Goal: Task Accomplishment & Management: Manage account settings

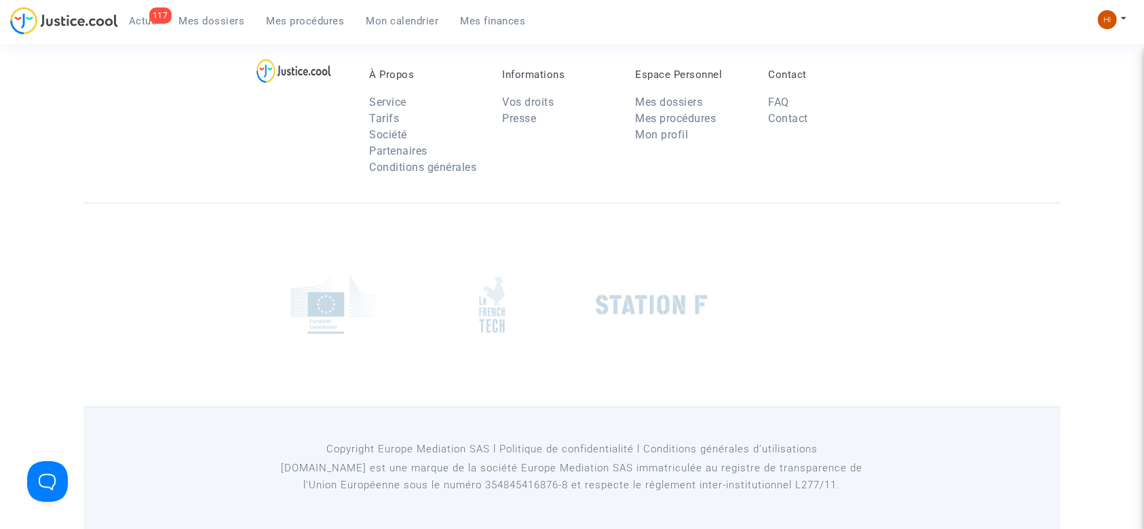
click at [320, 29] on link "Mes procédures" at bounding box center [306, 21] width 100 height 20
click at [307, 24] on span "Mes procédures" at bounding box center [306, 21] width 78 height 12
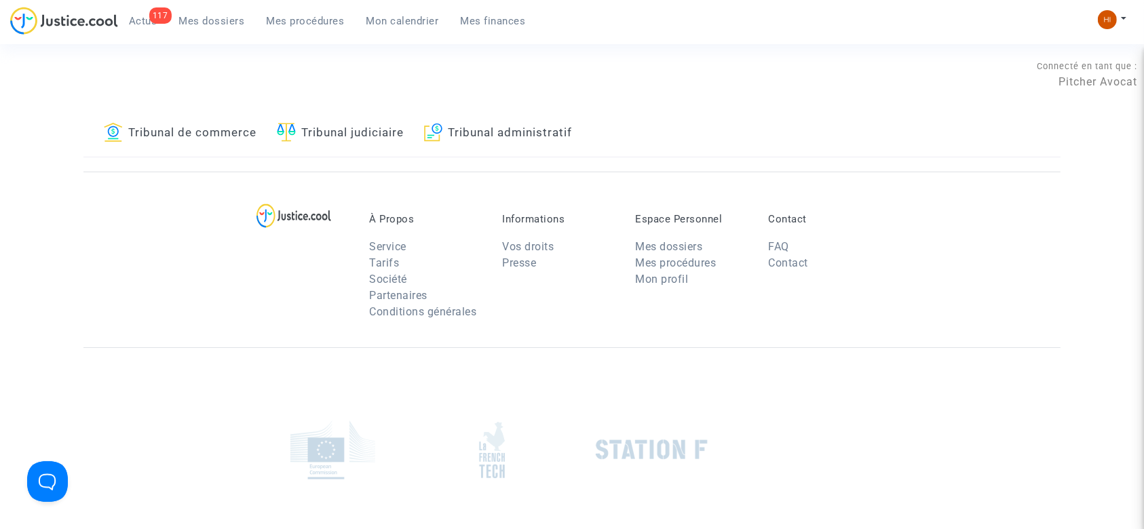
click at [381, 140] on link "Tribunal judiciaire" at bounding box center [340, 134] width 127 height 46
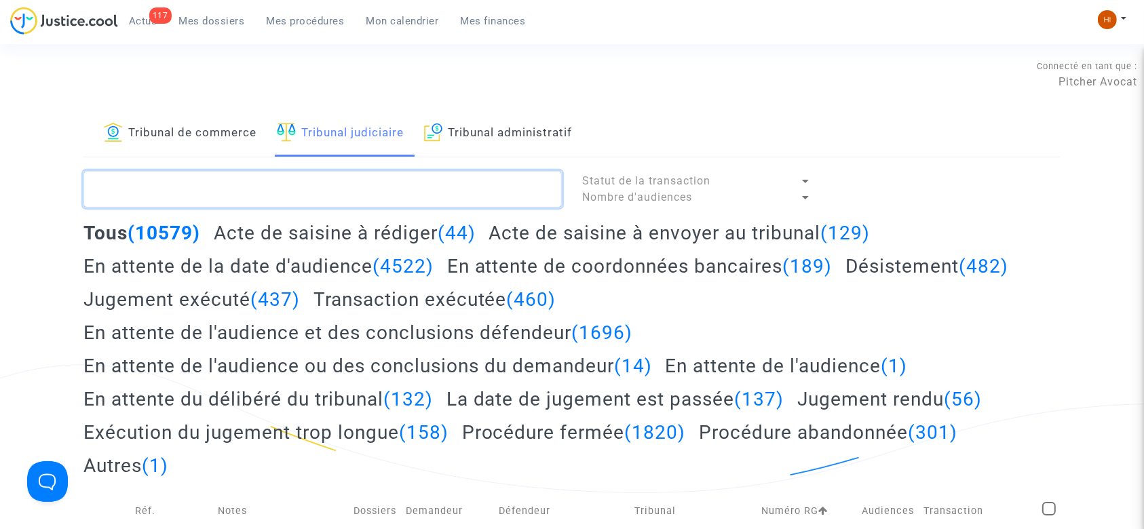
click at [335, 192] on textarea at bounding box center [322, 189] width 478 height 37
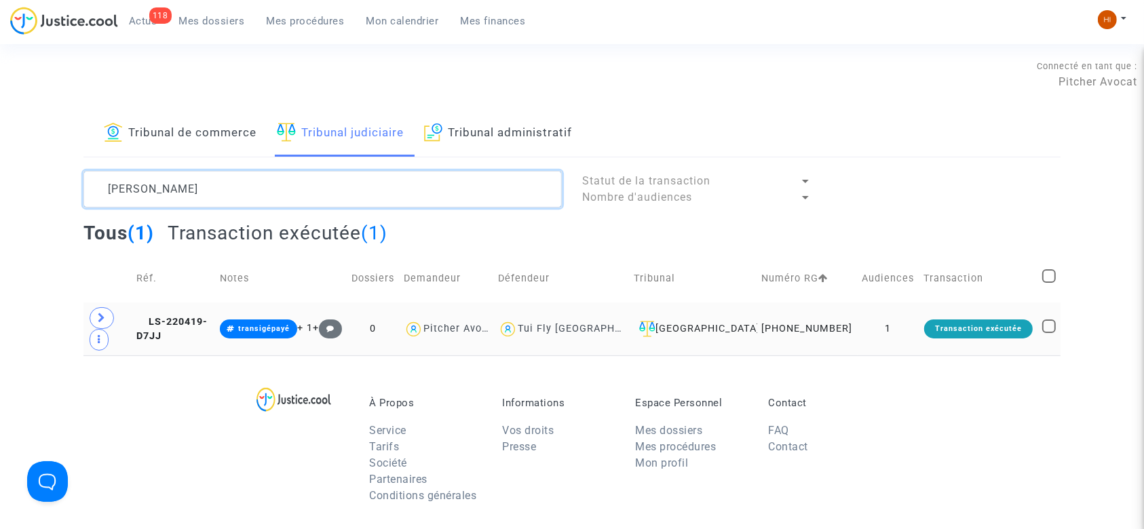
type textarea "HARIKI"
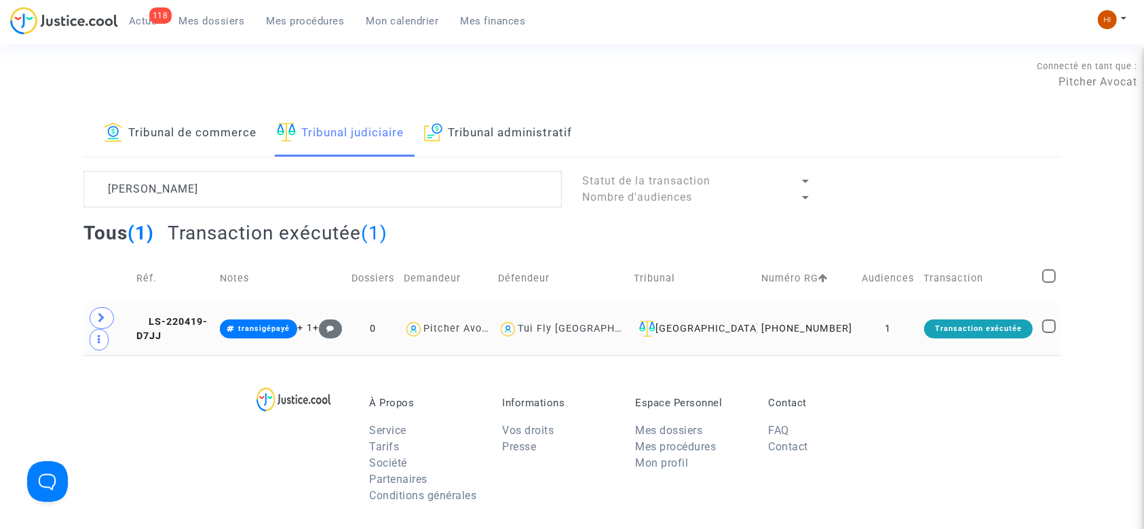
click at [210, 324] on td "LS-220419-D7JJ" at bounding box center [173, 329] width 83 height 53
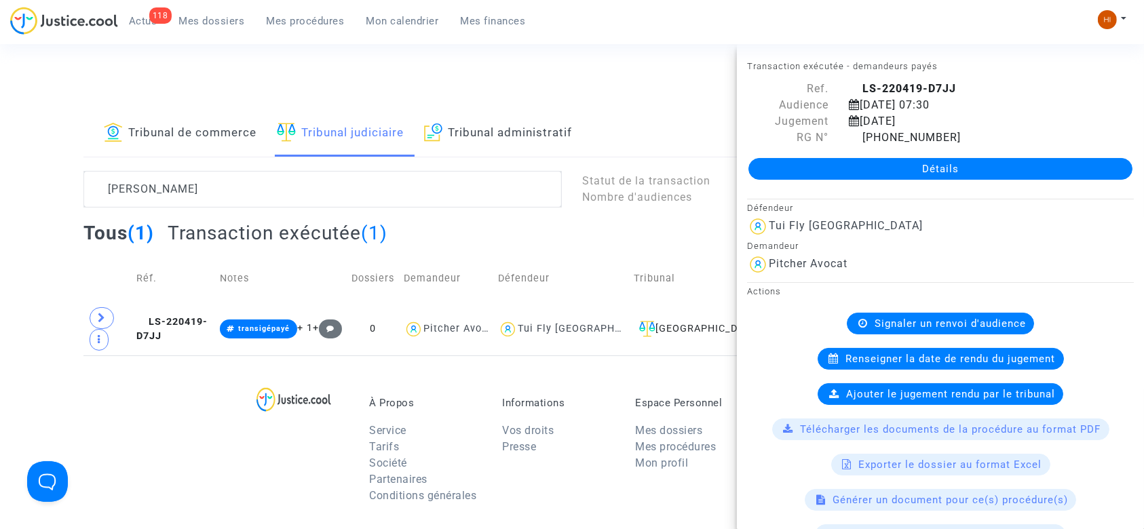
click at [969, 167] on link "Détails" at bounding box center [940, 169] width 384 height 22
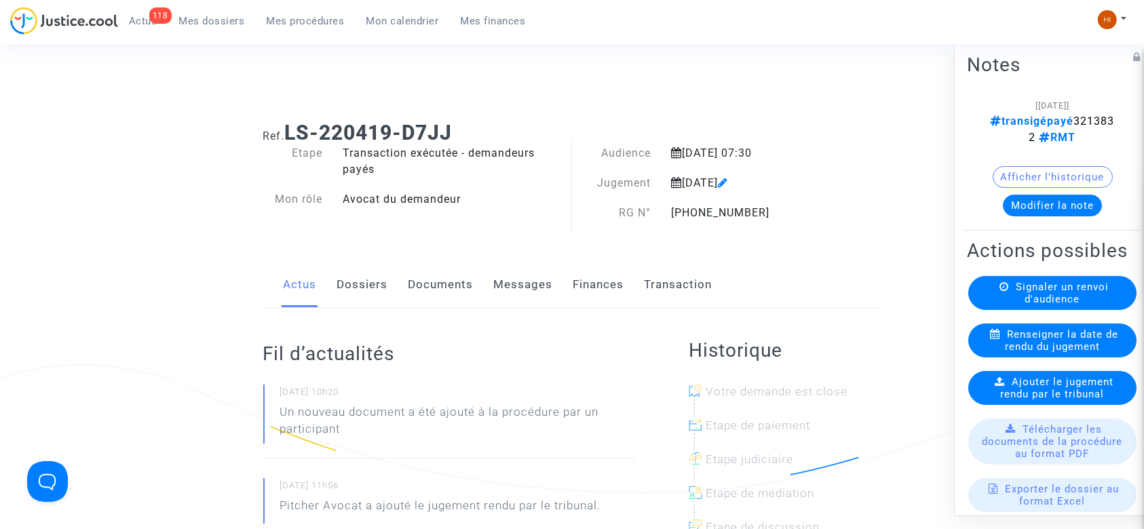
click at [452, 276] on link "Documents" at bounding box center [440, 284] width 65 height 45
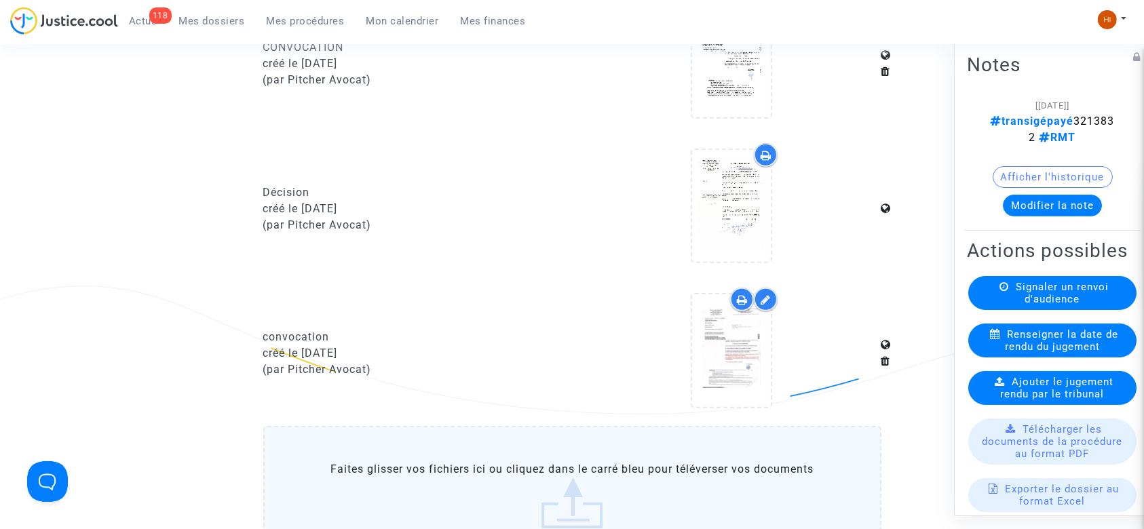
scroll to position [724, 0]
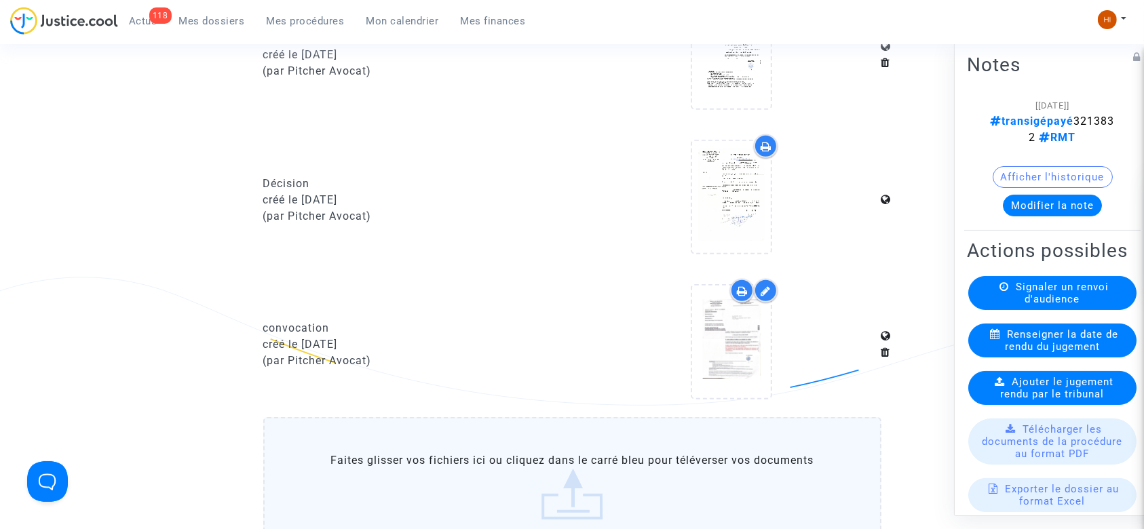
click at [613, 458] on label "Faites glisser vos fichiers ici ou cliquez dans le carré bleu pour téléverser v…" at bounding box center [572, 486] width 618 height 138
click at [0, 0] on input "Faites glisser vos fichiers ici ou cliquez dans le carré bleu pour téléverser v…" at bounding box center [0, 0] width 0 height 0
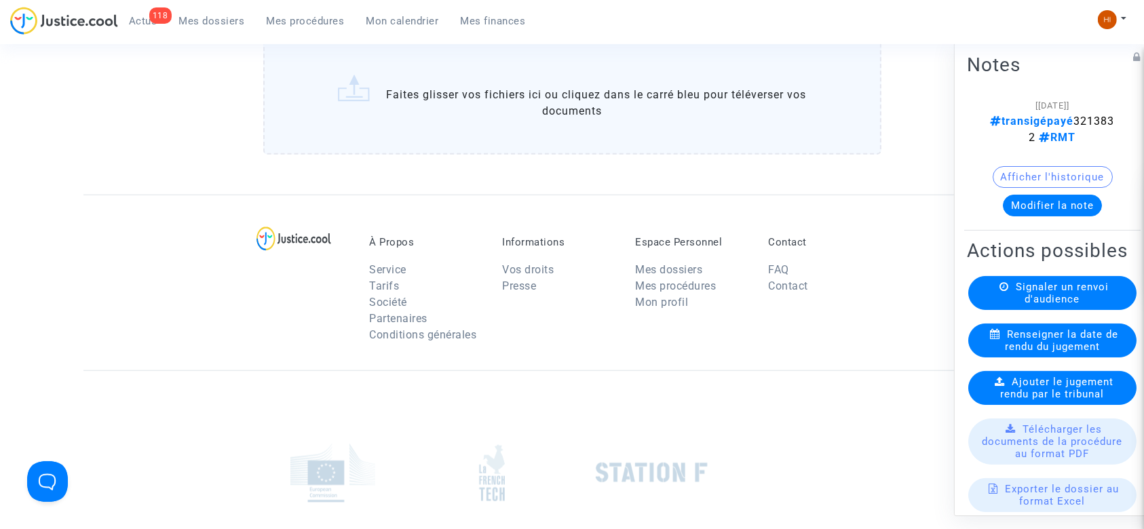
scroll to position [1338, 0]
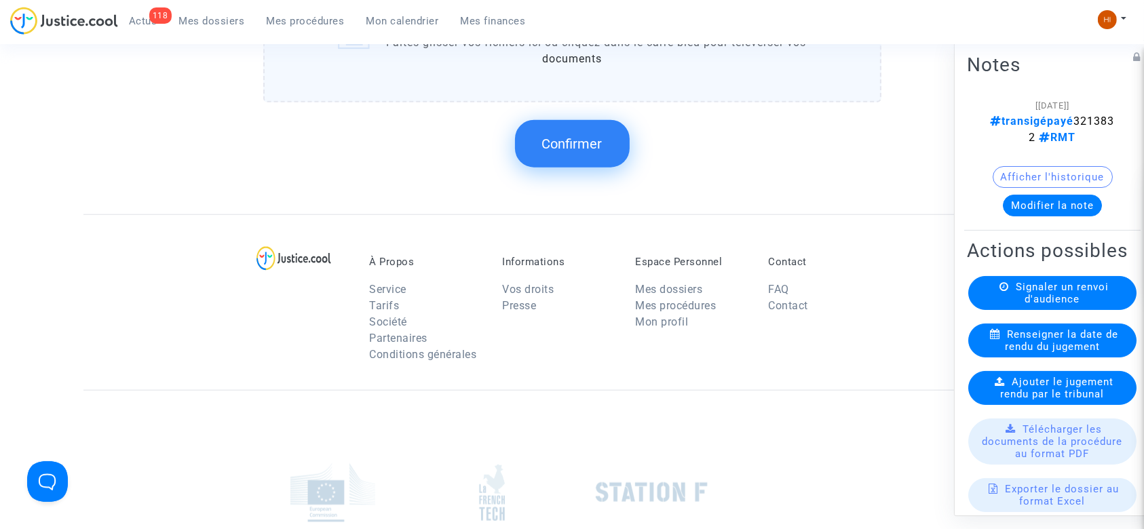
click at [558, 144] on span "Confirmer" at bounding box center [572, 144] width 60 height 16
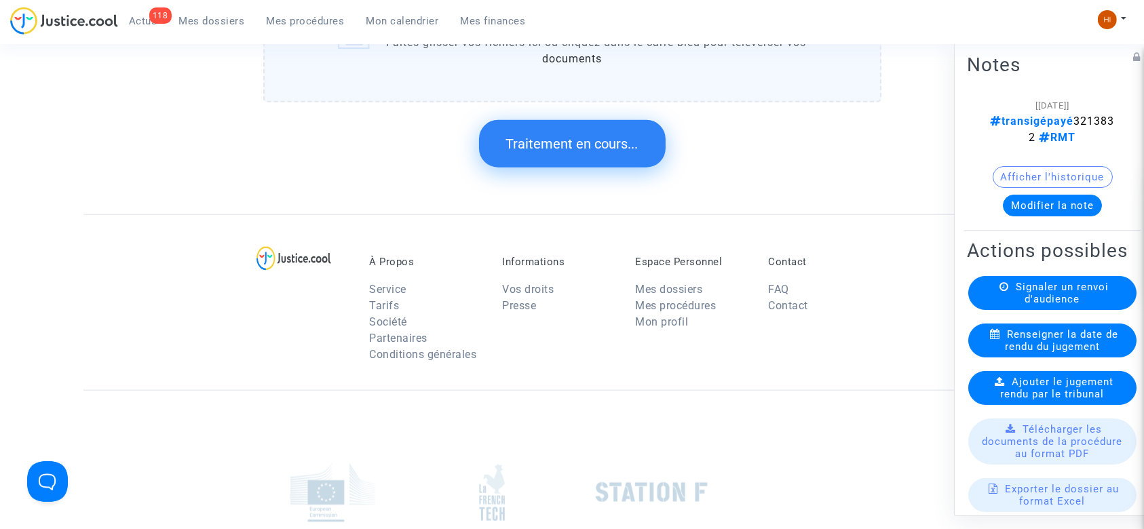
scroll to position [0, 0]
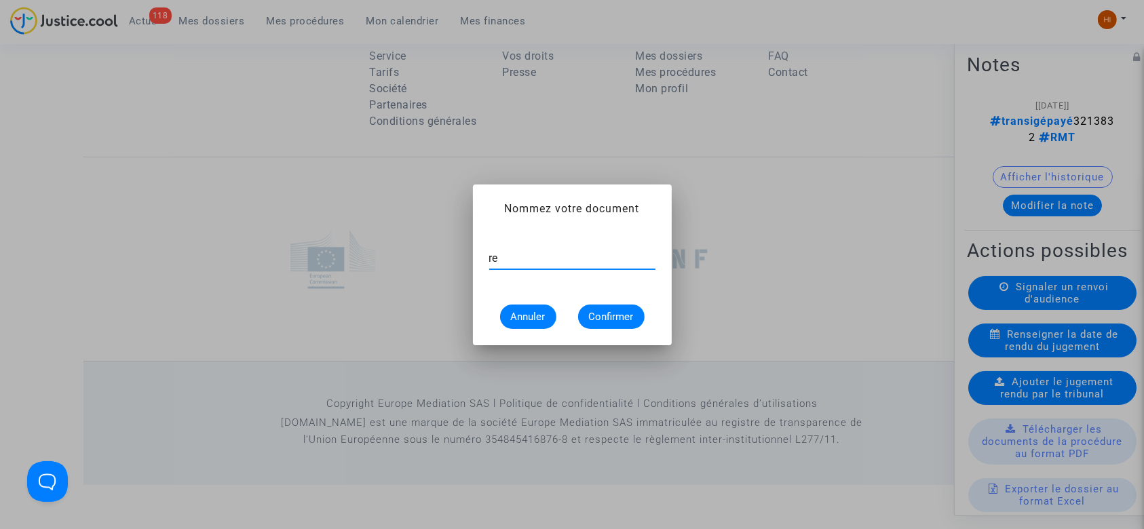
type input "r"
type input "R"
type input "Nouvelle convocation audience du 20/02/25"
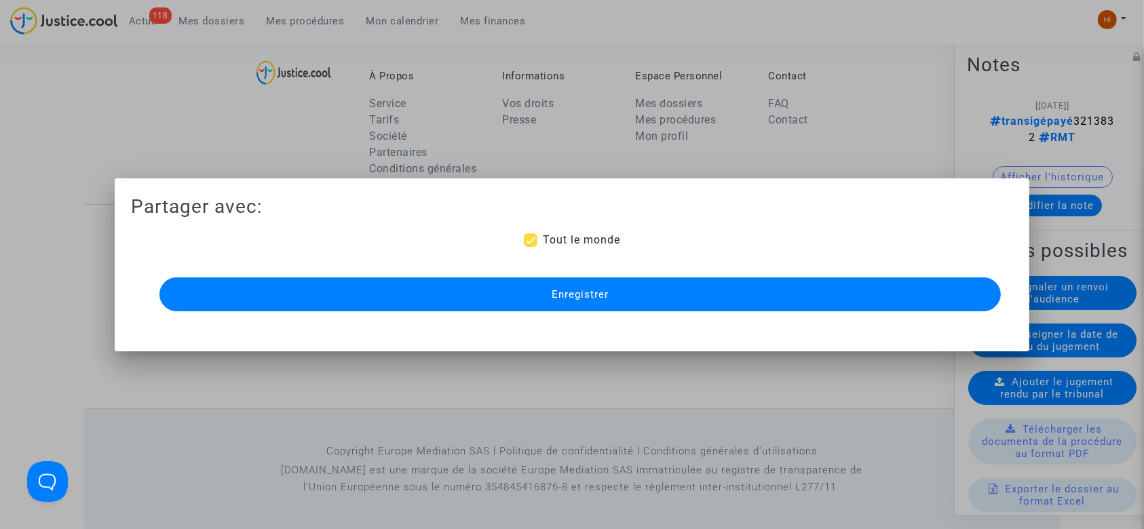
click at [526, 284] on button "Enregistrer" at bounding box center [580, 294] width 842 height 34
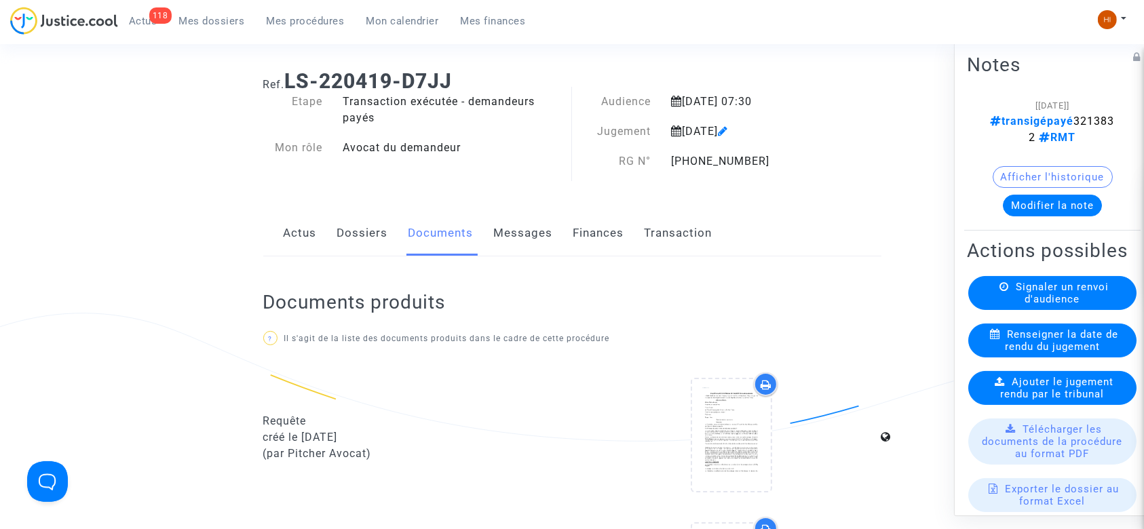
scroll to position [0, 0]
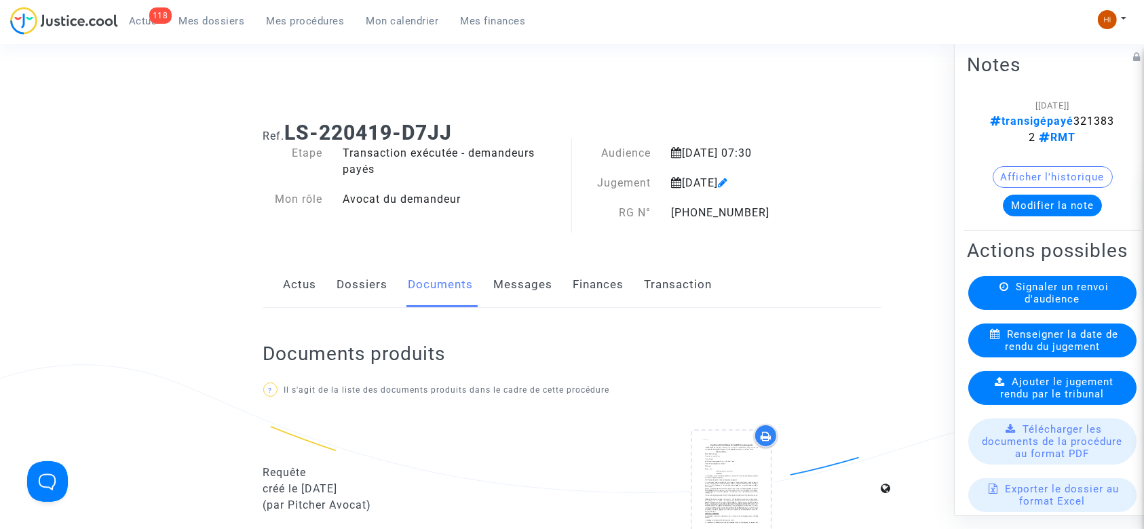
click at [315, 15] on span "Mes procédures" at bounding box center [306, 21] width 78 height 12
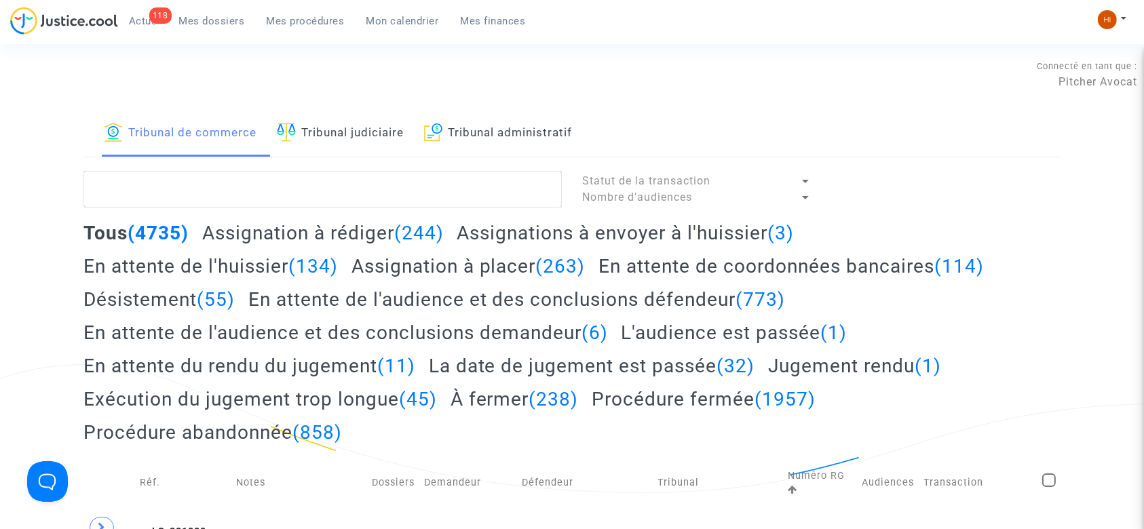
click at [342, 125] on link "Tribunal judiciaire" at bounding box center [340, 134] width 127 height 46
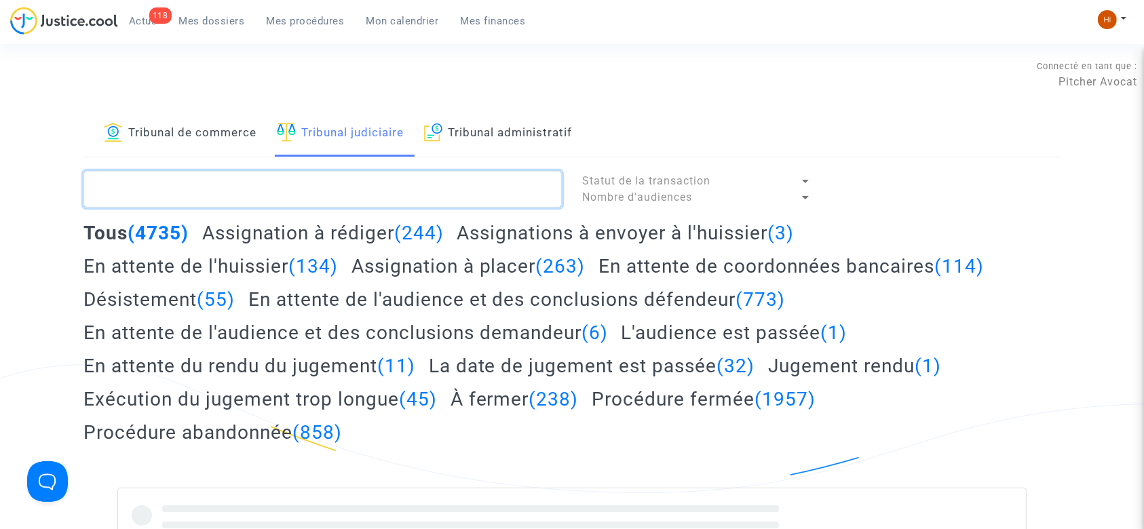
click at [369, 198] on textarea at bounding box center [322, 189] width 478 height 37
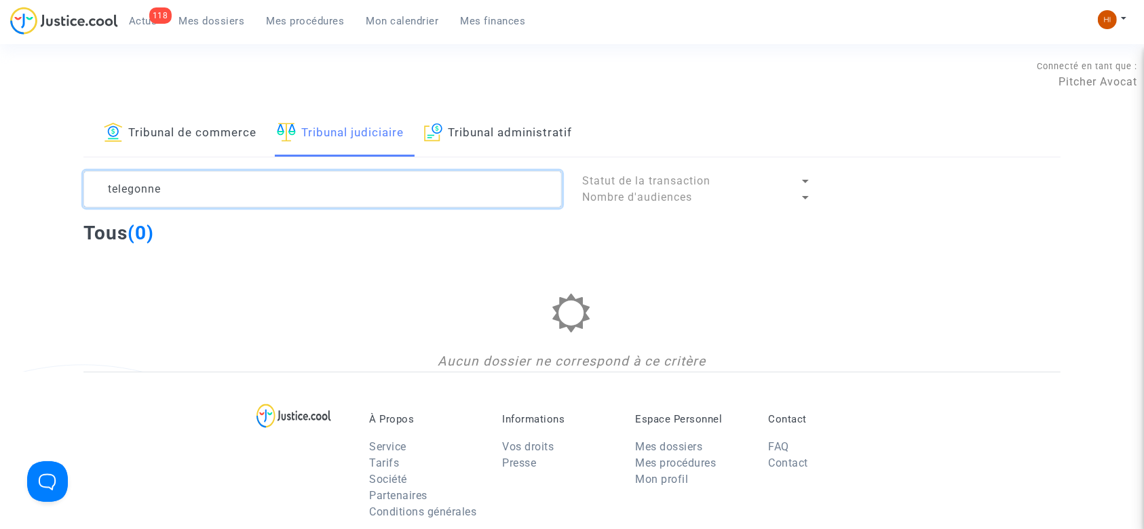
click at [153, 186] on textarea at bounding box center [322, 189] width 478 height 37
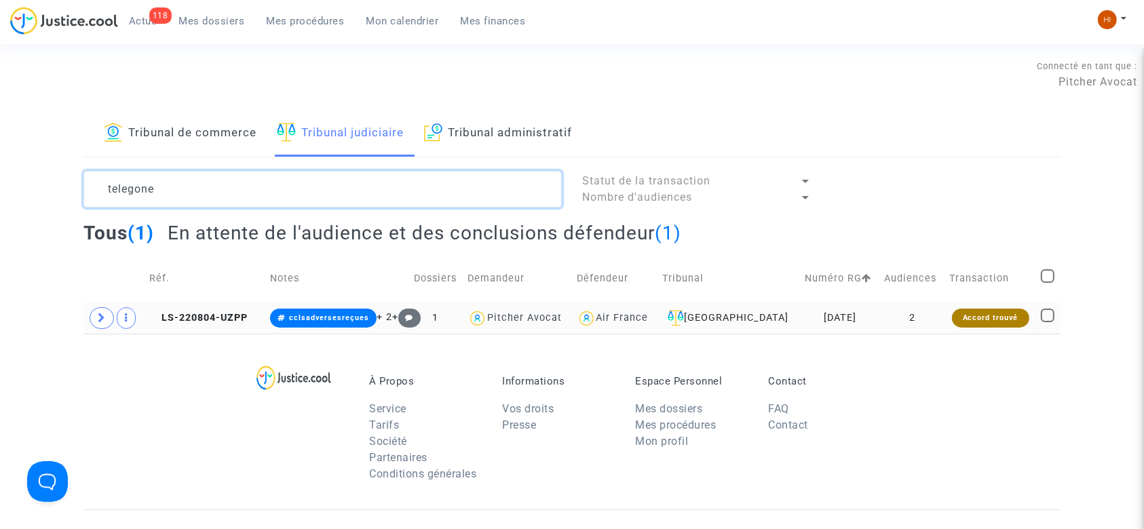
type textarea "telegone"
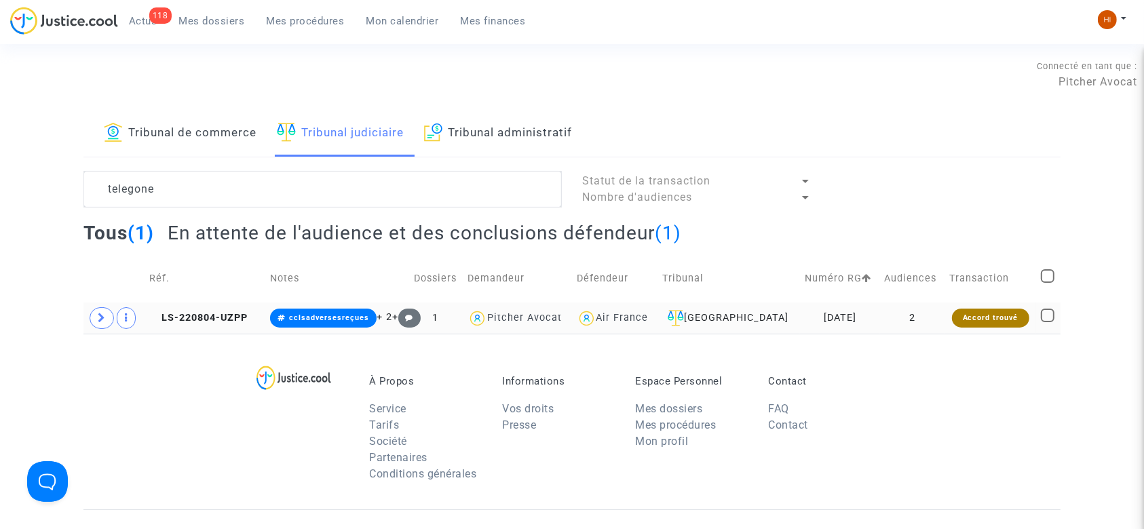
click at [228, 323] on td "LS-220804-UZPP" at bounding box center [204, 318] width 121 height 31
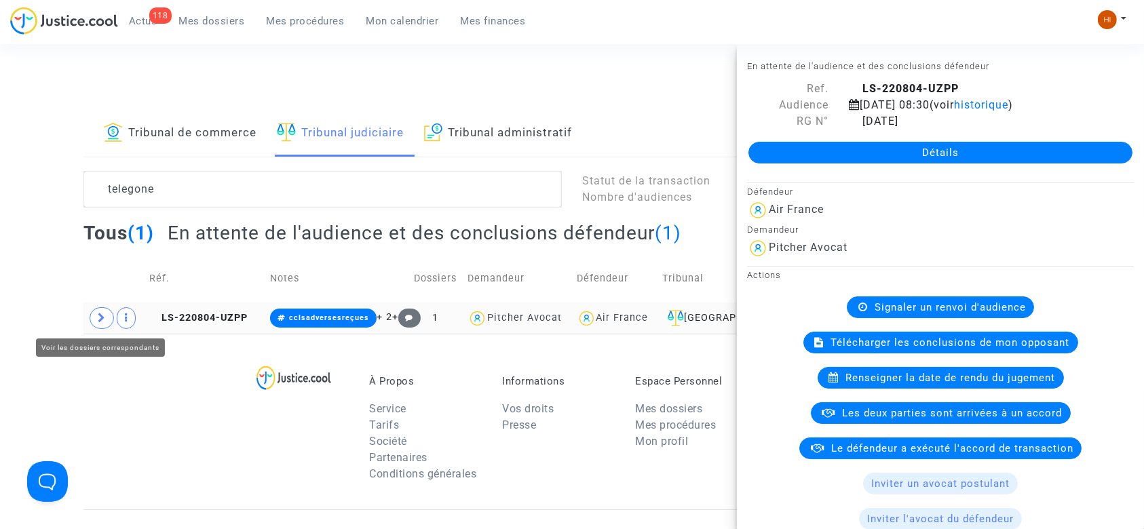
click at [103, 315] on icon at bounding box center [102, 318] width 8 height 10
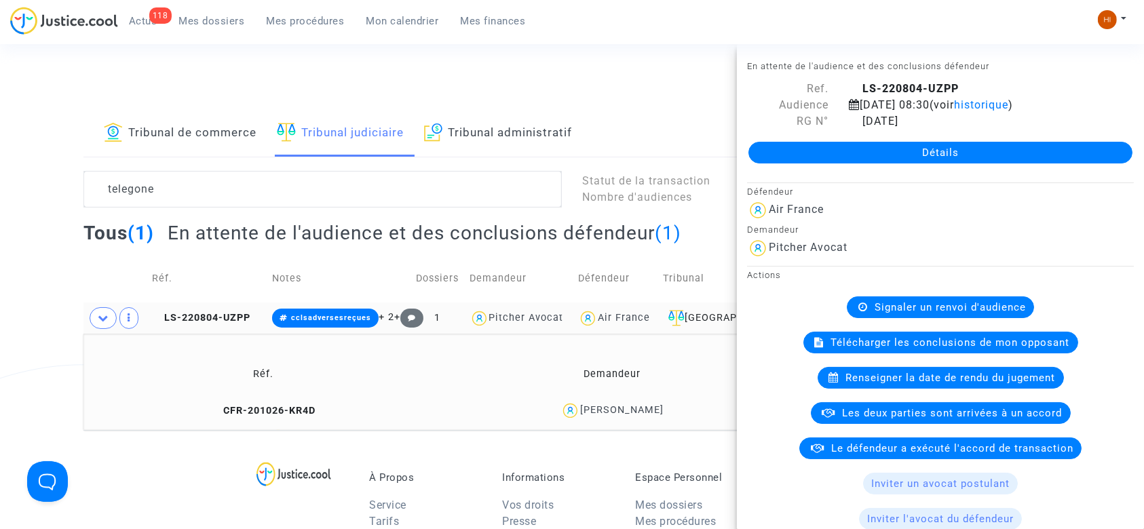
click at [860, 160] on link "Détails" at bounding box center [940, 153] width 384 height 22
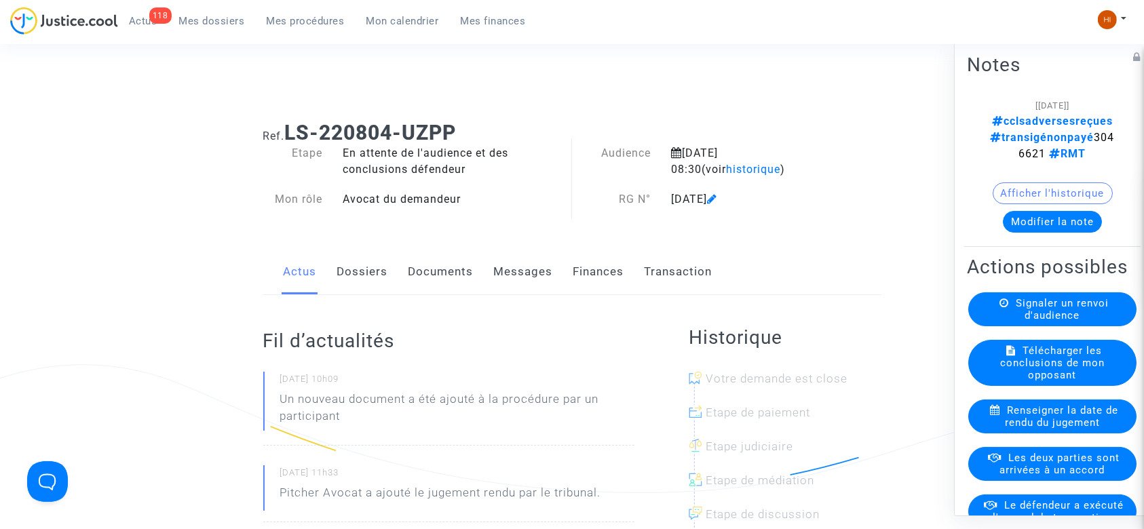
click at [1013, 318] on div "Signaler un renvoi d'audience" at bounding box center [1052, 309] width 168 height 34
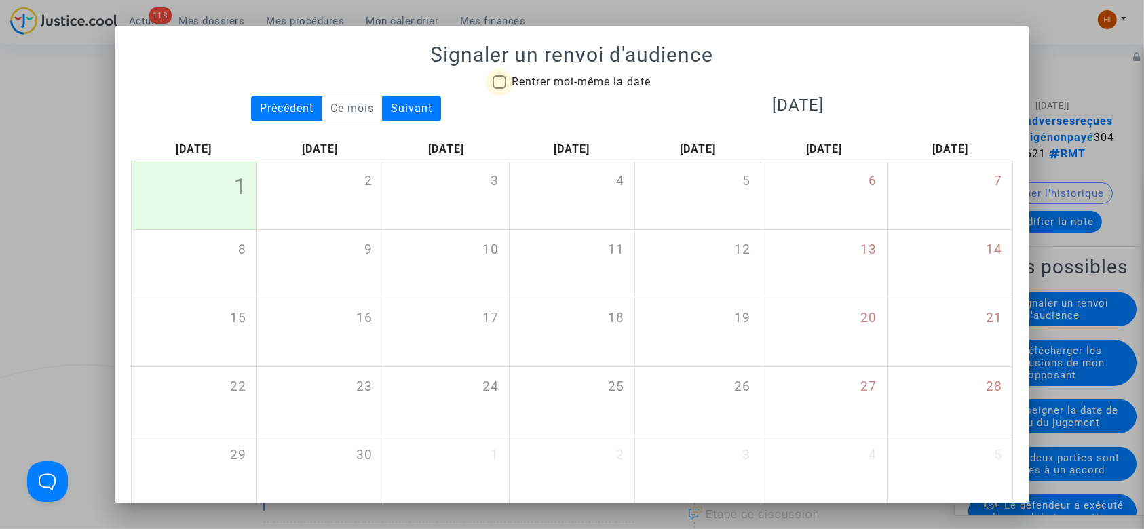
click at [578, 82] on span "Rentrer moi-même la date" at bounding box center [580, 81] width 139 height 13
click at [499, 89] on input "Rentrer moi-même la date" at bounding box center [499, 89] width 1 height 1
checkbox input "true"
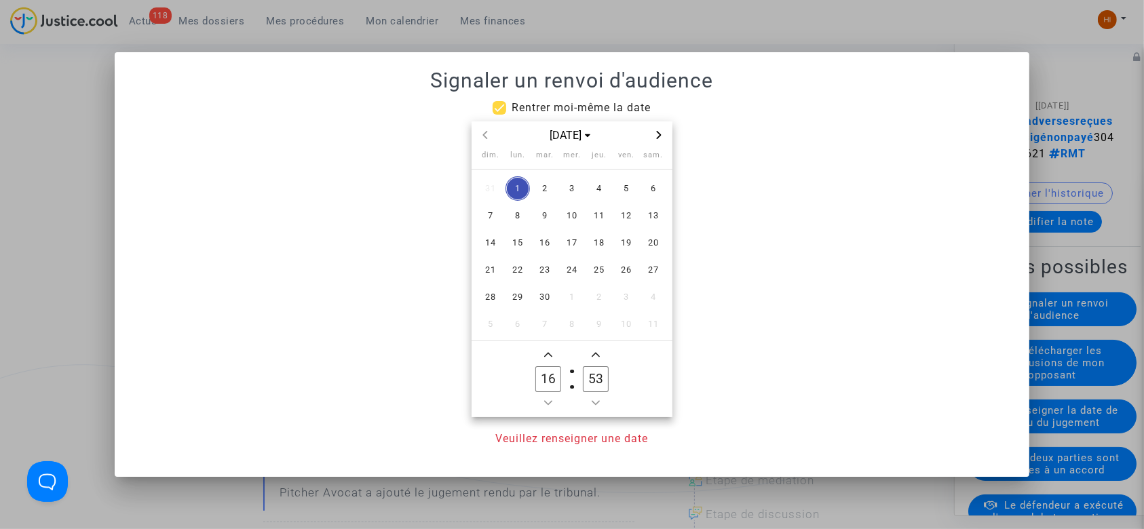
click at [655, 133] on icon "Next month" at bounding box center [659, 135] width 8 height 8
click at [620, 213] on span "10" at bounding box center [626, 215] width 24 height 24
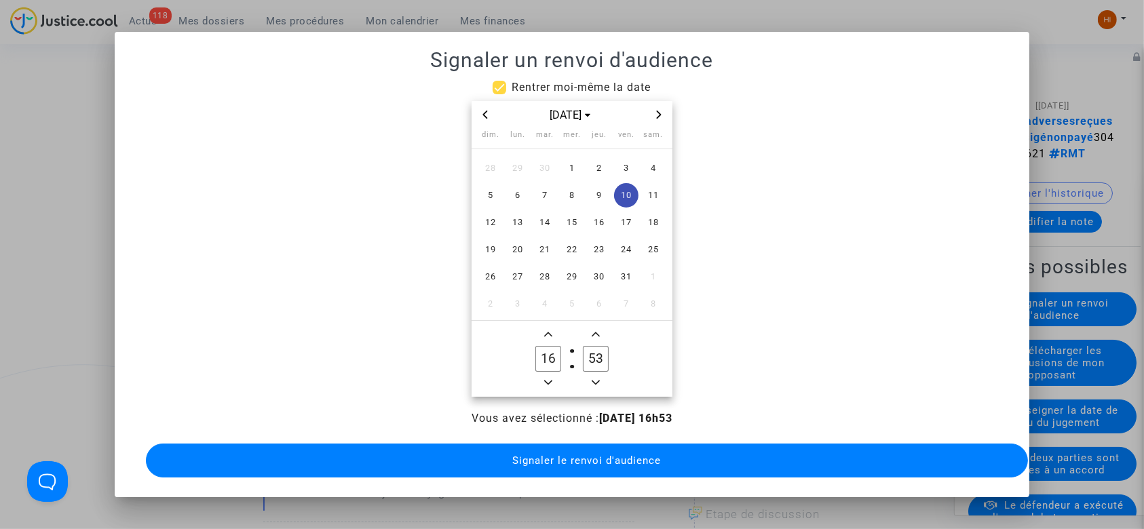
click at [547, 380] on icon "Minus a hour" at bounding box center [548, 382] width 8 height 8
click at [547, 380] on span "Minus a hour" at bounding box center [548, 382] width 16 height 16
click at [547, 380] on icon "Minus a hour" at bounding box center [548, 382] width 8 height 8
click at [547, 380] on span "Minus a hour" at bounding box center [548, 382] width 16 height 16
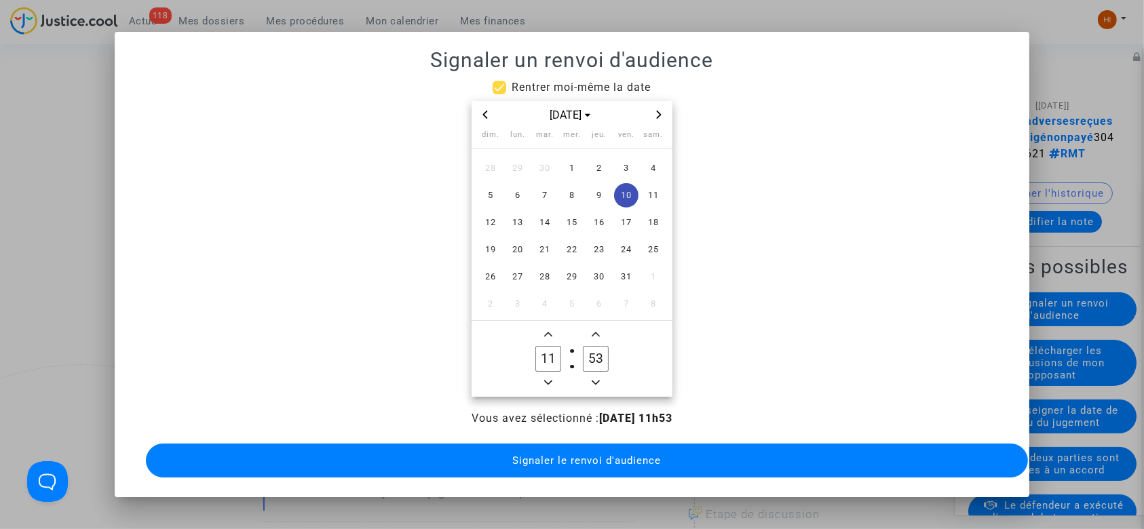
click at [547, 380] on icon "Minus a hour" at bounding box center [548, 382] width 8 height 8
type input "09"
drag, startPoint x: 589, startPoint y: 355, endPoint x: 566, endPoint y: 349, distance: 24.0
click at [572, 349] on owl-date-time-timer-box "53 Minute" at bounding box center [595, 358] width 47 height 65
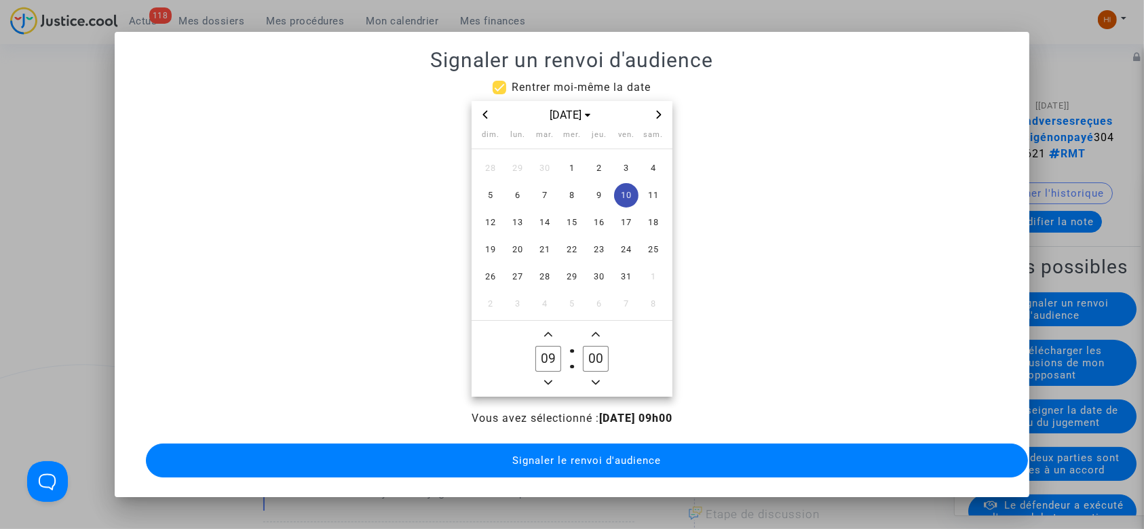
drag, startPoint x: 590, startPoint y: 351, endPoint x: 573, endPoint y: 349, distance: 17.0
click at [573, 349] on label "00 Minute" at bounding box center [595, 358] width 47 height 27
type input "30"
click at [580, 454] on span "Signaler le renvoi d'audience" at bounding box center [586, 460] width 149 height 12
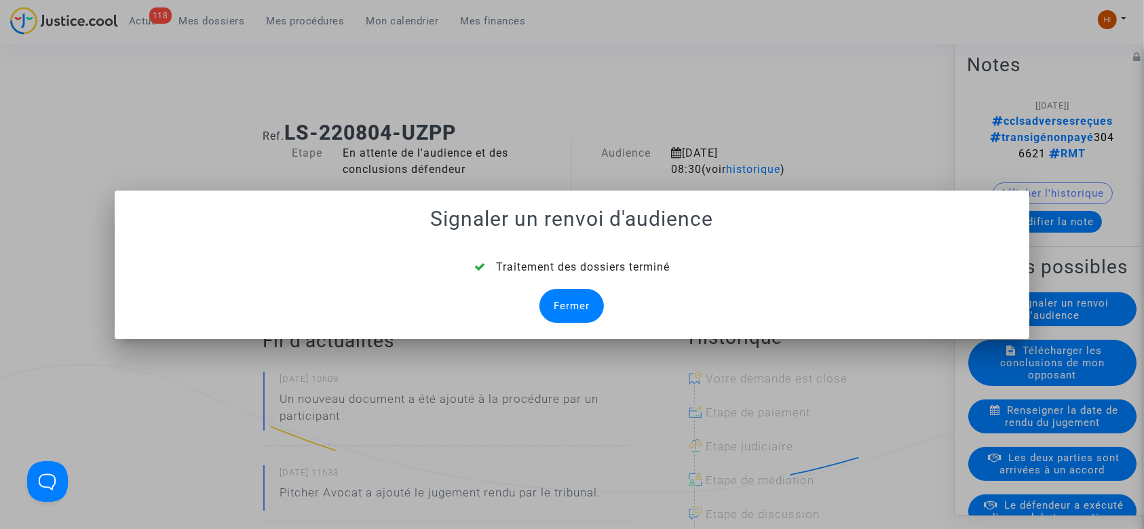
click at [582, 303] on div "Fermer" at bounding box center [571, 306] width 64 height 34
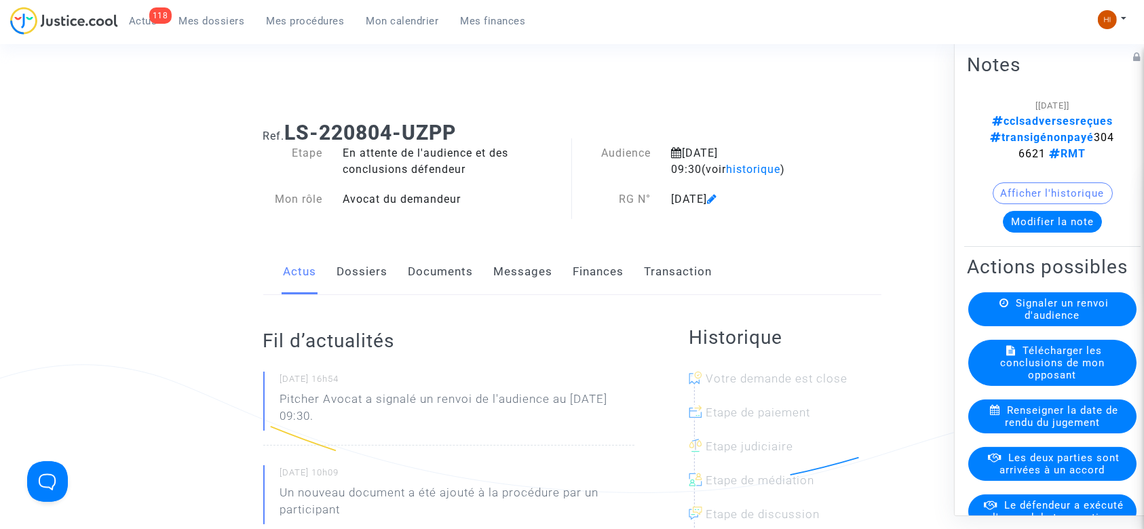
click at [1025, 211] on button "Modifier la note" at bounding box center [1052, 222] width 99 height 22
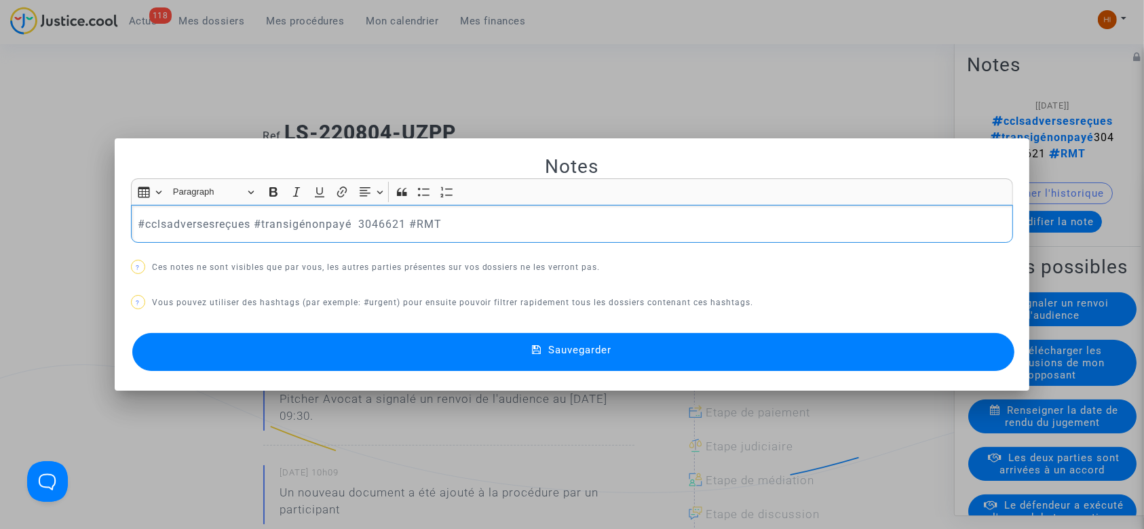
click at [131, 214] on div "#cclsadversesreçues #transigénonpayé 3046621 #RMT" at bounding box center [572, 224] width 882 height 38
click at [448, 352] on button "Sauvegarder" at bounding box center [573, 352] width 882 height 38
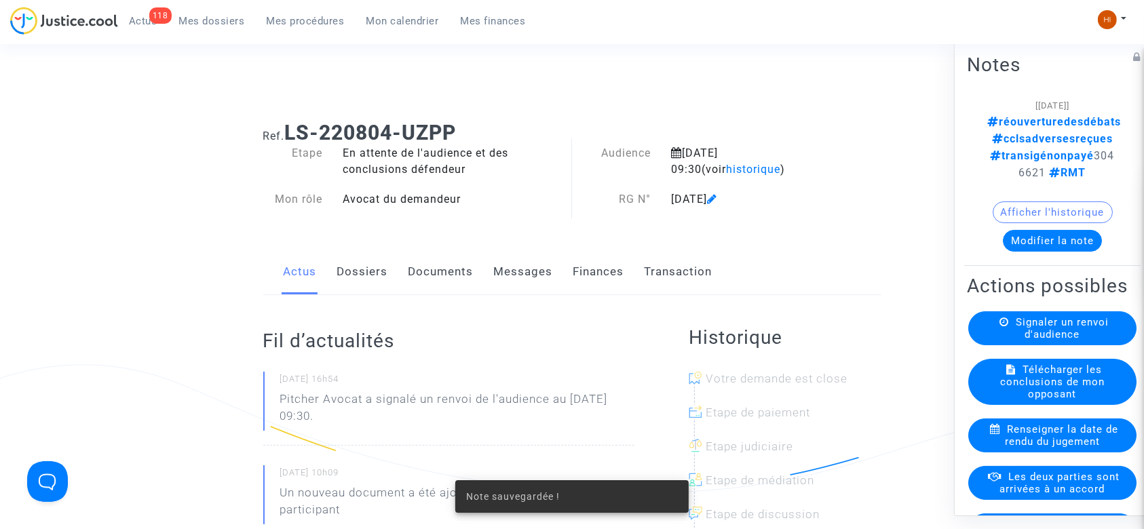
click at [437, 271] on link "Documents" at bounding box center [440, 272] width 65 height 45
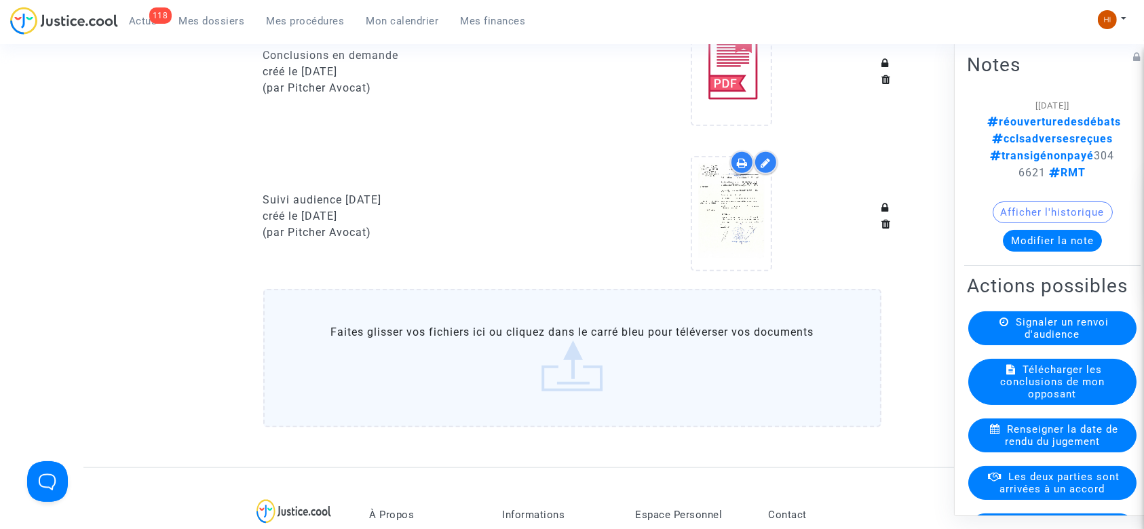
scroll to position [1104, 0]
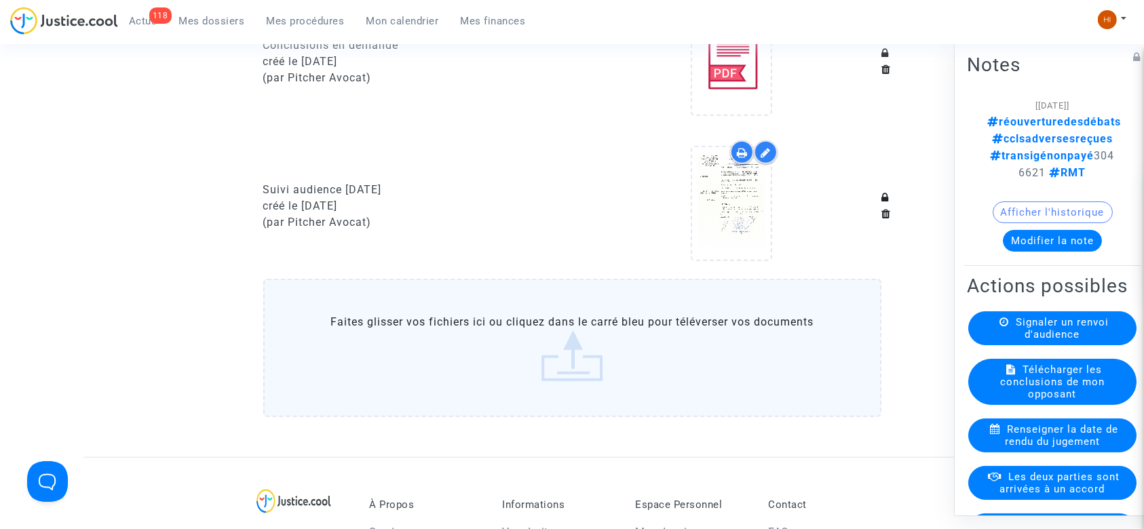
click at [484, 338] on label "Faites glisser vos fichiers ici ou cliquez dans le carré bleu pour téléverser v…" at bounding box center [572, 348] width 618 height 138
click at [0, 0] on input "Faites glisser vos fichiers ici ou cliquez dans le carré bleu pour téléverser v…" at bounding box center [0, 0] width 0 height 0
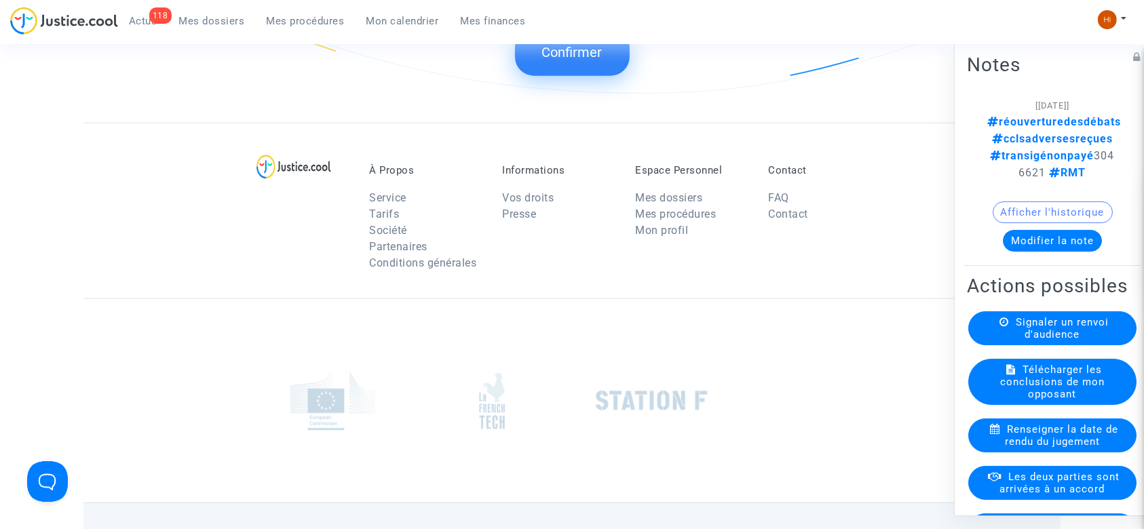
scroll to position [1673, 0]
click at [587, 54] on span "Confirmer" at bounding box center [572, 50] width 60 height 16
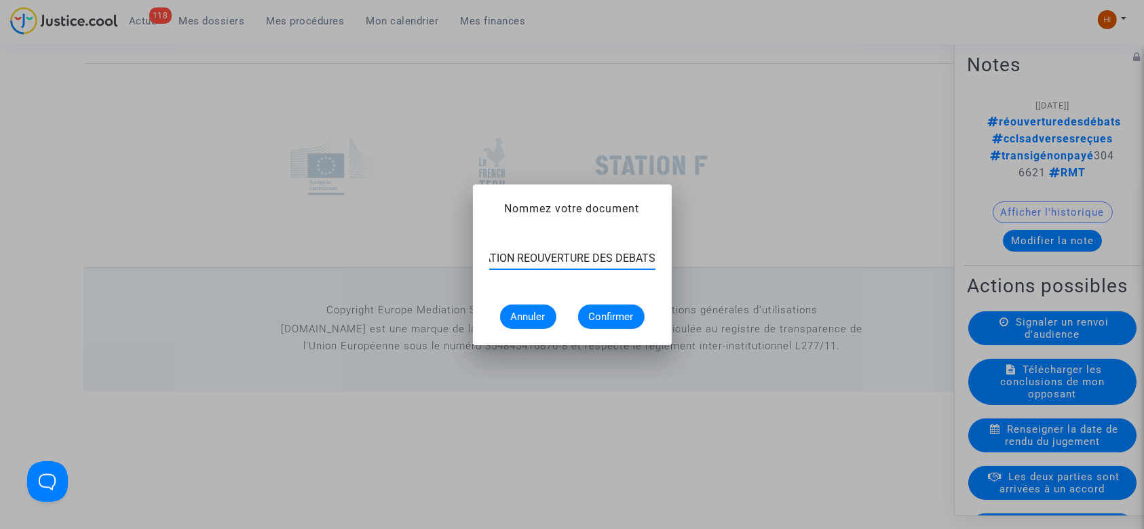
scroll to position [0, 50]
type input "CONVOCATION REOUVERTURE DES DEBATS"
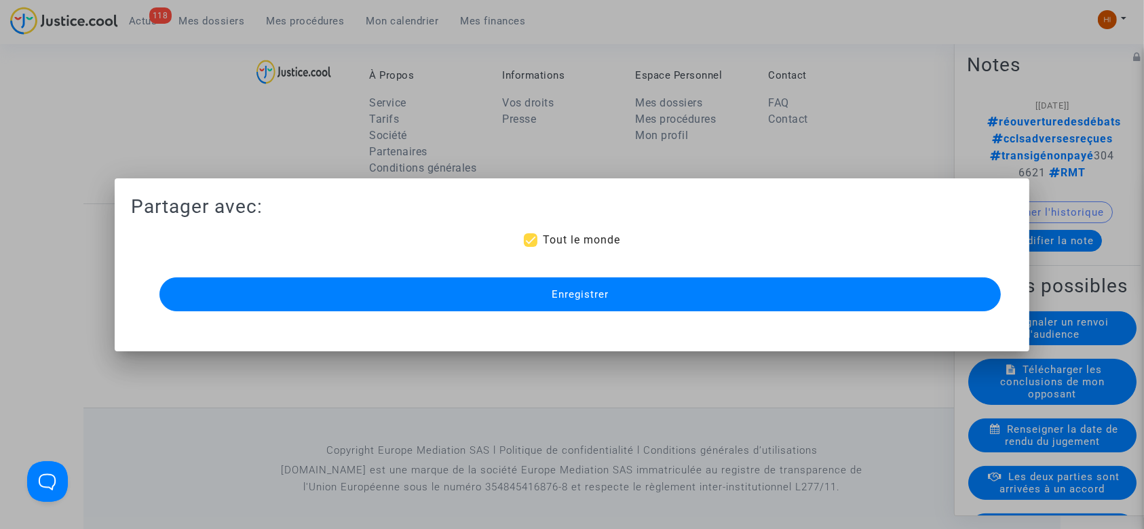
click at [521, 287] on button "Enregistrer" at bounding box center [580, 294] width 842 height 34
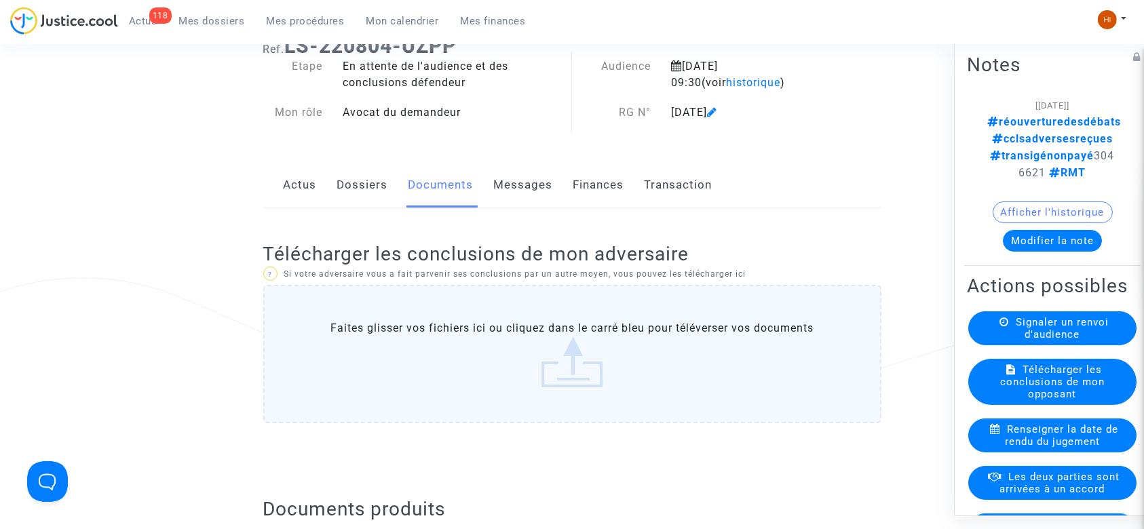
scroll to position [77, 0]
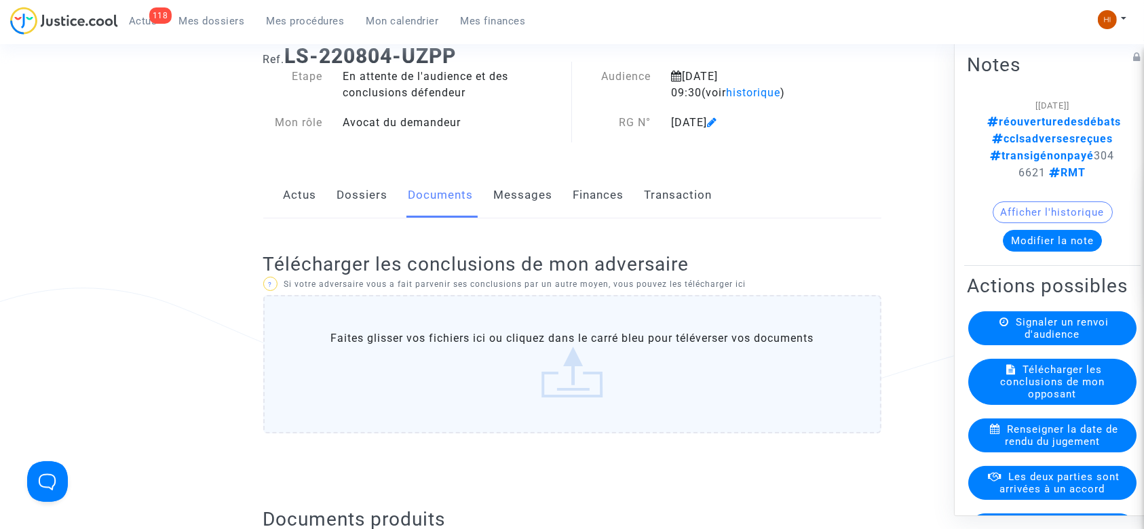
click at [346, 201] on link "Dossiers" at bounding box center [362, 195] width 51 height 45
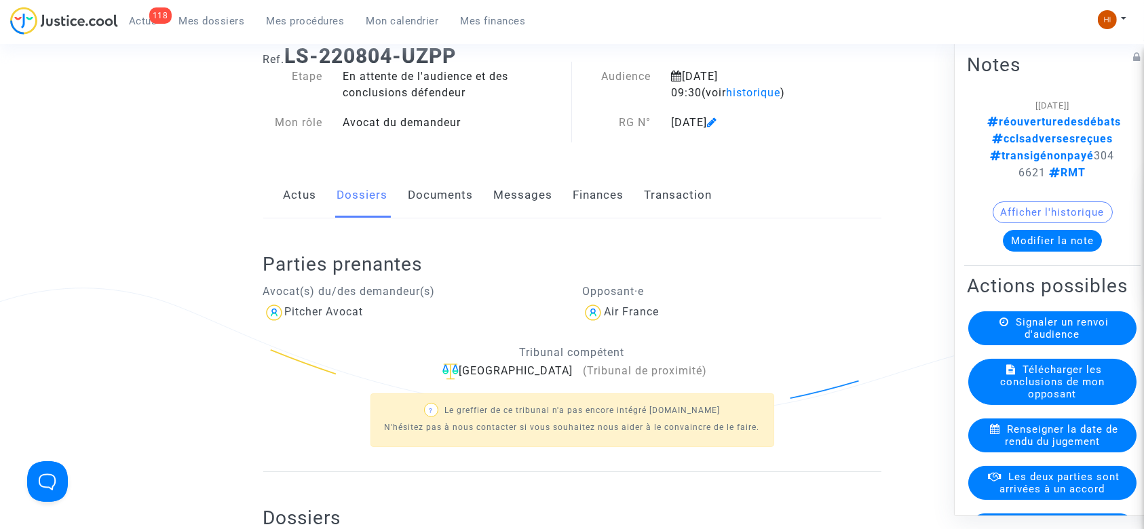
click at [212, 383] on ng-component "Ref. LS-220804-UZPP Etape En attente de l'audience et des conclusions défendeur…" at bounding box center [571, 355] width 977 height 643
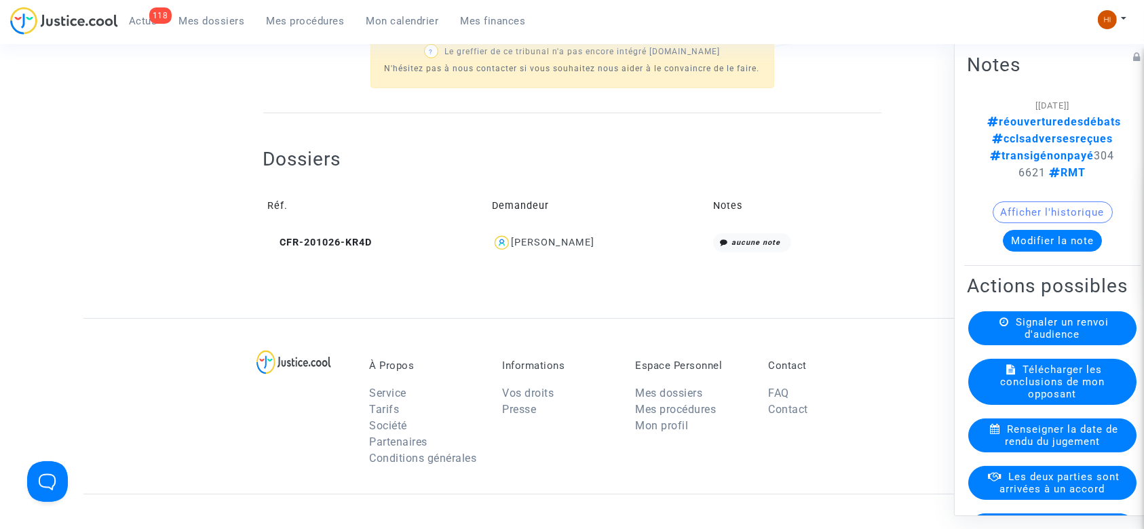
scroll to position [439, 0]
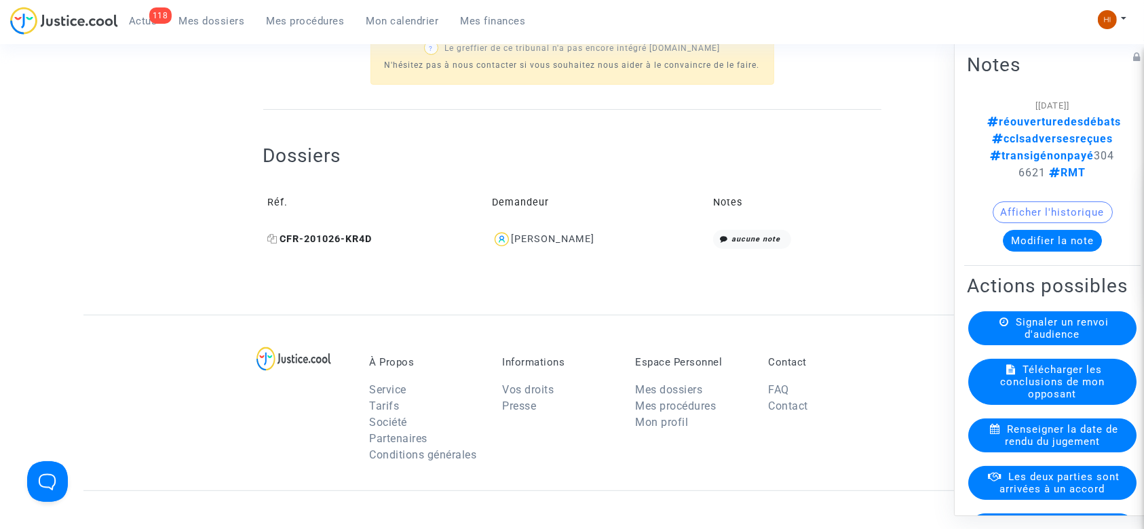
click at [277, 237] on icon at bounding box center [273, 238] width 10 height 9
drag, startPoint x: 621, startPoint y: 236, endPoint x: 473, endPoint y: 229, distance: 148.1
click at [492, 230] on div "MARIE ISABELLE TELEGONE" at bounding box center [598, 240] width 212 height 20
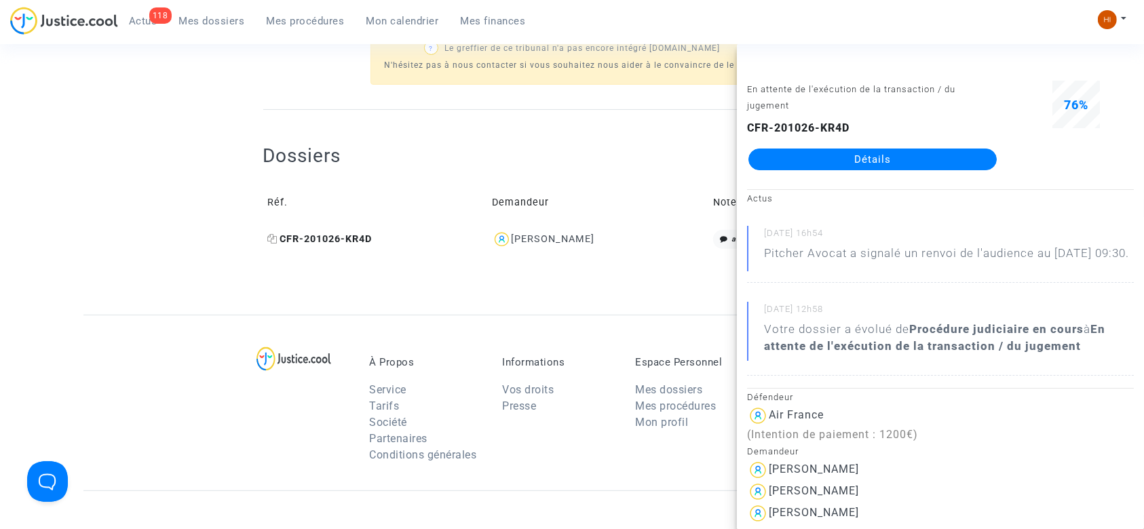
click at [347, 244] on span "CFR-201026-KR4D" at bounding box center [320, 239] width 104 height 12
click at [868, 354] on div "Votre dossier a évolué de Procédure judiciaire en cours à En attente de l'exécu…" at bounding box center [949, 338] width 370 height 34
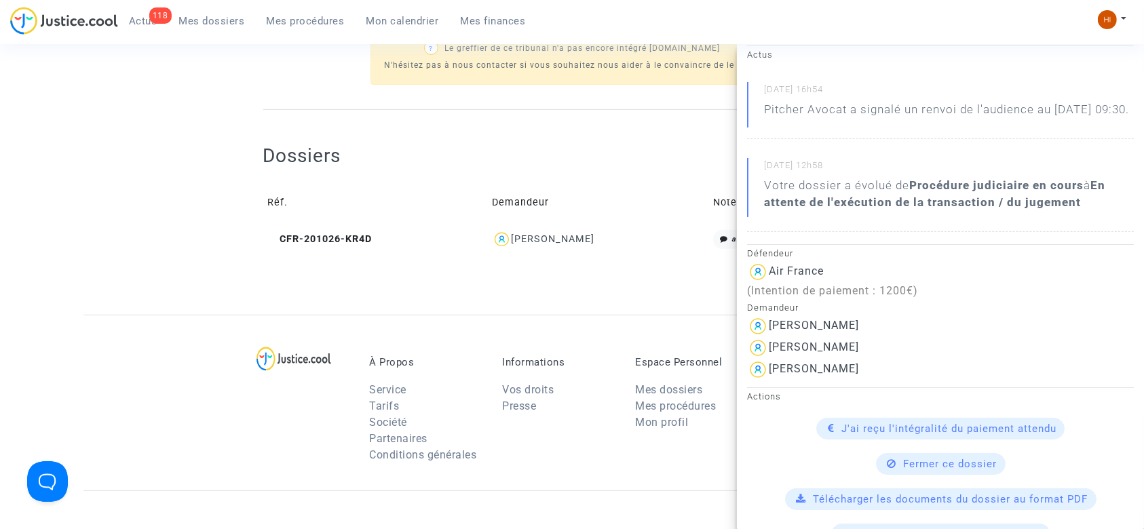
scroll to position [180, 0]
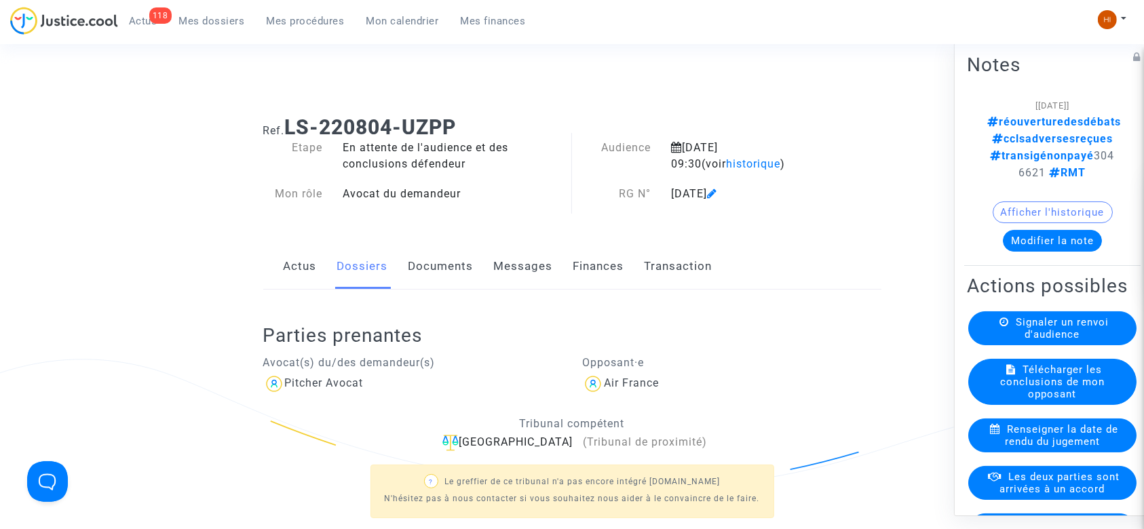
scroll to position [0, 0]
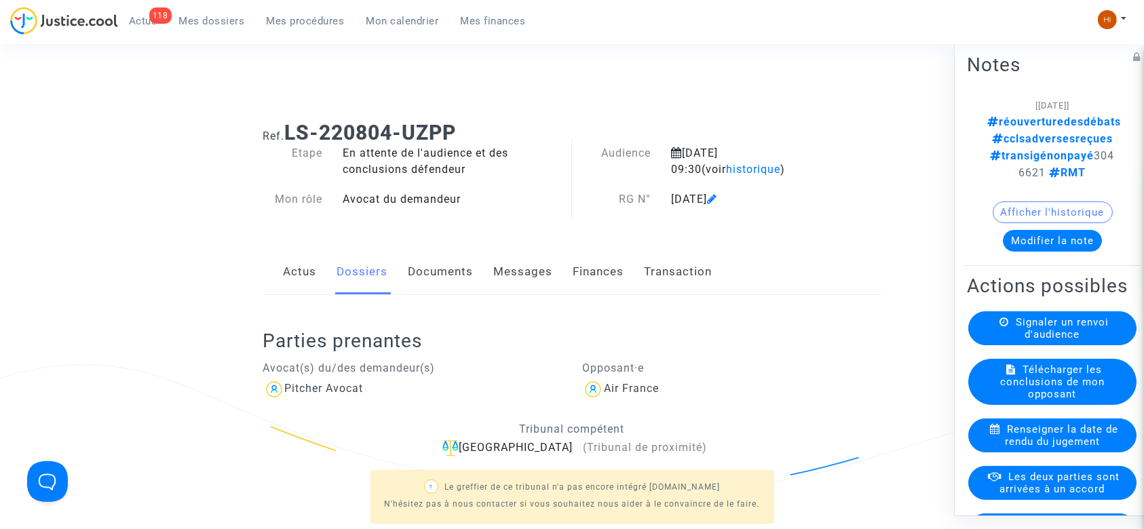
click at [300, 15] on span "Mes procédures" at bounding box center [306, 21] width 78 height 12
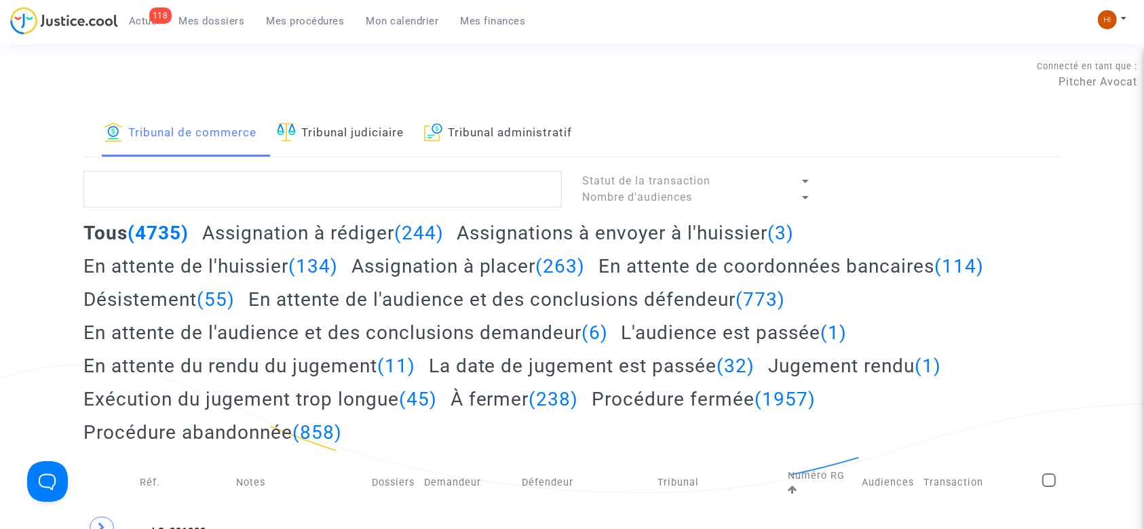
click at [404, 132] on link "Tribunal judiciaire" at bounding box center [340, 134] width 127 height 46
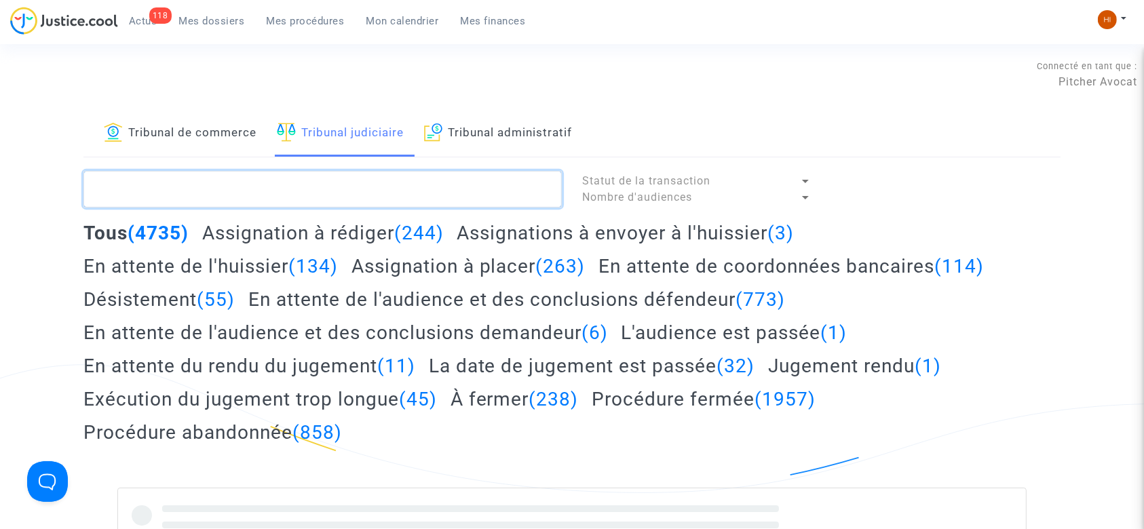
click at [378, 191] on textarea at bounding box center [322, 189] width 478 height 37
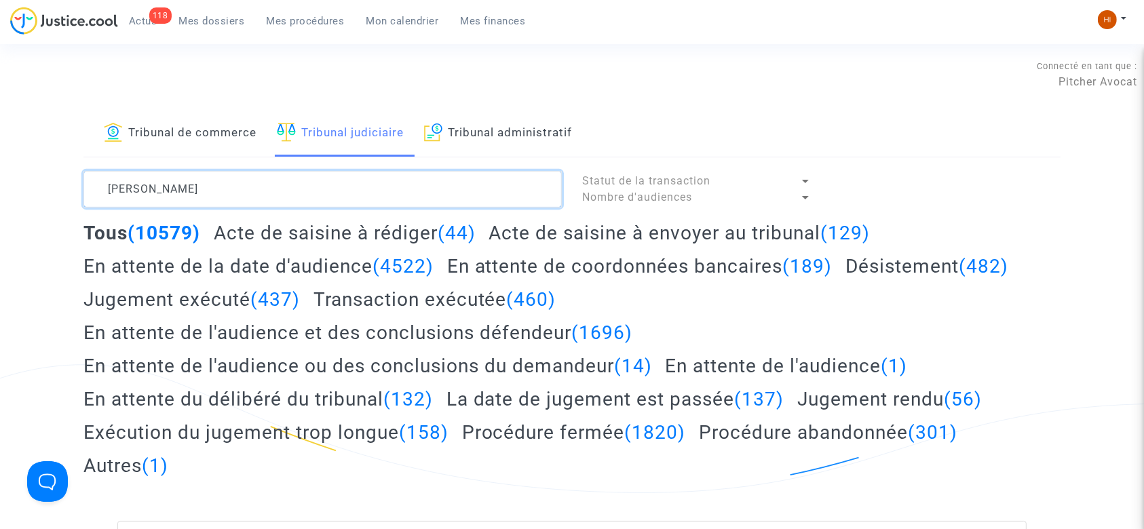
type textarea "[PERSON_NAME]"
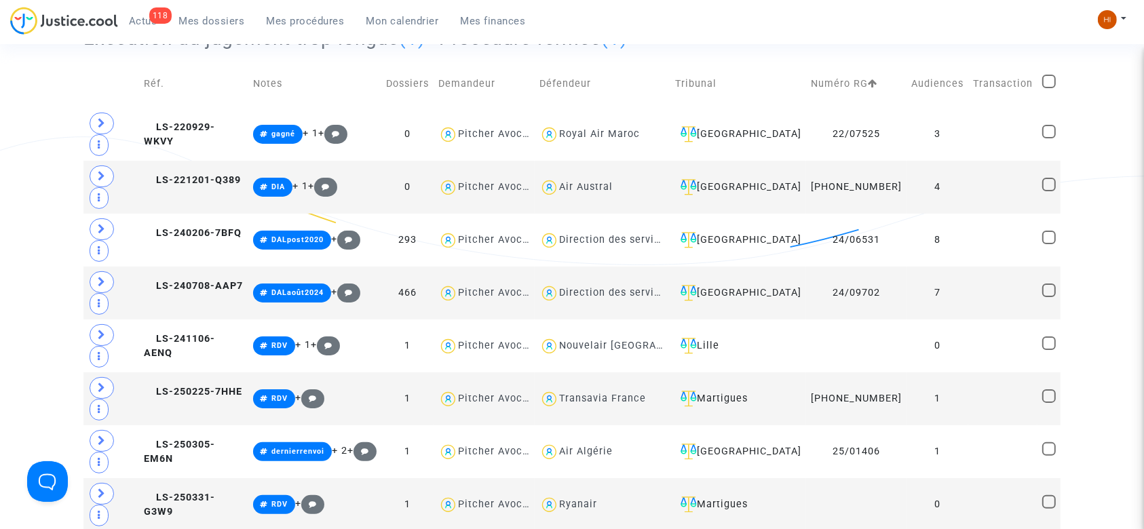
scroll to position [244, 0]
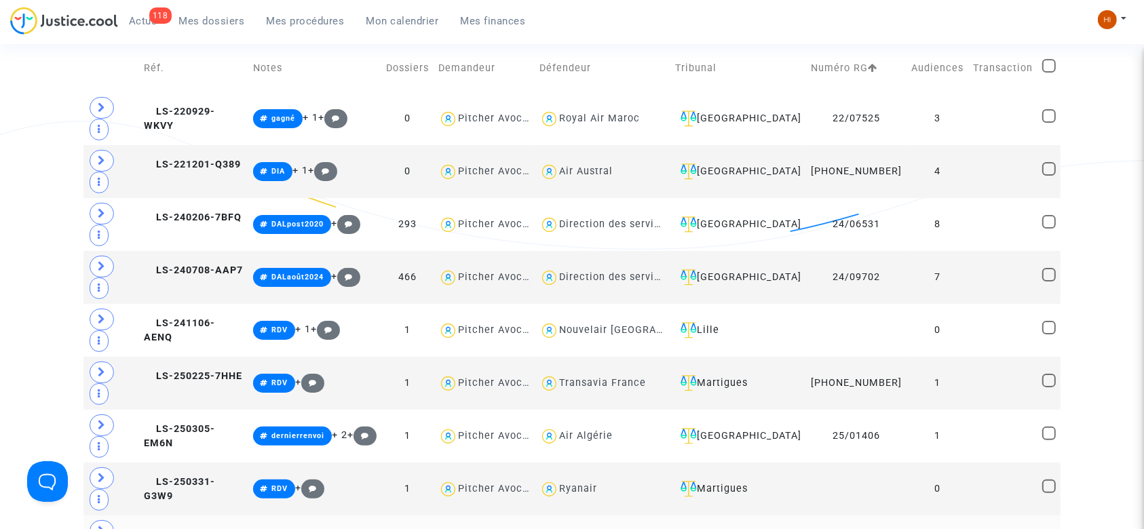
click at [192, 528] on span "LS-250619-NEBQ" at bounding box center [193, 535] width 99 height 12
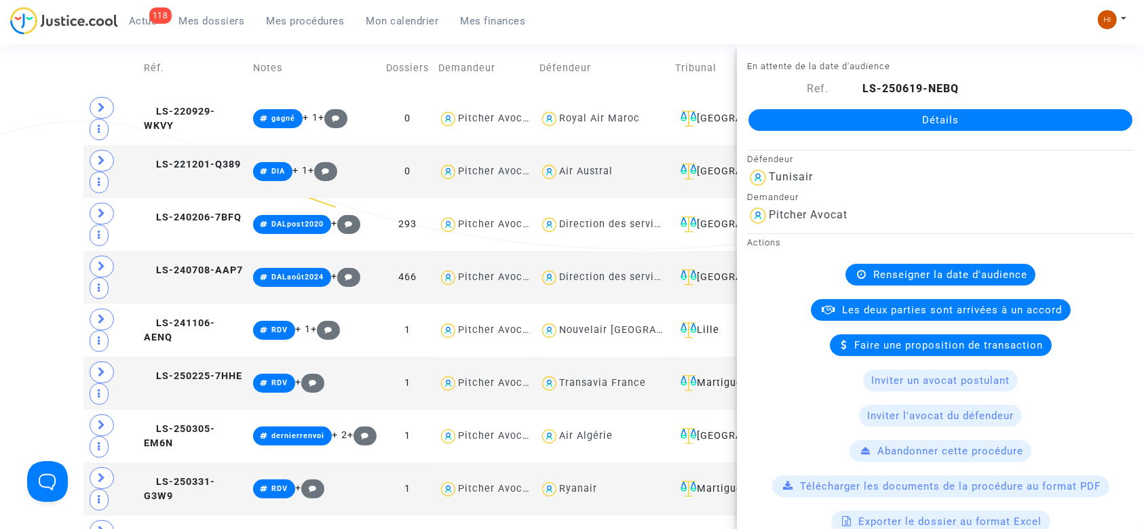
click at [993, 123] on link "Détails" at bounding box center [940, 120] width 384 height 22
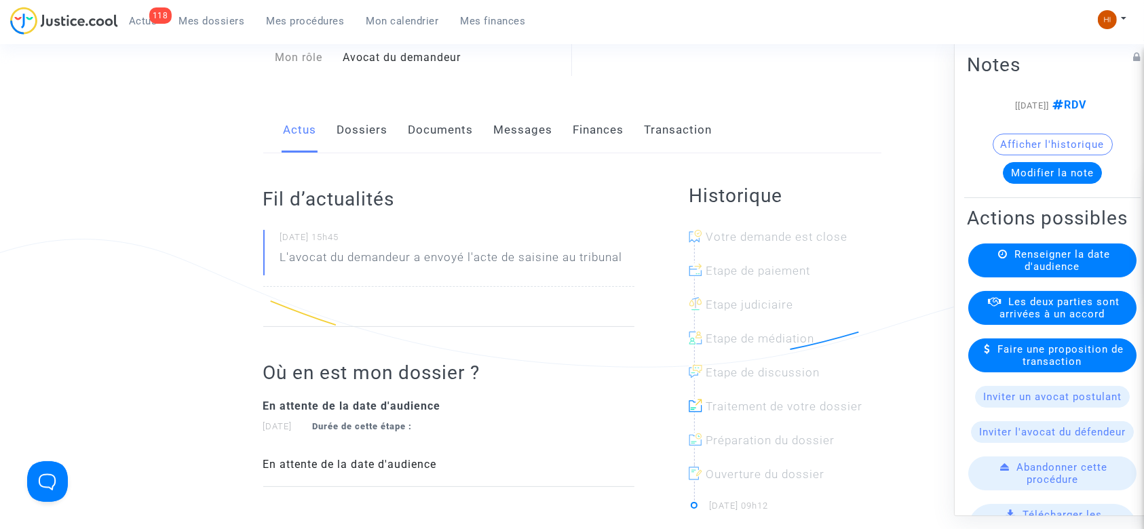
scroll to position [121, 0]
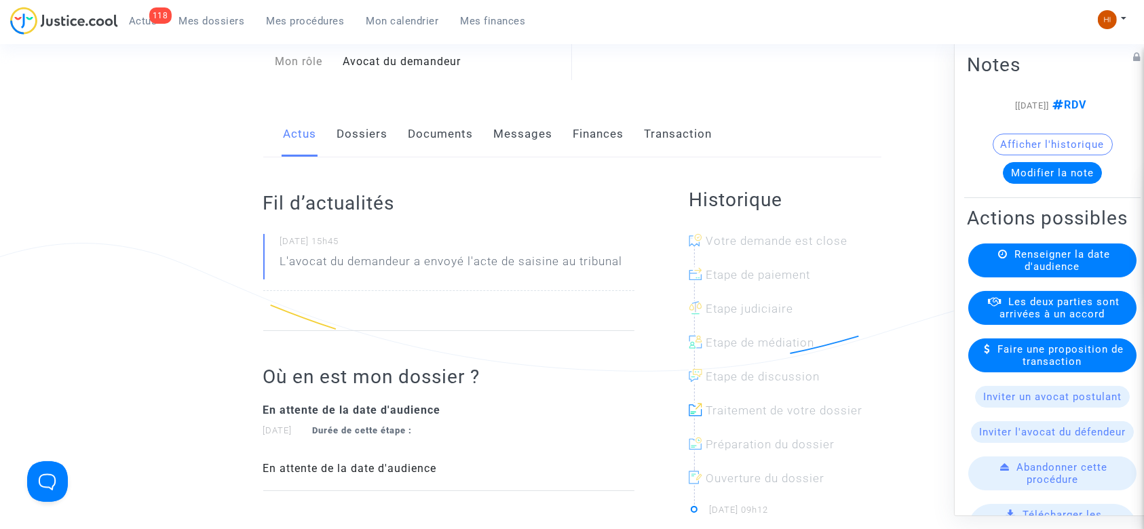
click at [446, 129] on link "Documents" at bounding box center [440, 134] width 65 height 45
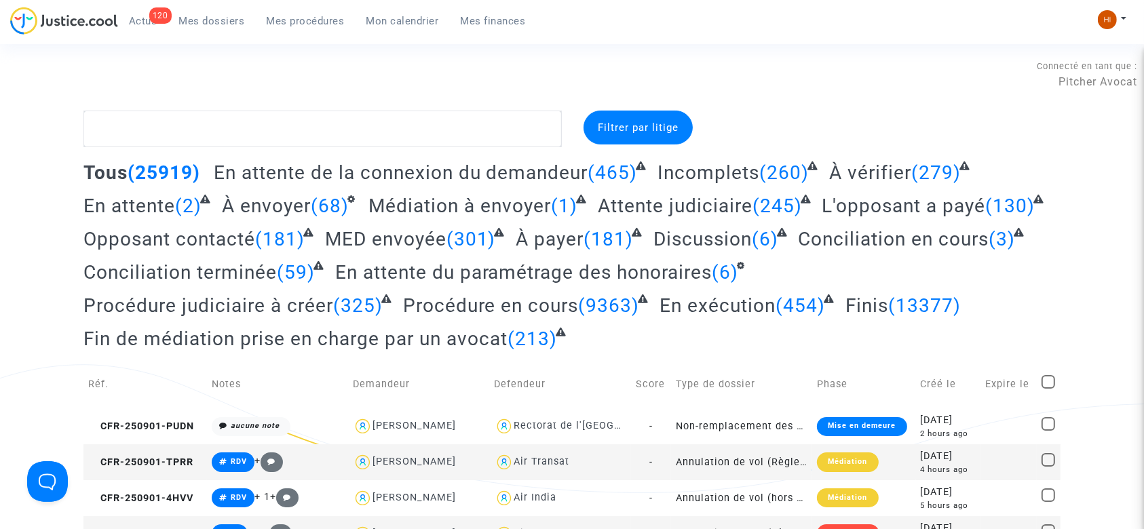
click at [317, 17] on span "Mes procédures" at bounding box center [306, 21] width 78 height 12
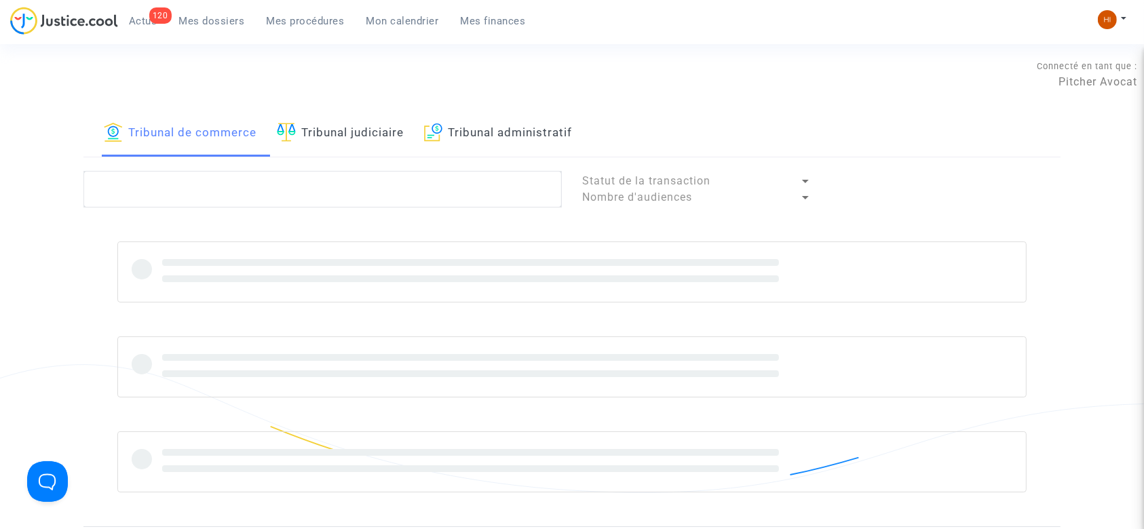
click at [339, 133] on link "Tribunal judiciaire" at bounding box center [340, 134] width 127 height 46
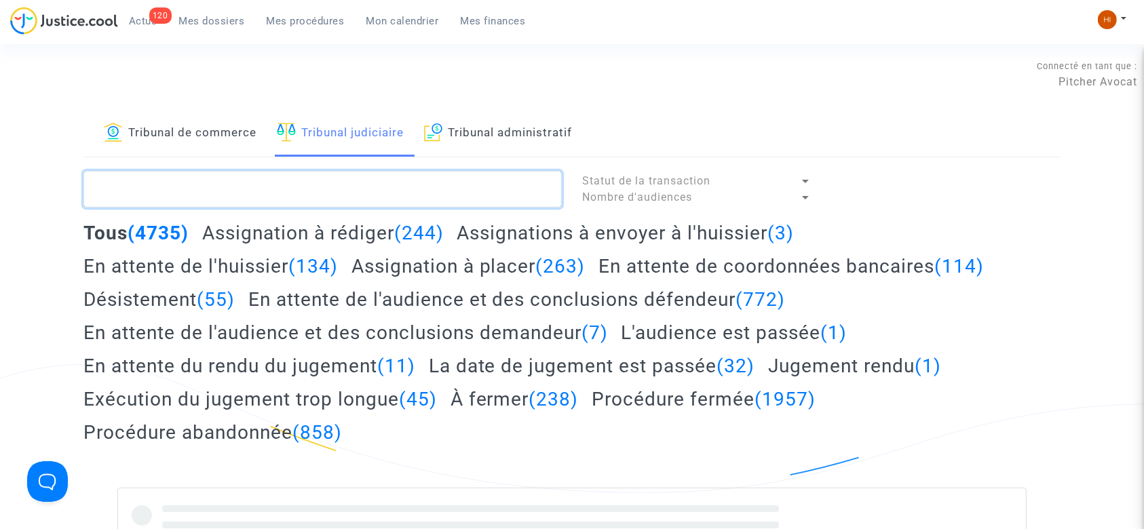
click at [353, 186] on textarea at bounding box center [322, 189] width 478 height 37
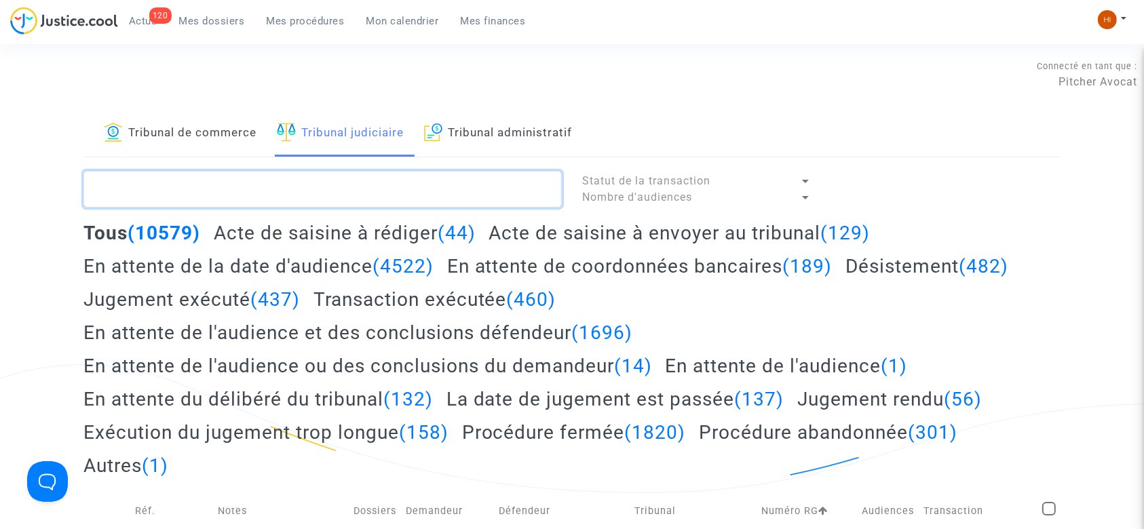
click at [378, 195] on textarea at bounding box center [322, 189] width 478 height 37
click at [374, 193] on textarea at bounding box center [322, 189] width 478 height 37
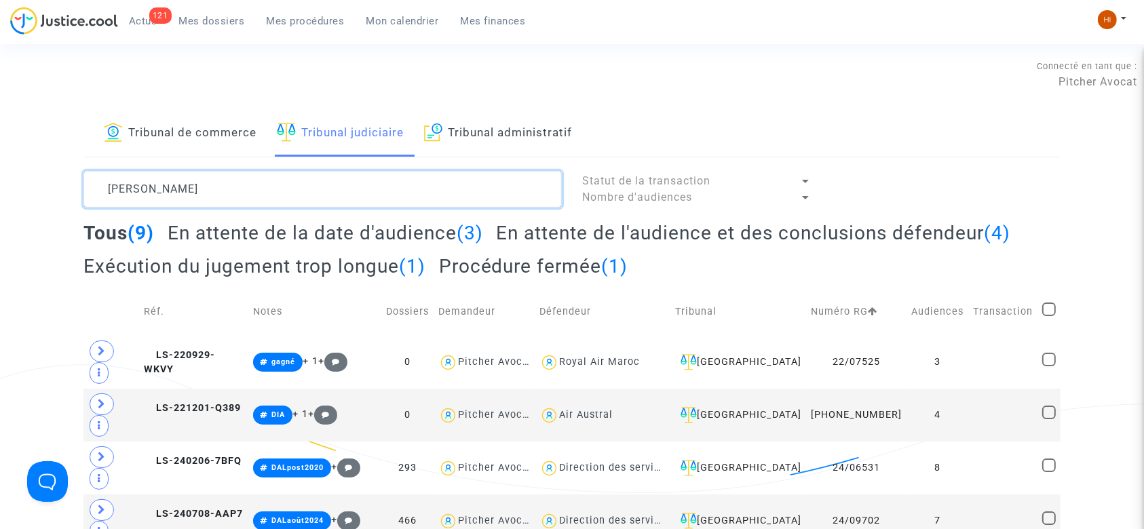
type textarea "[PERSON_NAME]"
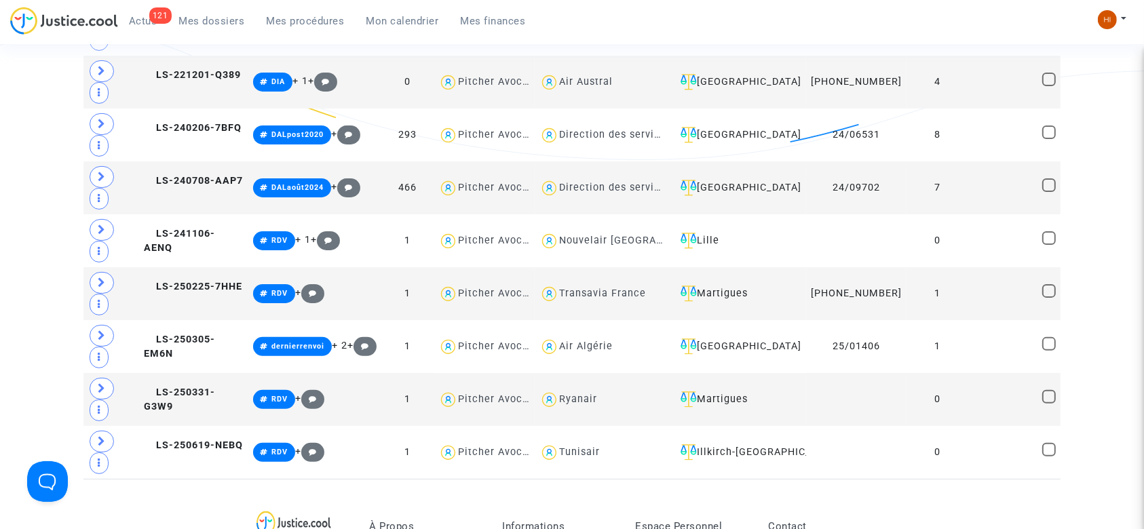
scroll to position [329, 0]
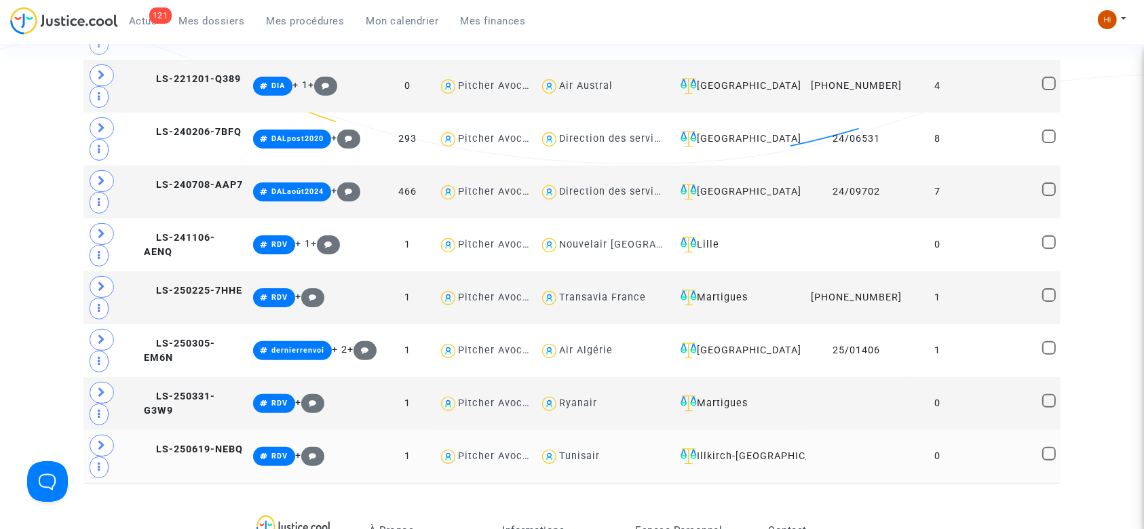
click at [215, 430] on td "LS-250619-NEBQ" at bounding box center [193, 456] width 109 height 53
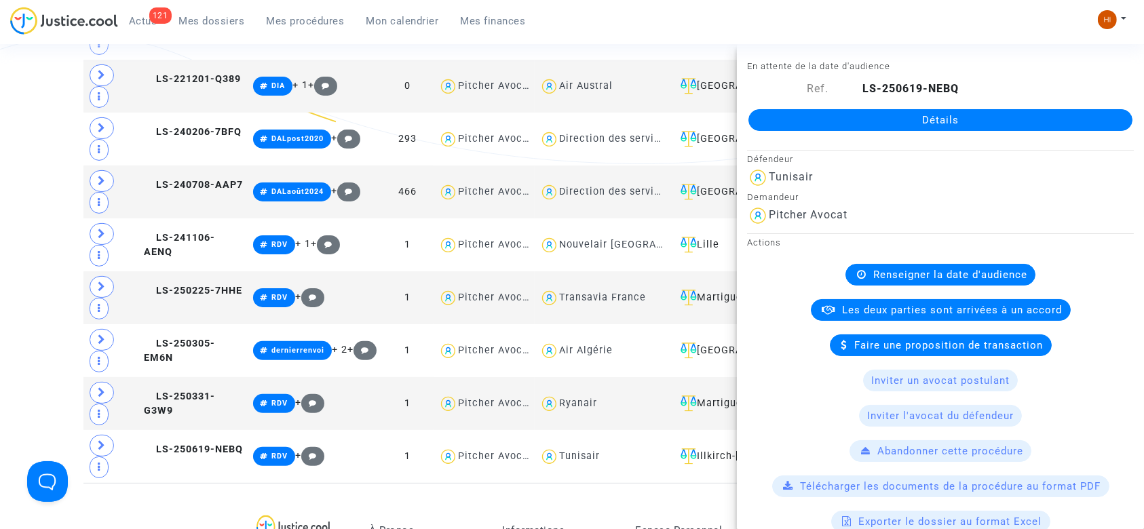
click at [918, 117] on link "Détails" at bounding box center [940, 120] width 384 height 22
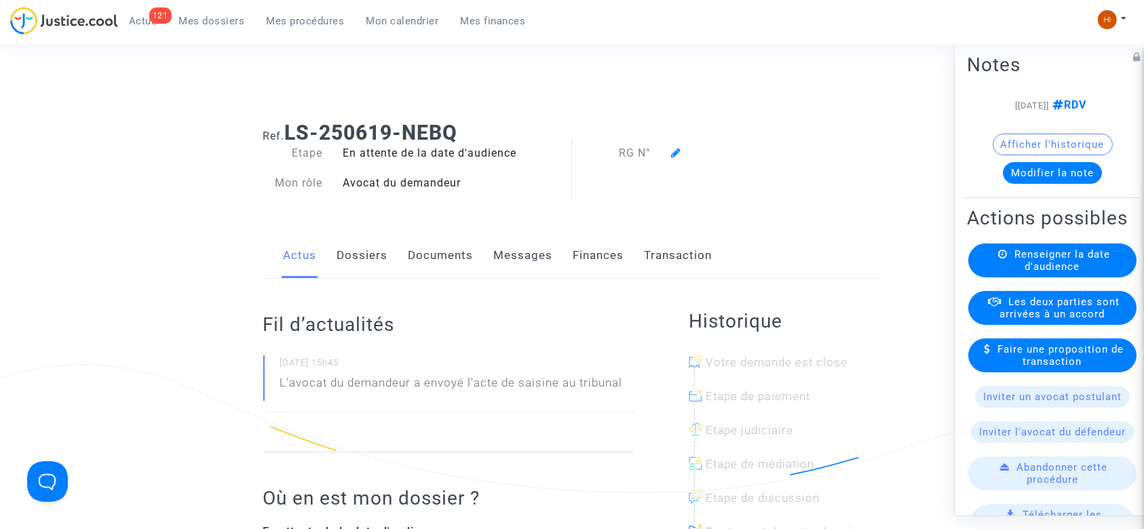
click at [1024, 277] on div "Renseigner la date d'audience" at bounding box center [1052, 261] width 168 height 34
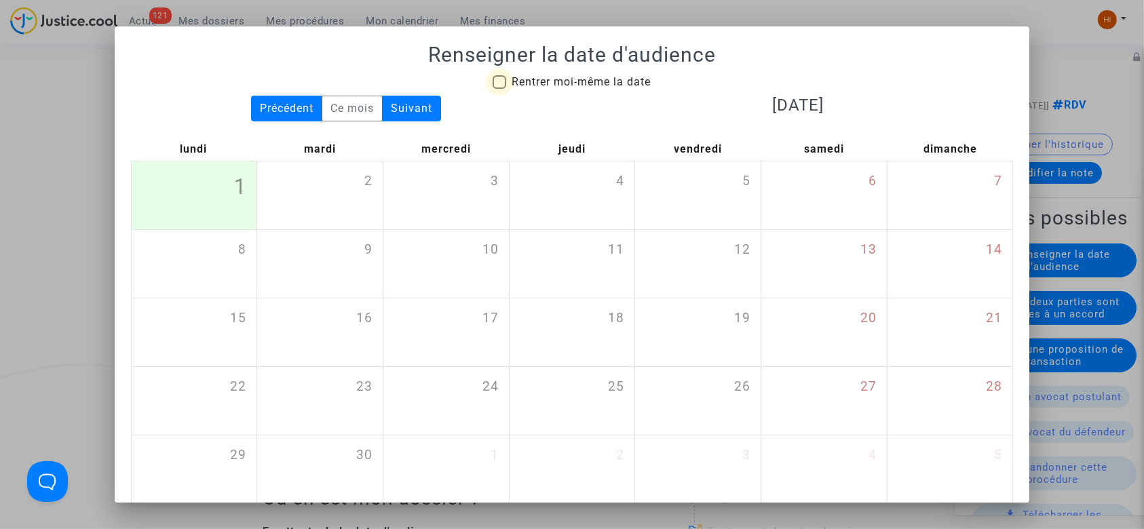
click at [564, 83] on span "Rentrer moi-même la date" at bounding box center [580, 81] width 139 height 13
click at [499, 89] on input "Rentrer moi-même la date" at bounding box center [499, 89] width 1 height 1
checkbox input "true"
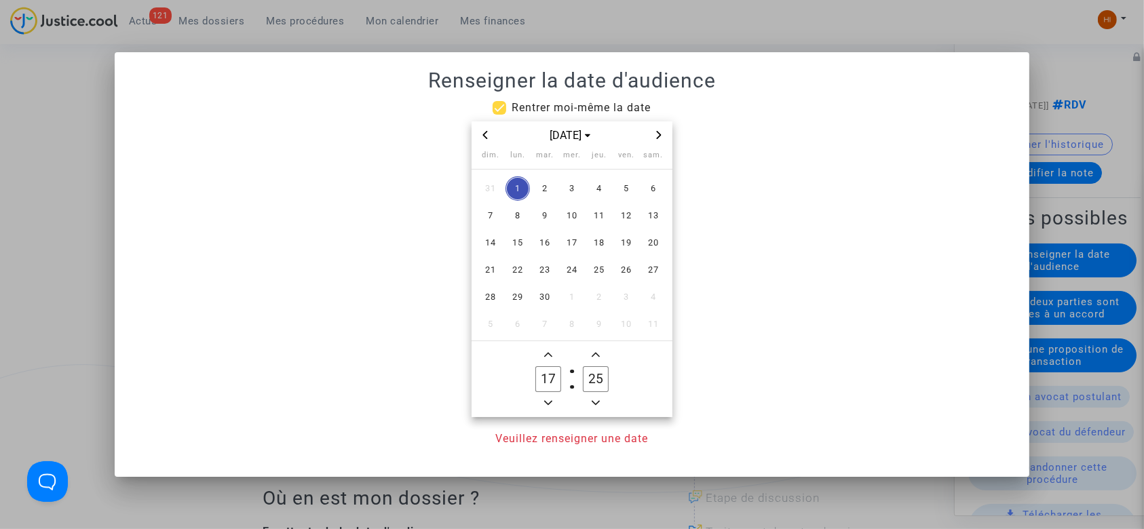
click at [658, 132] on icon "Next month" at bounding box center [659, 135] width 8 height 8
click at [546, 402] on icon "Minus a hour" at bounding box center [548, 403] width 8 height 8
click at [546, 402] on ng-component "Rentrer moi-même la date [DATE] dim. lun. mar. mer. jeu. ven. sam. 26 27 28 29 …" at bounding box center [572, 273] width 882 height 347
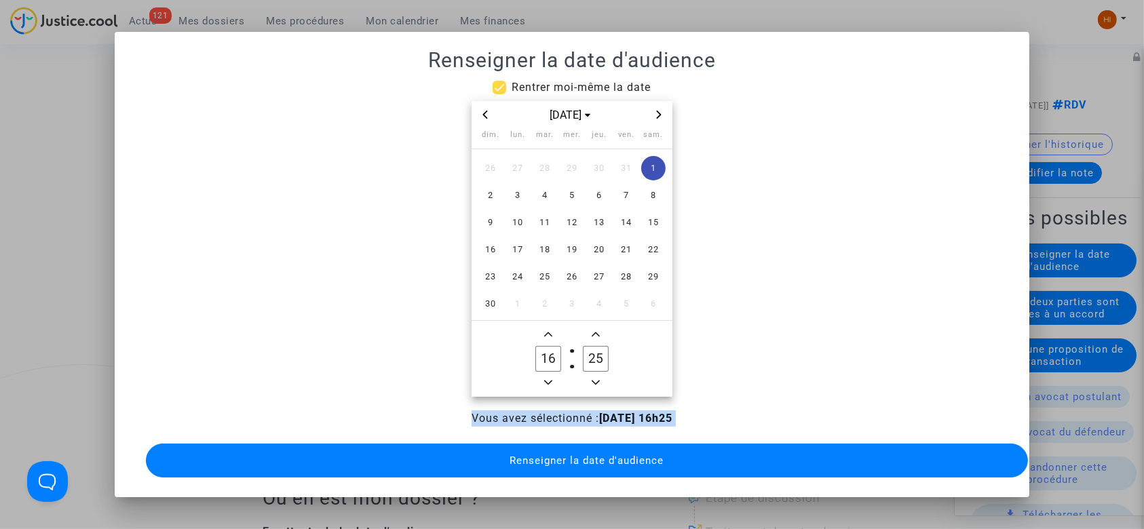
click at [546, 402] on ng-component "Rentrer moi-même la date [DATE] dim. lun. mar. mer. jeu. ven. sam. 26 27 28 29 …" at bounding box center [572, 280] width 882 height 402
click at [548, 378] on icon "Minus a hour" at bounding box center [548, 382] width 8 height 8
click at [548, 374] on span "Minus a hour" at bounding box center [548, 382] width 16 height 16
click at [549, 372] on owl-date-time-timer-box "14 Hour" at bounding box center [547, 358] width 47 height 65
click at [546, 381] on icon "Minus a hour" at bounding box center [548, 382] width 8 height 8
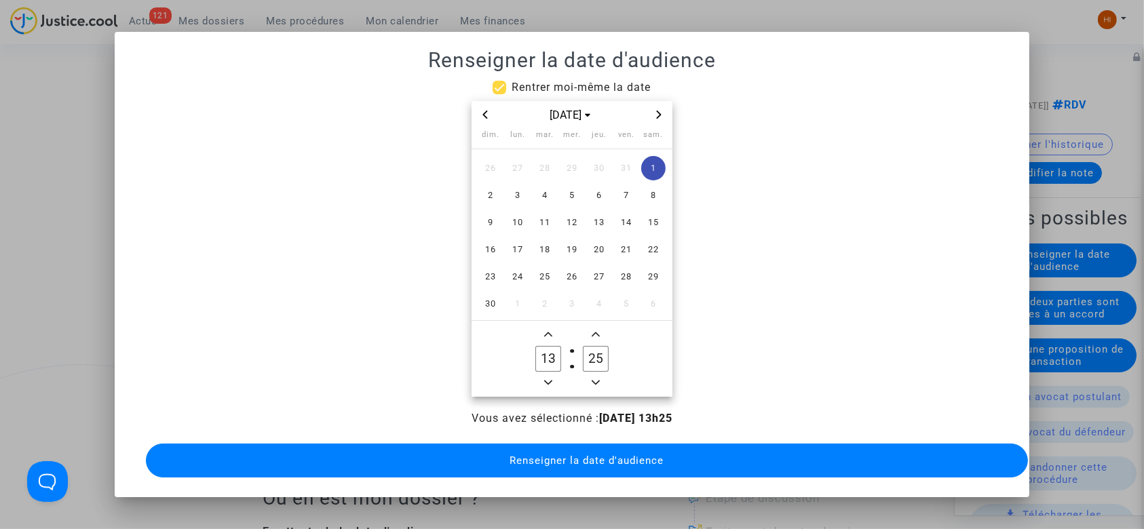
click at [546, 381] on span "Minus a hour" at bounding box center [548, 382] width 16 height 16
click at [546, 381] on icon "Minus a hour" at bounding box center [548, 382] width 8 height 8
click at [546, 381] on span "Minus a hour" at bounding box center [548, 382] width 16 height 16
click at [542, 326] on span "Add a hour" at bounding box center [548, 334] width 16 height 16
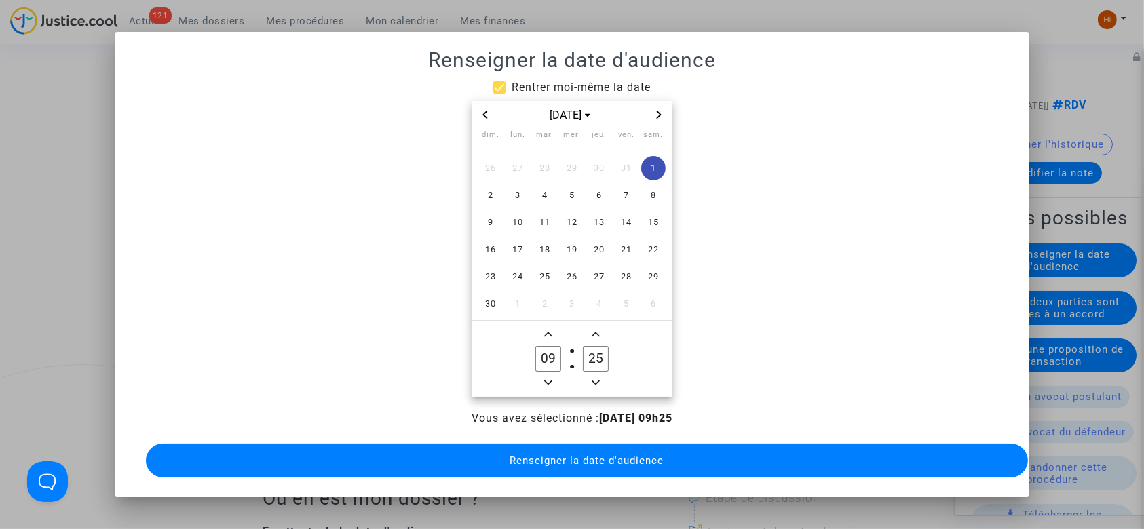
type input "10"
click at [596, 336] on icon "Add a minute" at bounding box center [595, 334] width 8 height 8
click at [596, 336] on span "Add a minute" at bounding box center [595, 334] width 16 height 16
click at [596, 336] on button "Add a minute" at bounding box center [595, 334] width 16 height 17
click at [596, 336] on icon "Add a minute" at bounding box center [595, 334] width 8 height 8
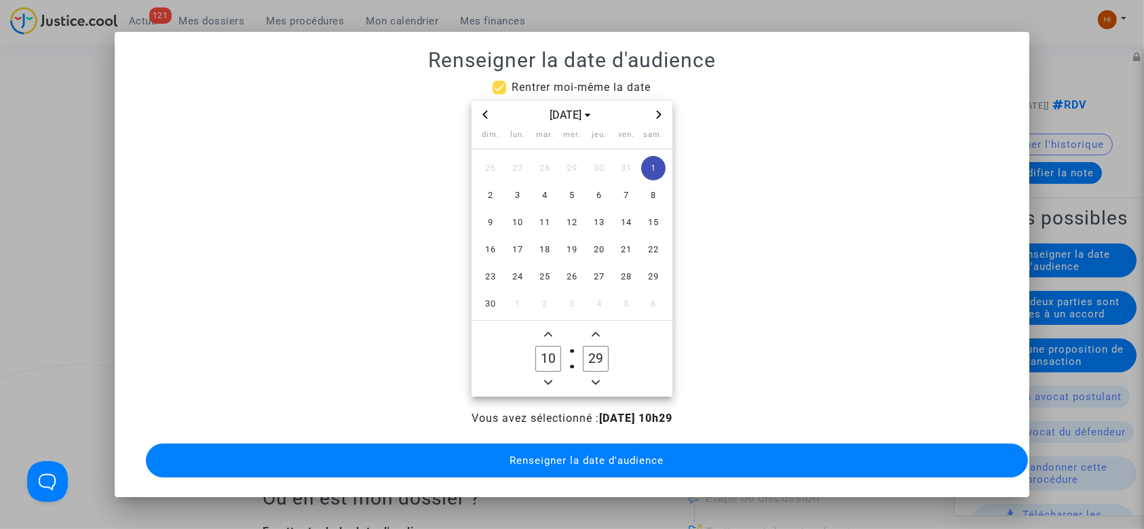
click at [597, 334] on span "Add a minute" at bounding box center [595, 334] width 16 height 16
type input "30"
click at [562, 214] on span "12" at bounding box center [572, 222] width 24 height 24
click at [634, 463] on span "Renseigner la date d'audience" at bounding box center [586, 460] width 154 height 12
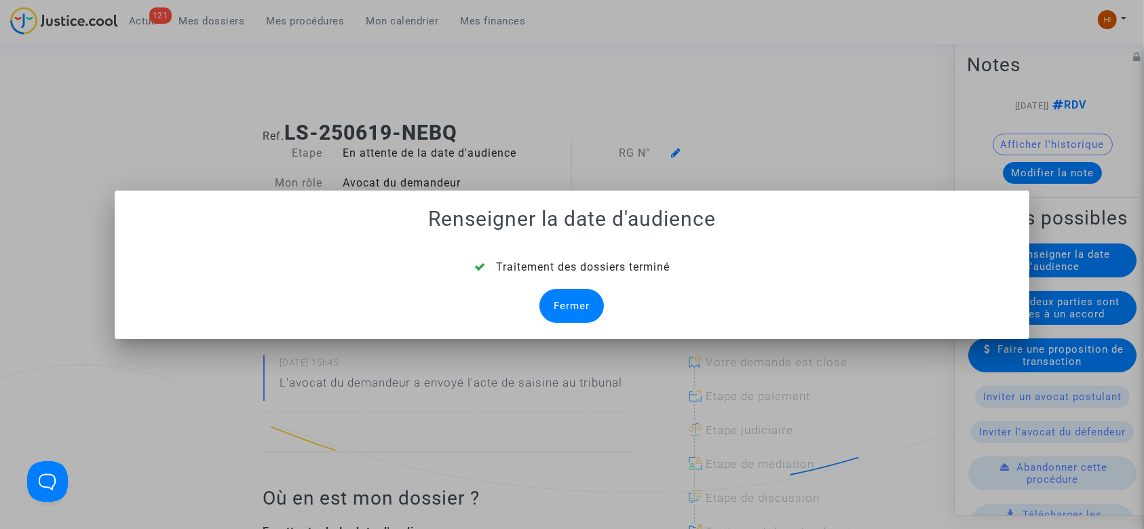
click at [581, 315] on div "Fermer" at bounding box center [571, 306] width 64 height 34
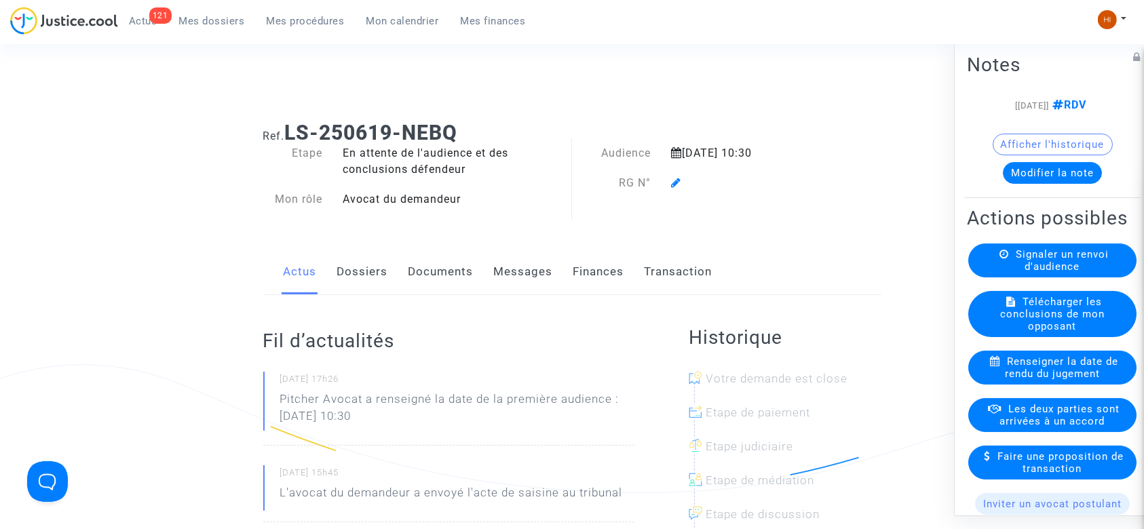
click at [674, 183] on icon at bounding box center [676, 182] width 10 height 11
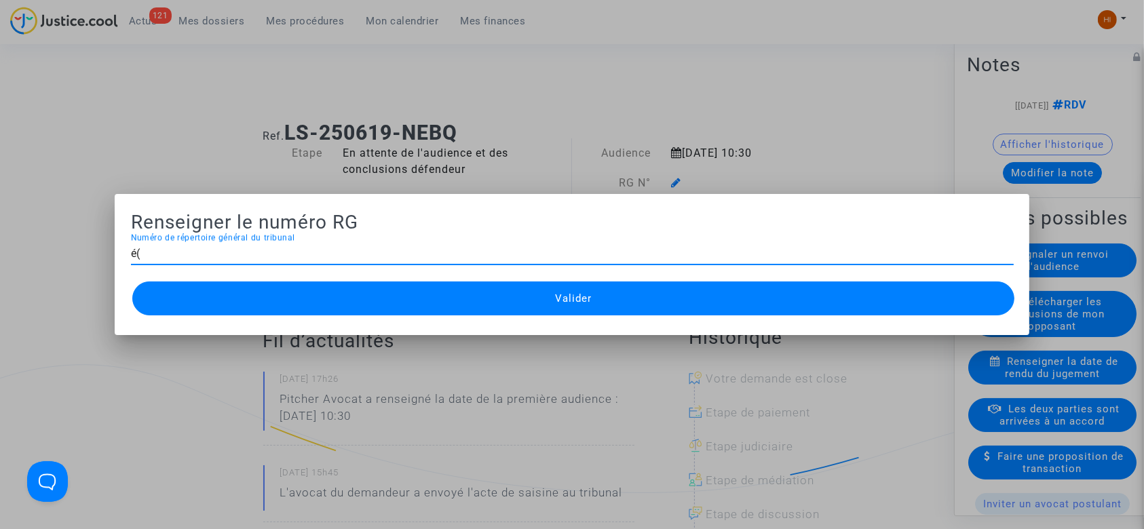
type input "é"
type input "25/05969"
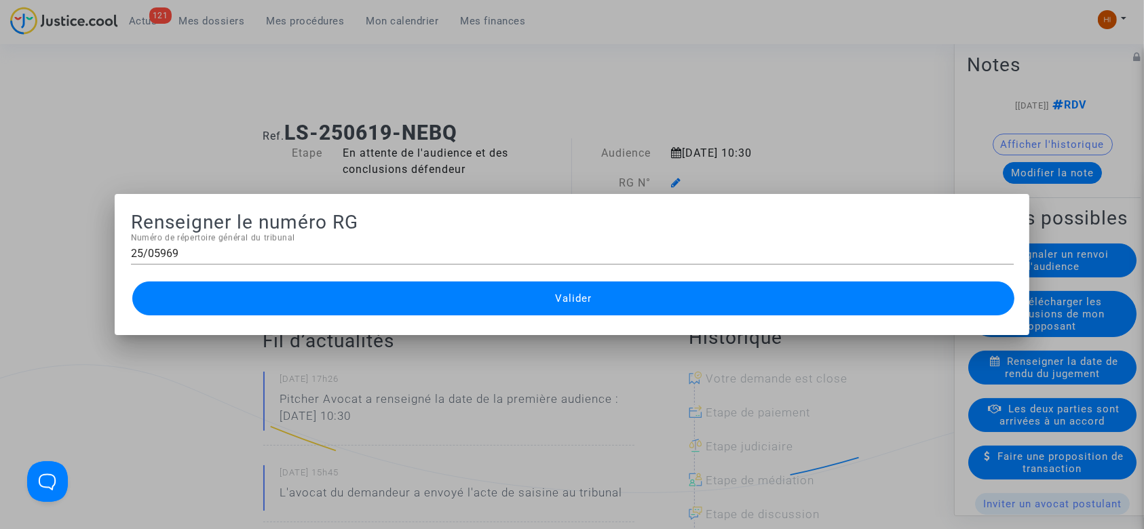
click at [629, 296] on button "Valider" at bounding box center [573, 298] width 882 height 34
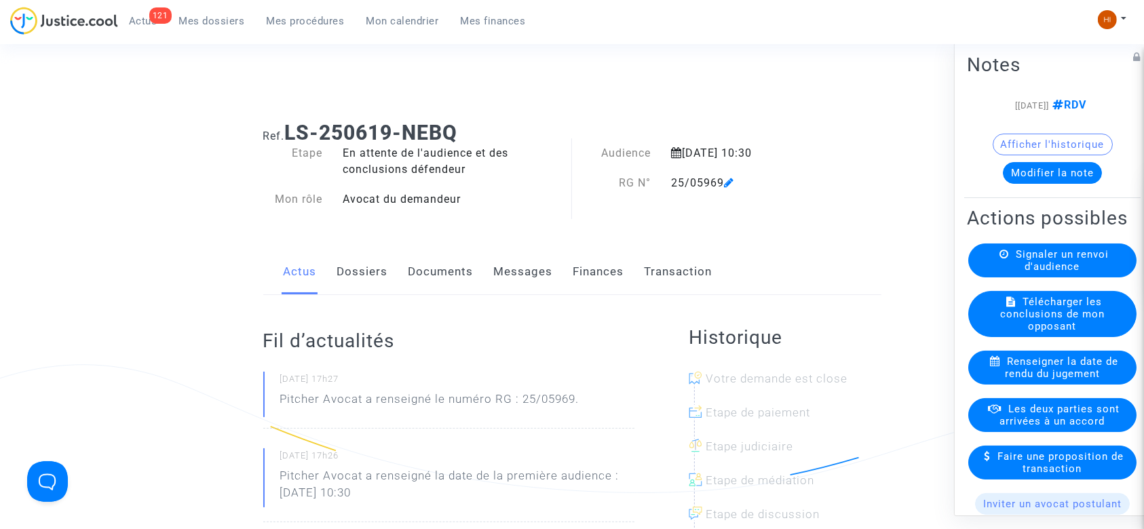
click at [456, 271] on link "Documents" at bounding box center [440, 272] width 65 height 45
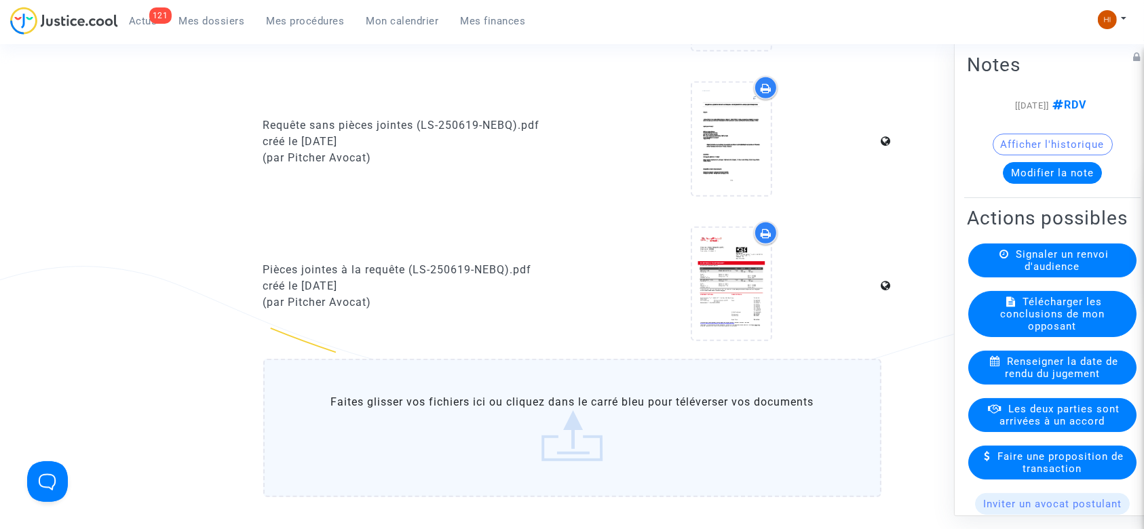
scroll to position [718, 0]
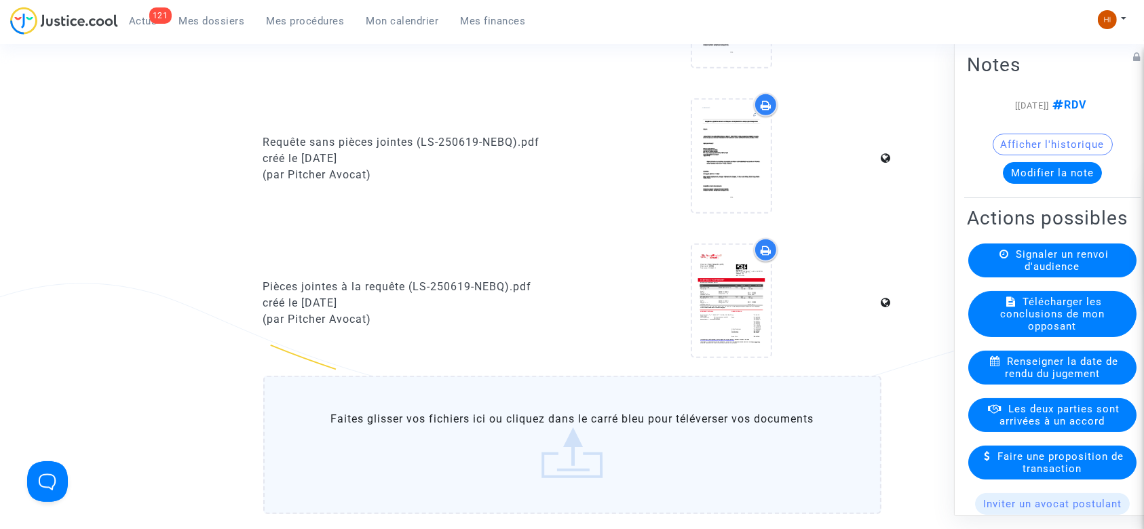
click at [455, 475] on label "Faites glisser vos fichiers ici ou cliquez dans le carré bleu pour téléverser v…" at bounding box center [572, 445] width 618 height 138
click at [0, 0] on input "Faites glisser vos fichiers ici ou cliquez dans le carré bleu pour téléverser v…" at bounding box center [0, 0] width 0 height 0
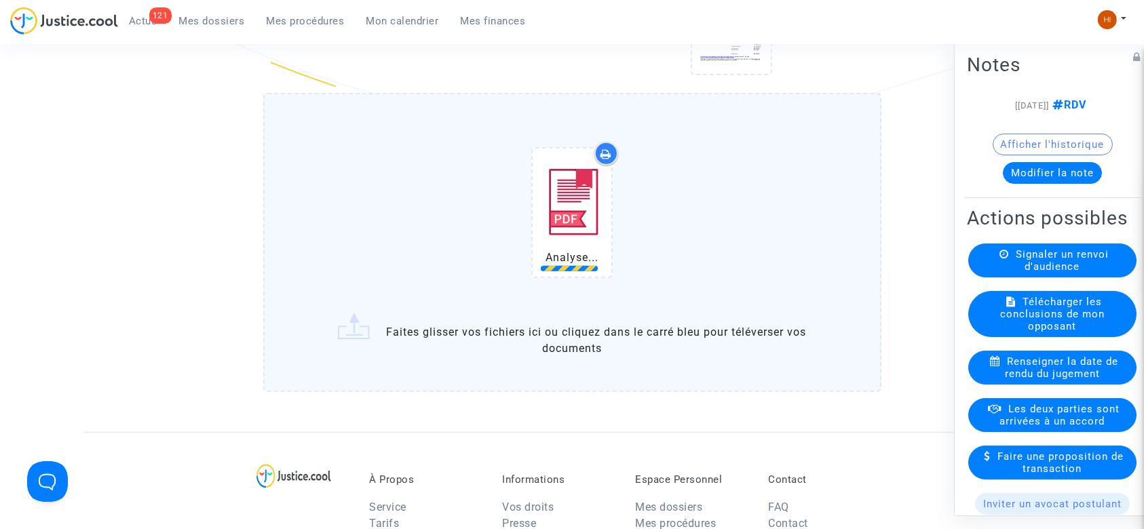
scroll to position [1024, 0]
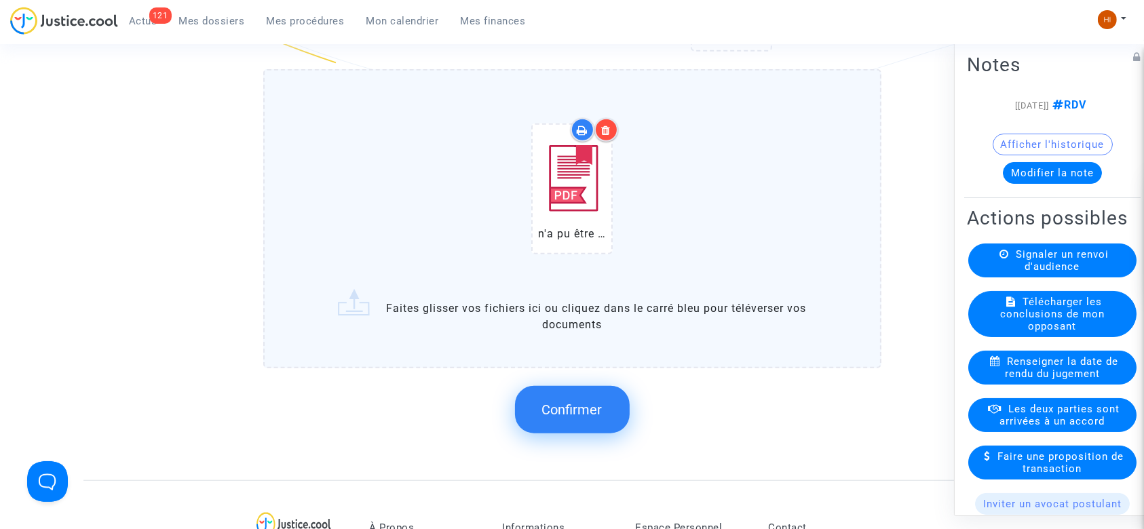
click at [585, 406] on span "Confirmer" at bounding box center [572, 410] width 60 height 16
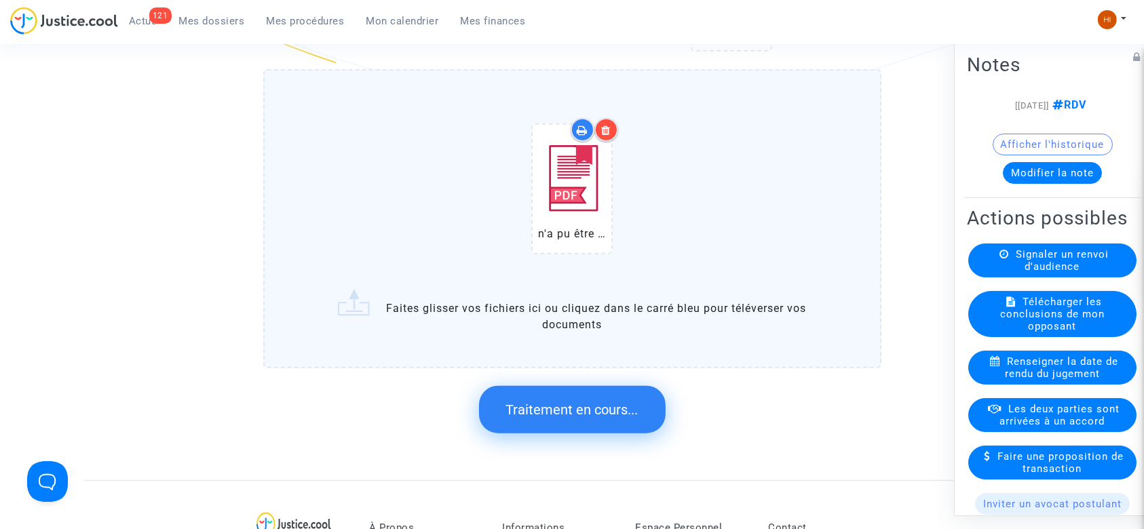
scroll to position [0, 0]
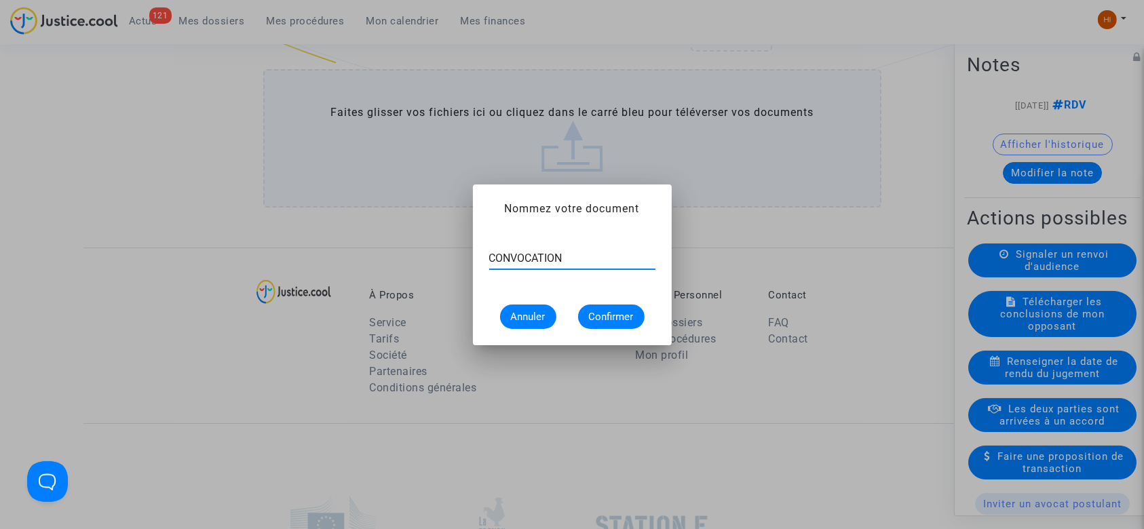
type input "CONVOCATION"
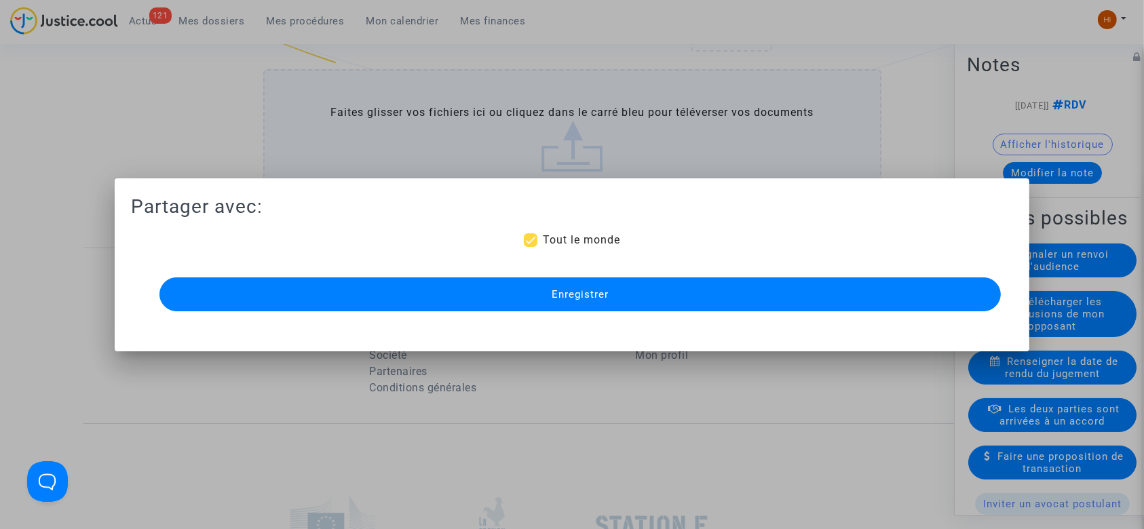
click at [639, 285] on button "Enregistrer" at bounding box center [580, 294] width 842 height 34
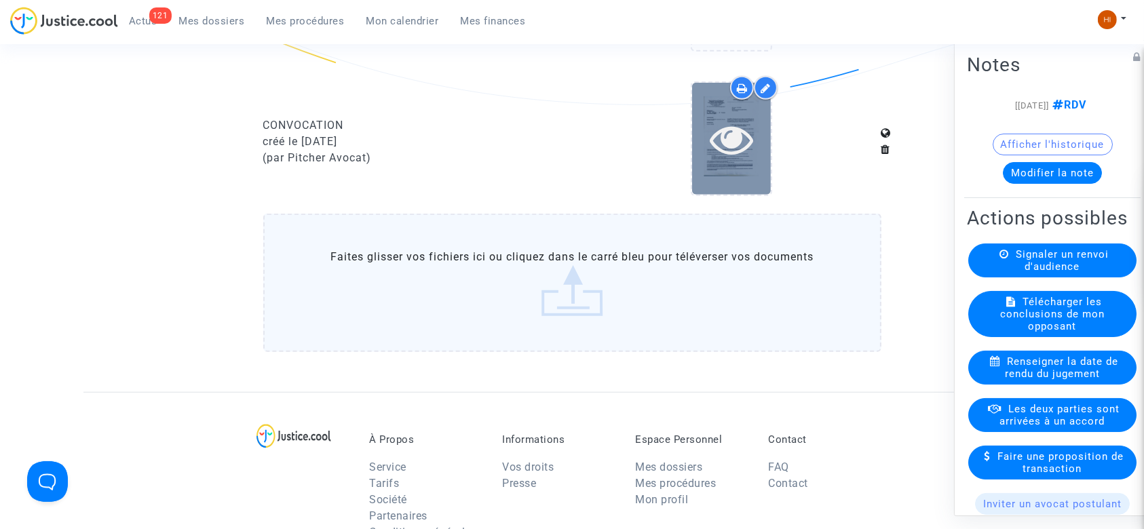
click at [738, 141] on icon at bounding box center [731, 138] width 44 height 43
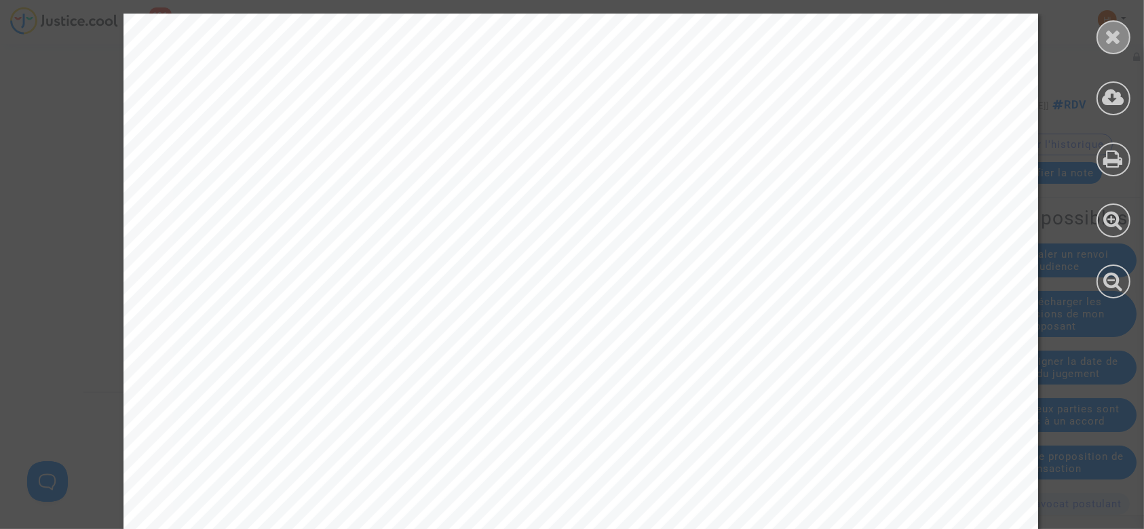
click at [1114, 34] on icon at bounding box center [1113, 36] width 17 height 20
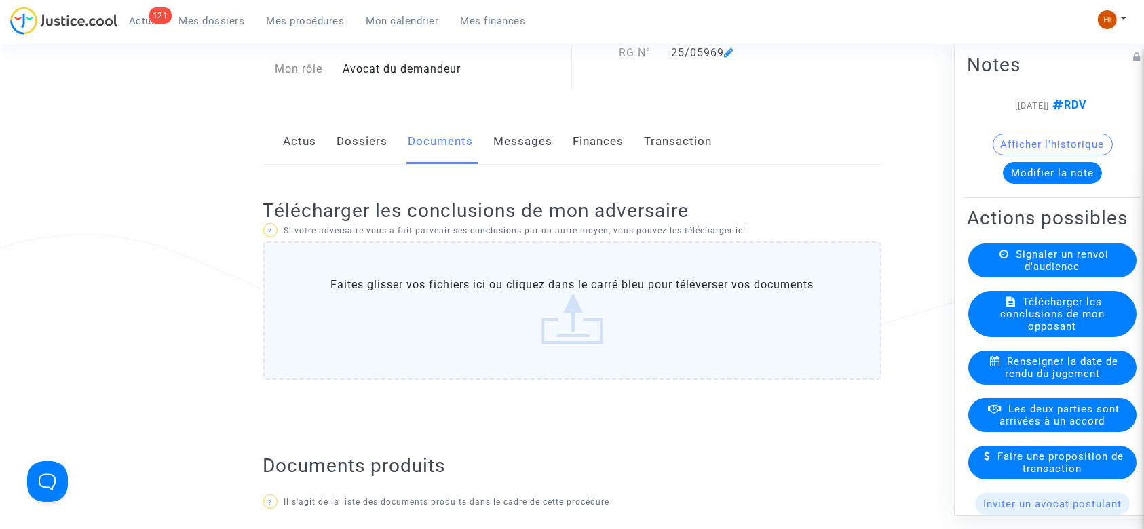
scroll to position [103, 0]
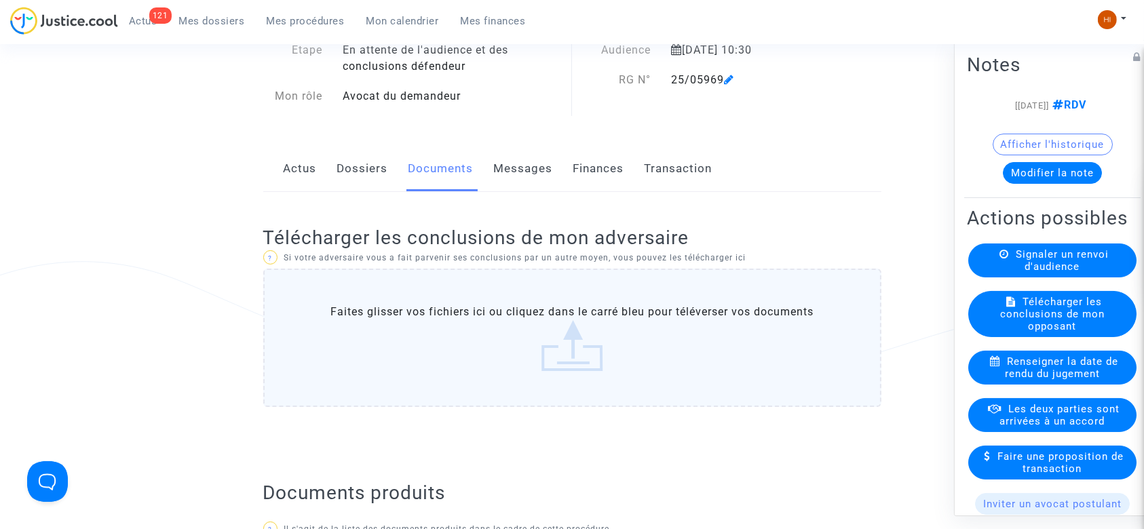
click at [365, 166] on link "Dossiers" at bounding box center [362, 169] width 51 height 45
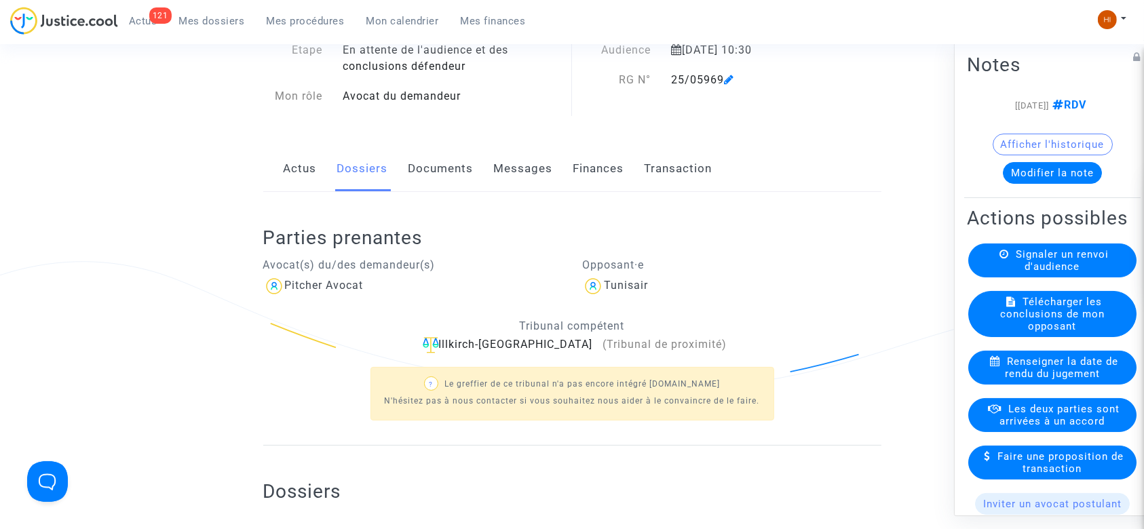
click at [205, 307] on ng-component "Ref. LS-250619-NEBQ Etape En attente de l'audience et des conclusions défendeur…" at bounding box center [571, 328] width 977 height 643
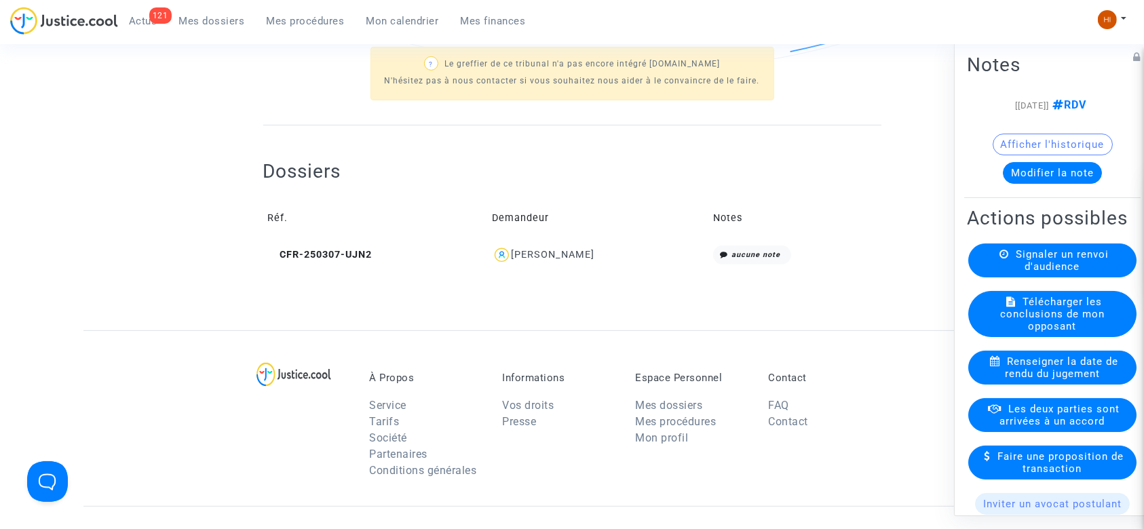
scroll to position [429, 0]
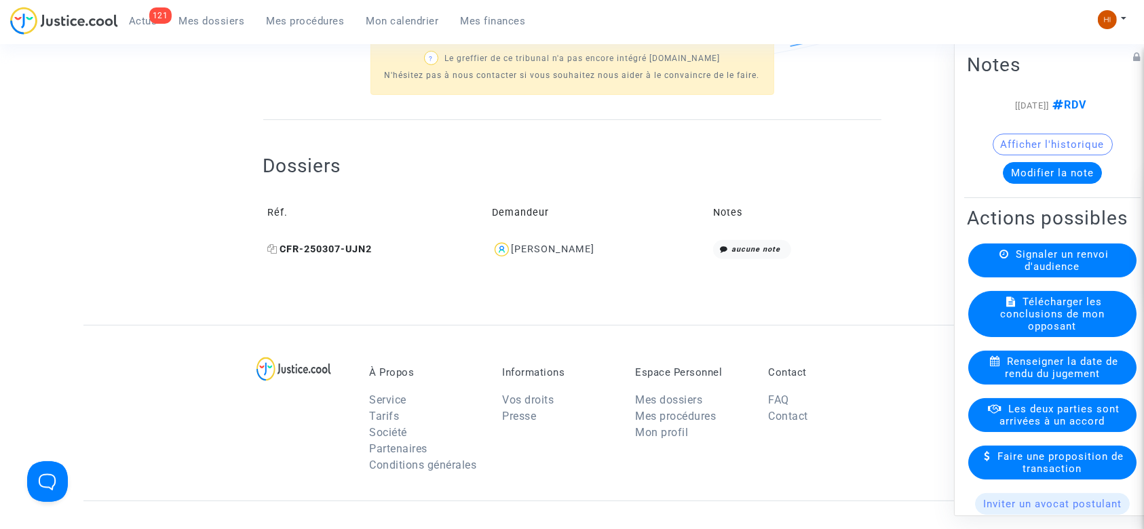
click at [272, 248] on icon at bounding box center [273, 248] width 10 height 9
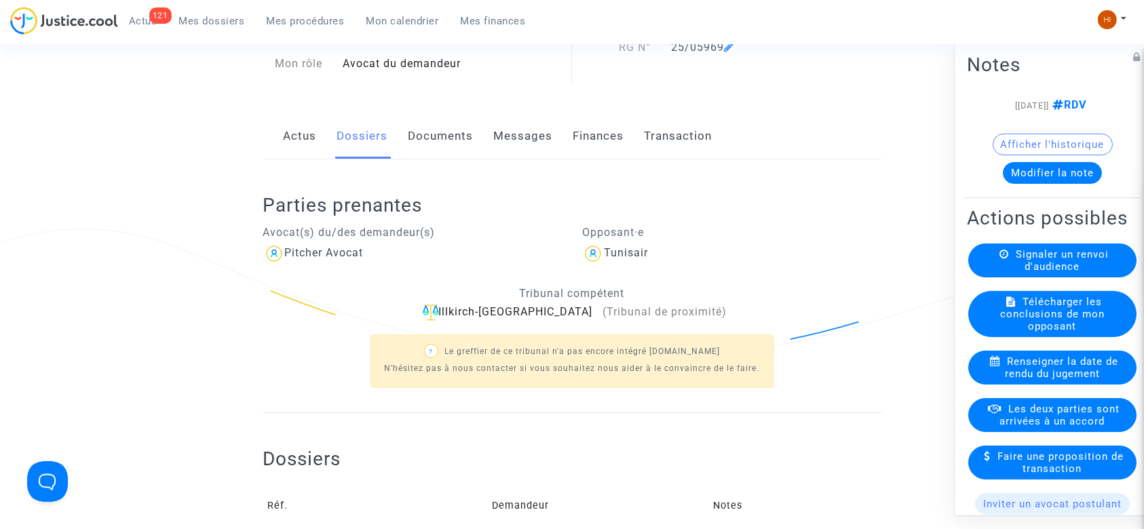
scroll to position [100, 0]
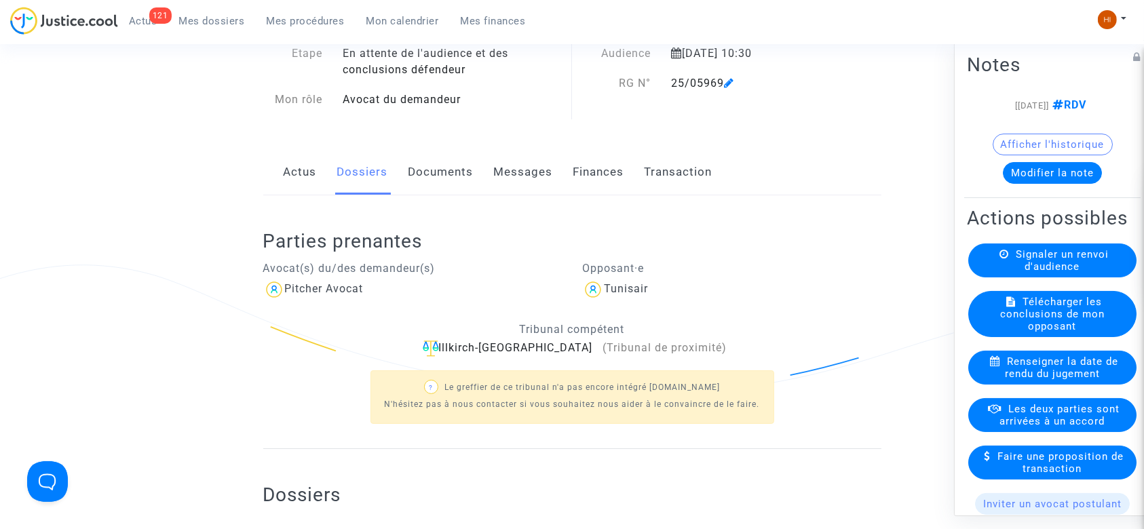
click at [440, 172] on link "Documents" at bounding box center [440, 172] width 65 height 45
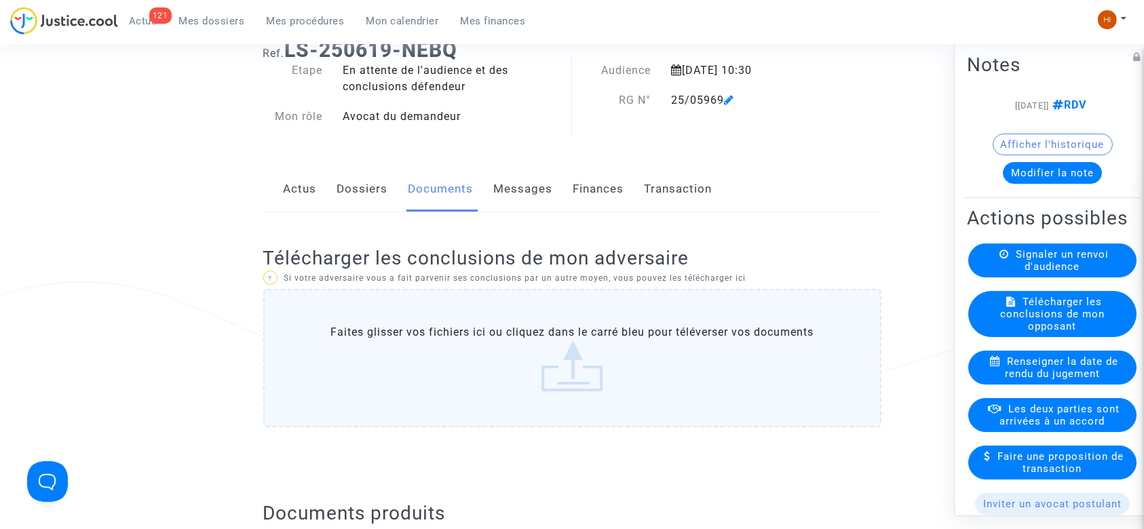
scroll to position [5, 0]
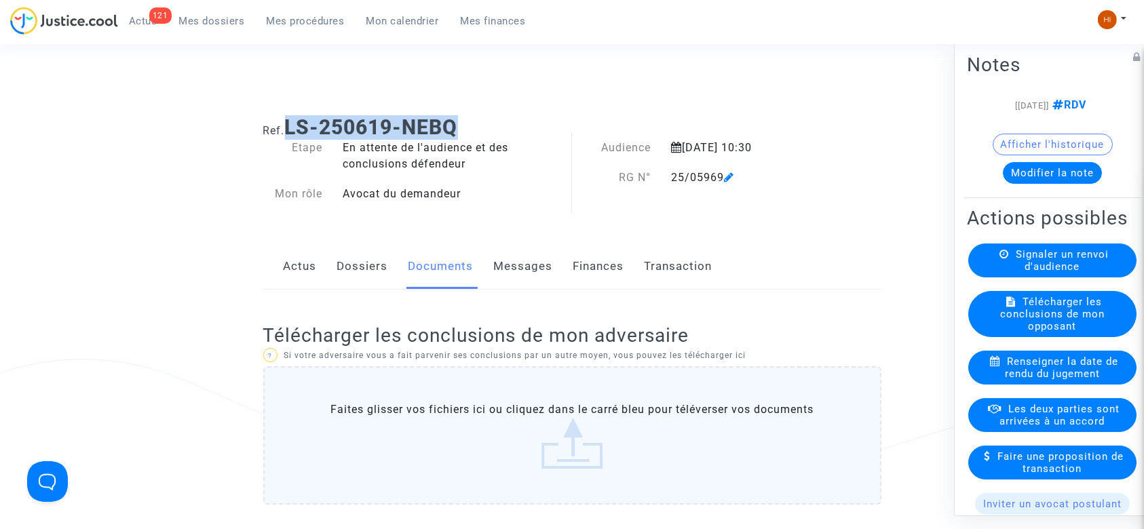
drag, startPoint x: 463, startPoint y: 128, endPoint x: 290, endPoint y: 128, distance: 173.6
click at [290, 128] on h1 "Ref. LS-250619-NEBQ" at bounding box center [572, 127] width 618 height 24
copy b "LS-250619-NEBQ"
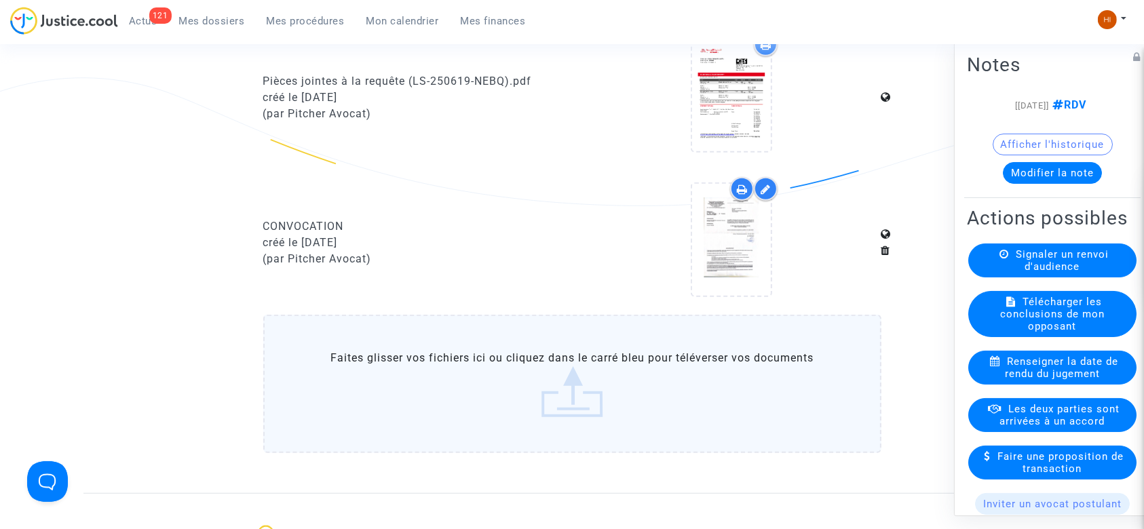
scroll to position [926, 0]
click at [303, 24] on span "Mes procédures" at bounding box center [306, 21] width 78 height 12
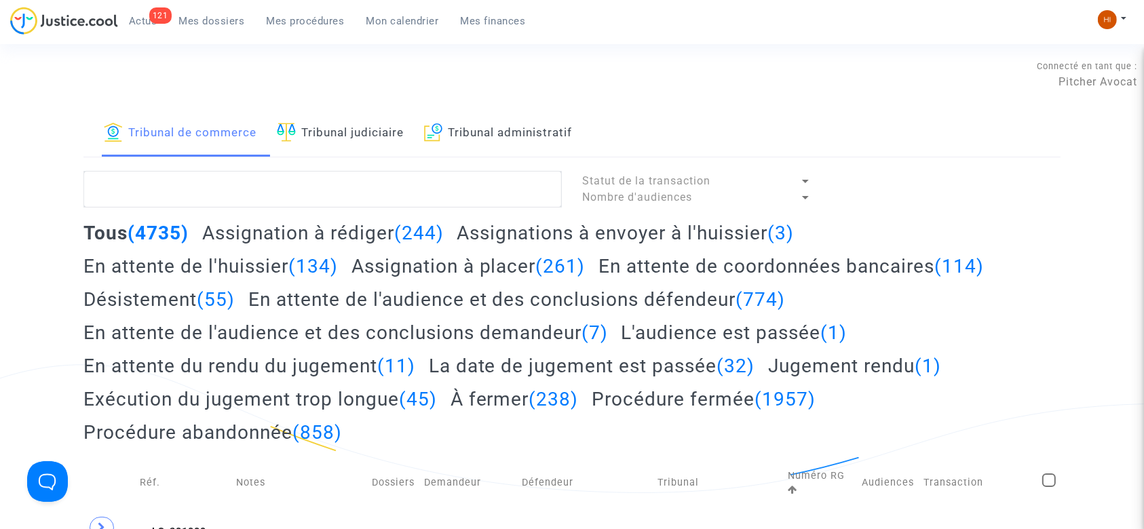
click at [326, 130] on link "Tribunal judiciaire" at bounding box center [340, 134] width 127 height 46
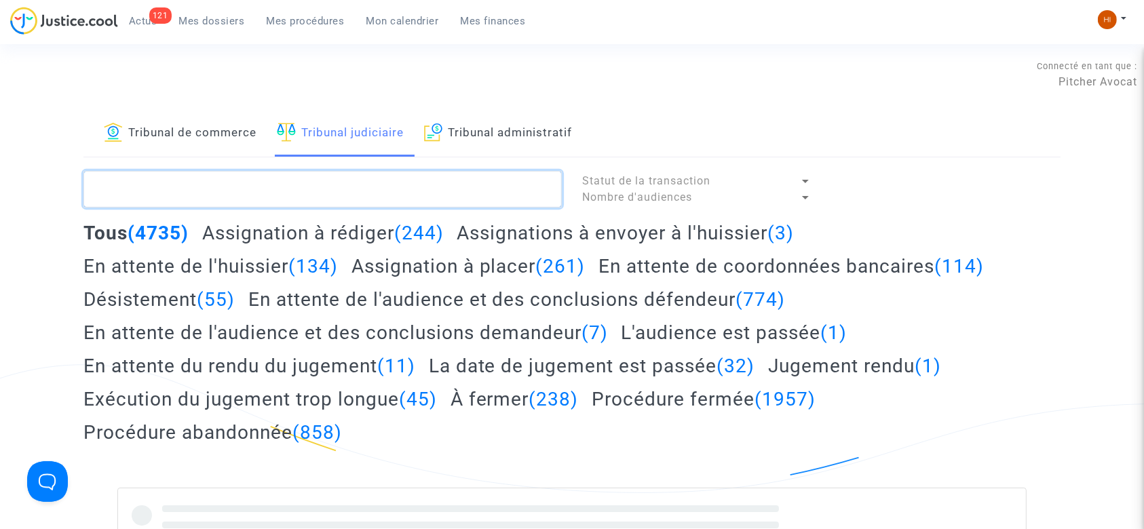
click at [323, 187] on textarea at bounding box center [322, 189] width 478 height 37
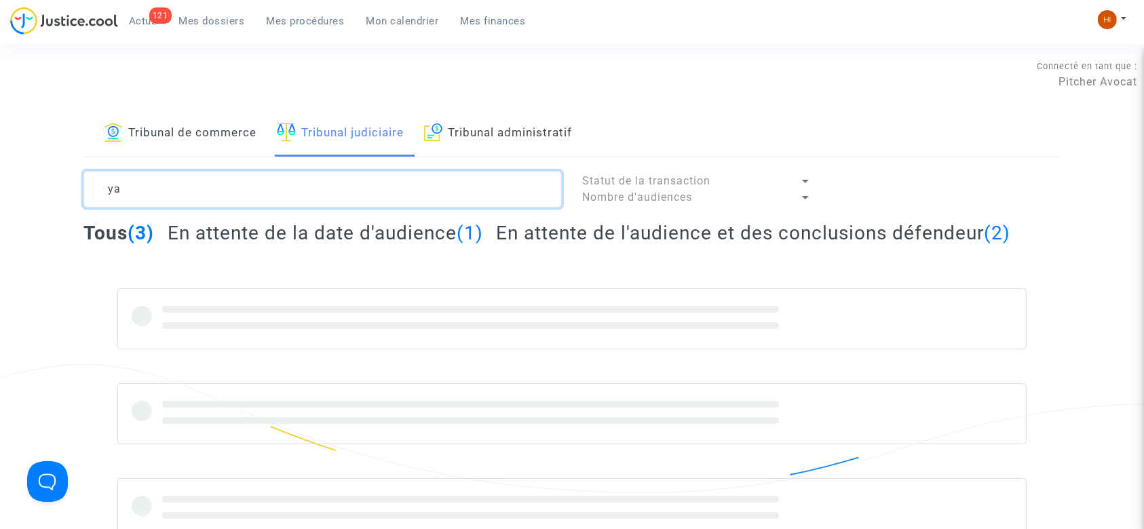
type textarea "y"
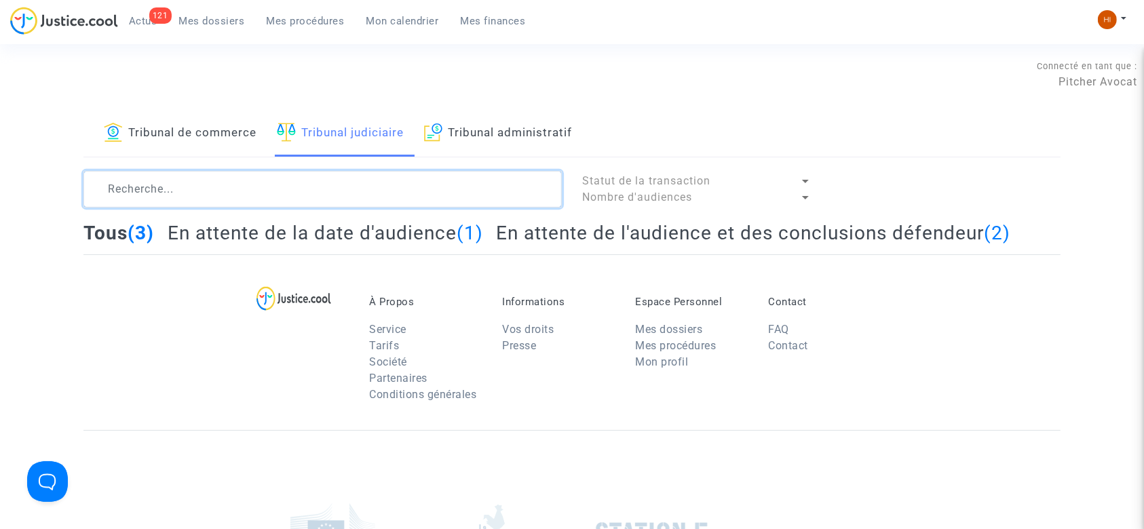
type textarea "a"
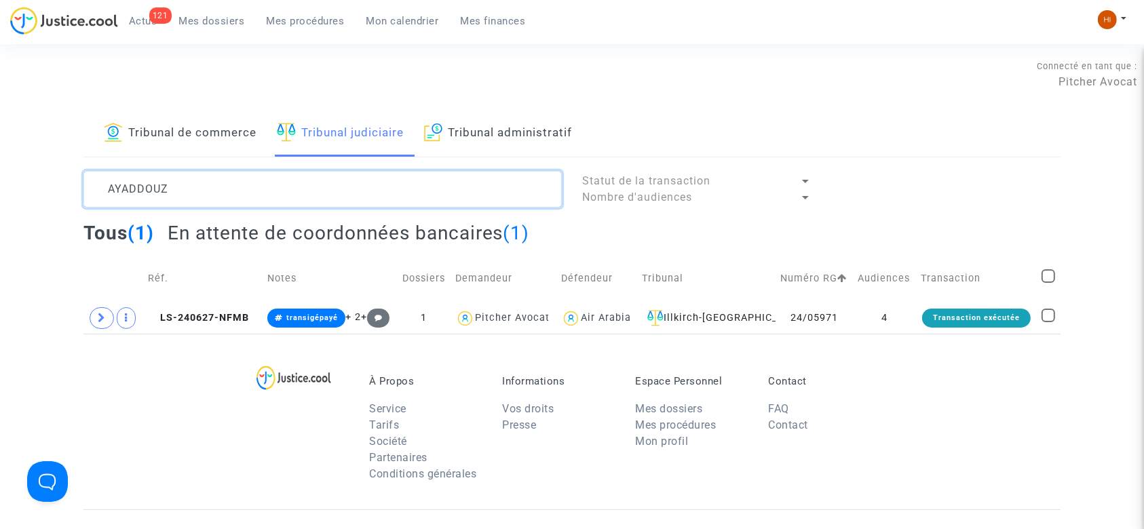
type textarea "AYADDOUZ"
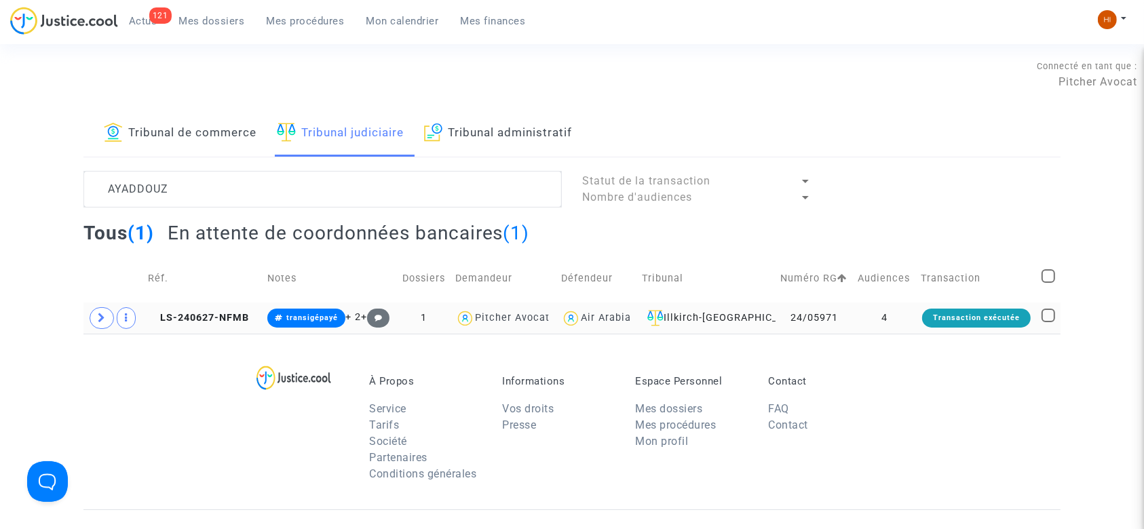
click at [214, 324] on td "LS-240627-NFMB" at bounding box center [203, 318] width 120 height 31
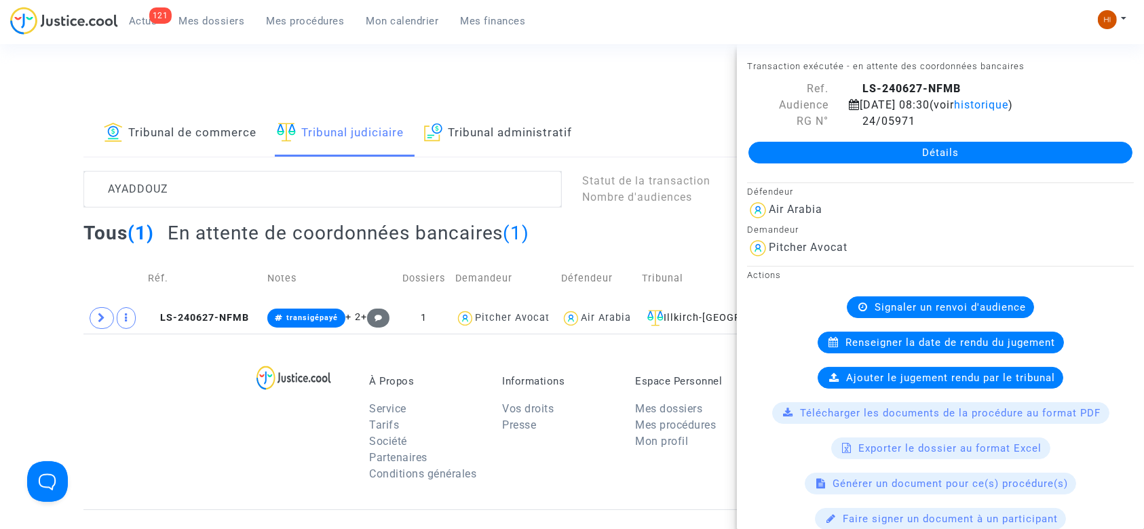
click at [835, 161] on link "Détails" at bounding box center [940, 153] width 384 height 22
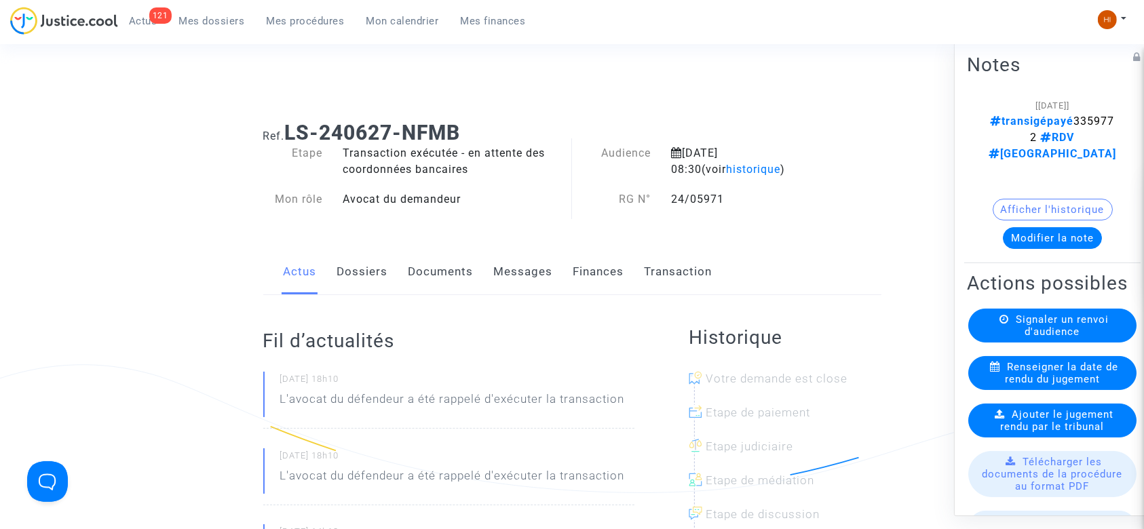
click at [1020, 329] on span "Signaler un renvoi d'audience" at bounding box center [1061, 325] width 93 height 24
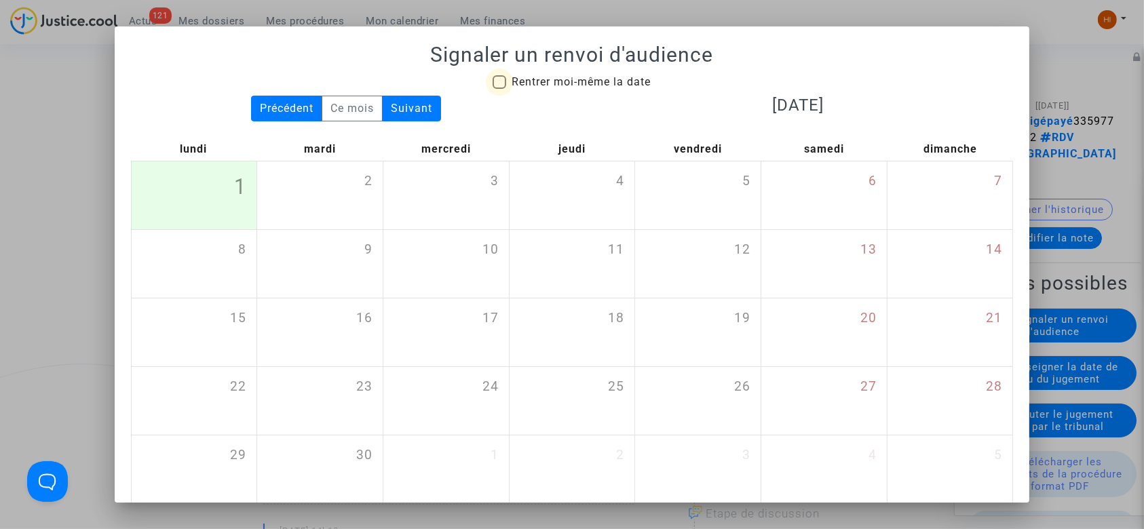
click at [570, 81] on span "Rentrer moi-même la date" at bounding box center [580, 81] width 139 height 13
click at [499, 89] on input "Rentrer moi-même la date" at bounding box center [499, 89] width 1 height 1
checkbox input "true"
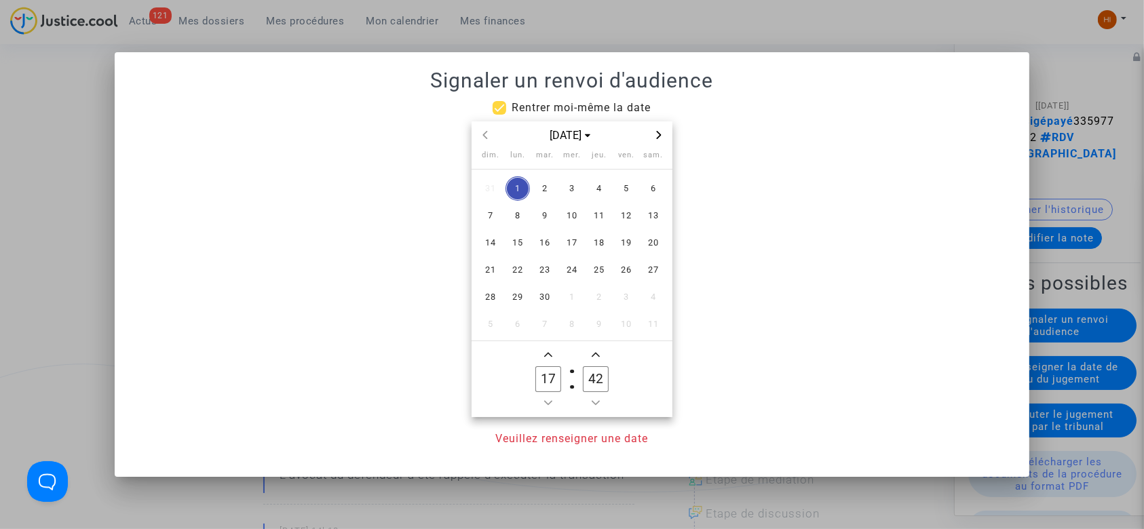
click at [662, 134] on icon "Next month" at bounding box center [659, 135] width 8 height 8
click at [564, 246] on span "12" at bounding box center [572, 243] width 24 height 24
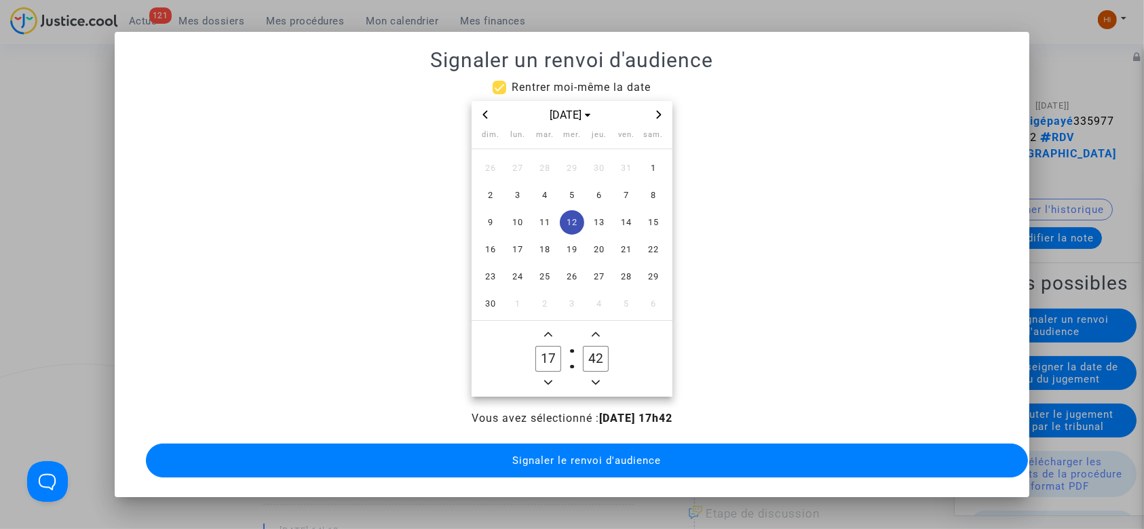
click at [546, 378] on icon "Minus a hour" at bounding box center [548, 382] width 8 height 8
click at [546, 374] on span "Minus a hour" at bounding box center [548, 382] width 16 height 16
click at [546, 378] on icon "Minus a hour" at bounding box center [548, 382] width 8 height 8
click at [546, 374] on span "Minus a hour" at bounding box center [548, 382] width 16 height 16
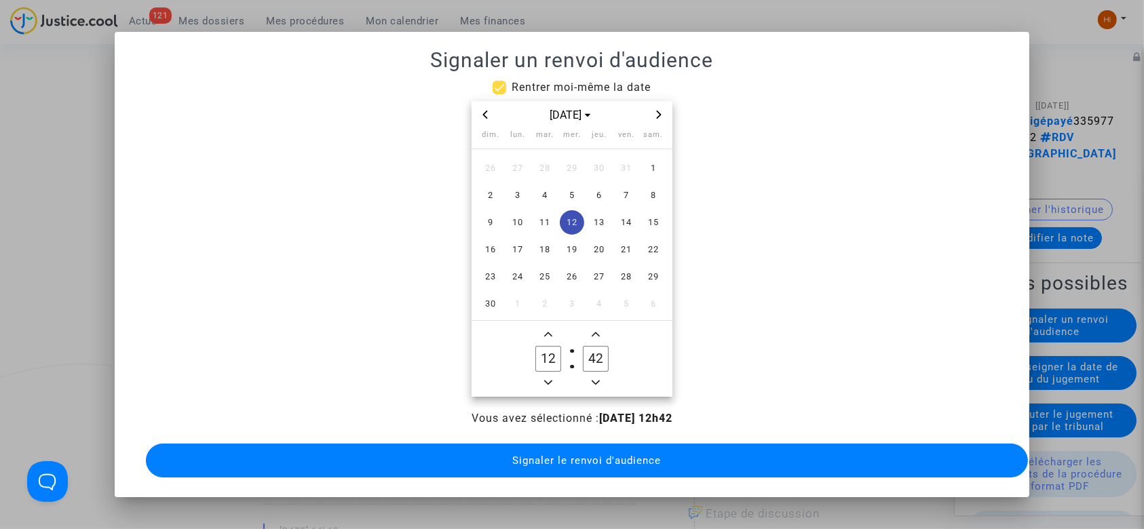
click at [546, 374] on span "Minus a hour" at bounding box center [548, 382] width 16 height 16
click at [546, 378] on icon "Minus a hour" at bounding box center [548, 382] width 8 height 8
type input "10"
drag, startPoint x: 590, startPoint y: 355, endPoint x: 575, endPoint y: 354, distance: 14.9
click at [583, 354] on input "42" at bounding box center [596, 359] width 26 height 26
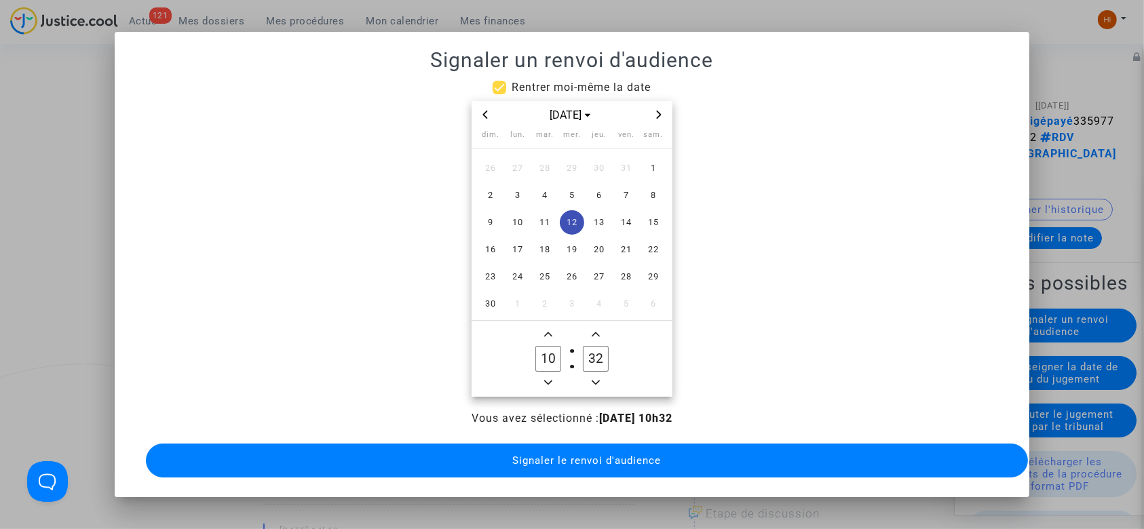
click at [597, 381] on icon "Minus a minute" at bounding box center [595, 383] width 8 height 5
click at [597, 377] on owl-date-time-timer-box "31 Minute" at bounding box center [595, 358] width 47 height 65
click at [591, 378] on icon "Minus a minute" at bounding box center [595, 382] width 8 height 8
type input "30"
click at [575, 459] on span "Signaler le renvoi d'audience" at bounding box center [586, 460] width 149 height 12
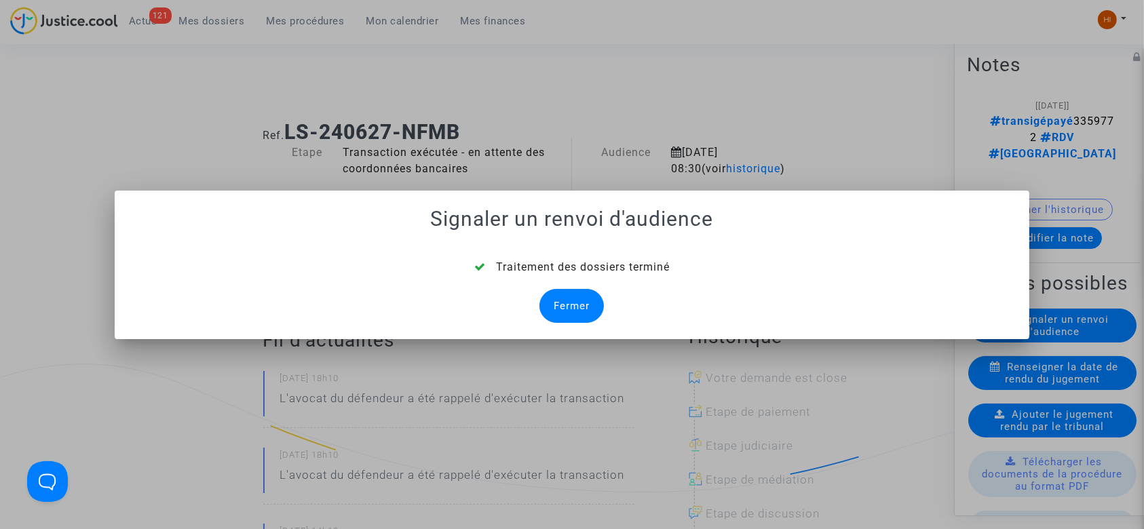
click at [592, 301] on div "Fermer" at bounding box center [571, 306] width 64 height 34
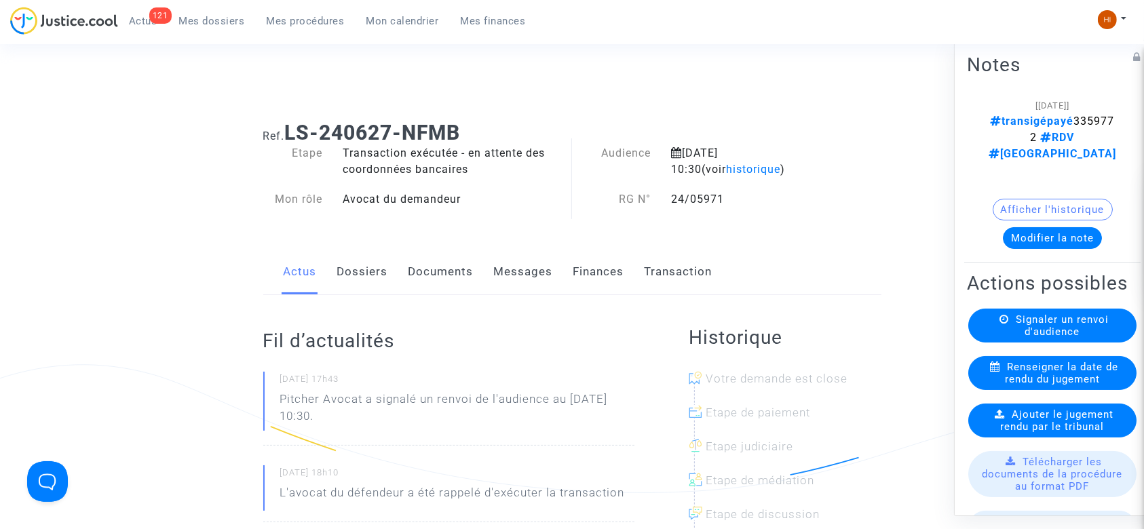
click at [359, 270] on link "Dossiers" at bounding box center [362, 272] width 51 height 45
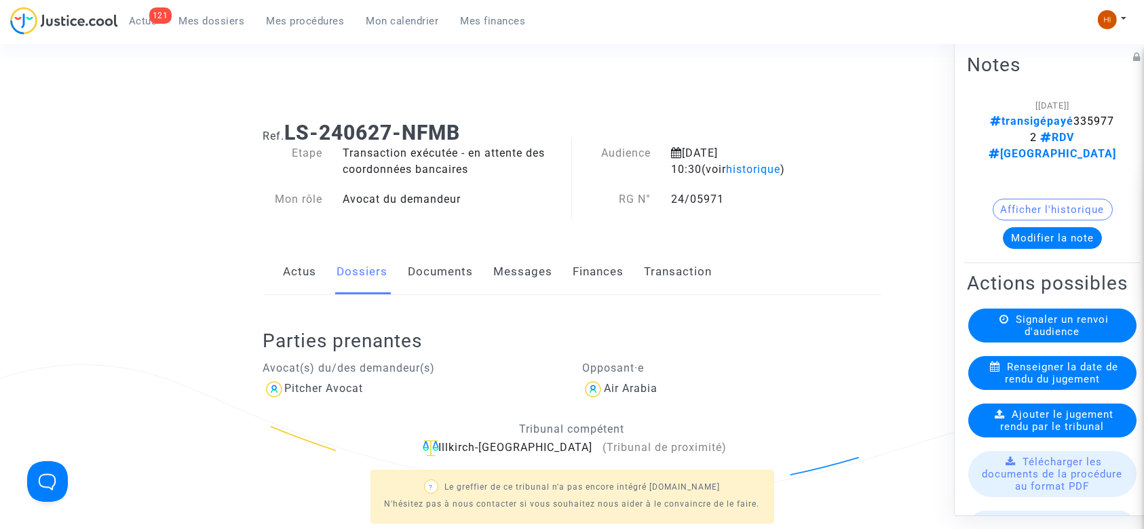
click at [714, 198] on div "24/05971" at bounding box center [749, 199] width 177 height 16
copy div "24/05971"
click at [1056, 227] on button "Modifier la note" at bounding box center [1052, 238] width 99 height 22
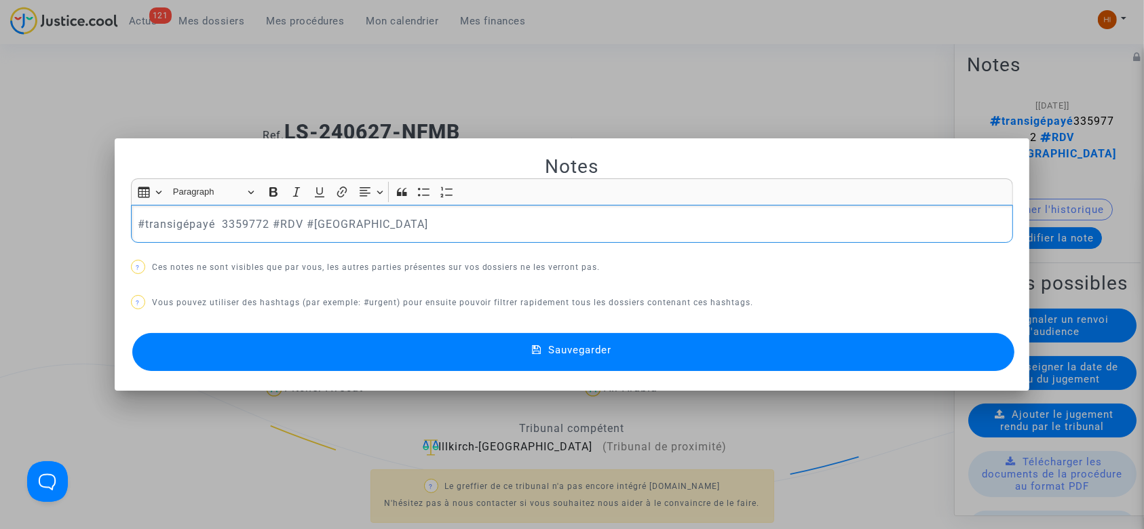
click at [458, 220] on p "#transigépayé 3359772 #RDV #[GEOGRAPHIC_DATA]" at bounding box center [572, 224] width 868 height 17
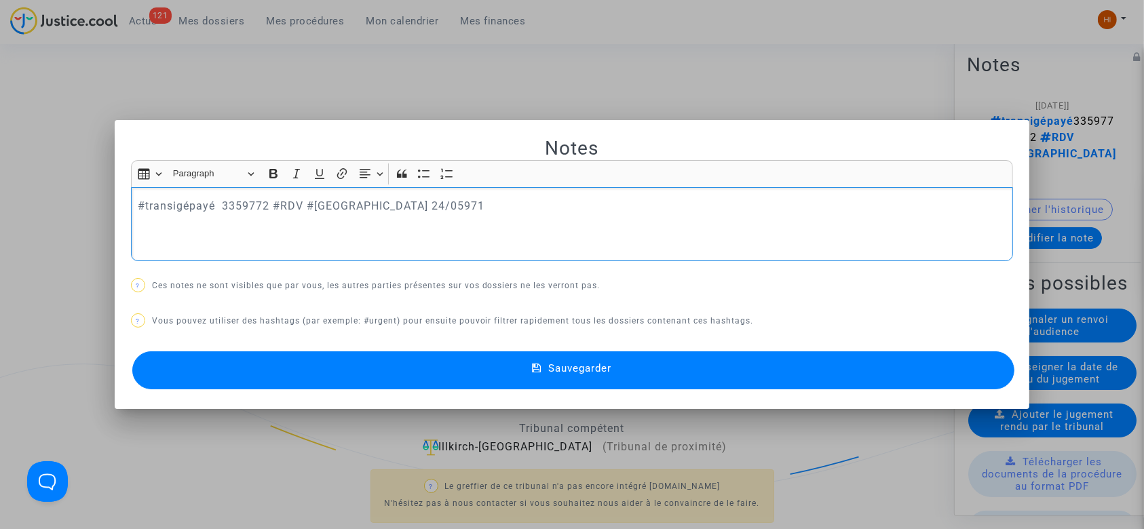
click at [374, 203] on p "#transigépayé 3359772 #RDV #[GEOGRAPHIC_DATA] 24/05971" at bounding box center [572, 205] width 868 height 17
click at [399, 205] on p "#transigépayé 3359772 #RDV #[GEOGRAPHIC_DATA] 25/05971" at bounding box center [572, 205] width 868 height 17
click at [464, 361] on button "Sauvegarder" at bounding box center [573, 370] width 882 height 38
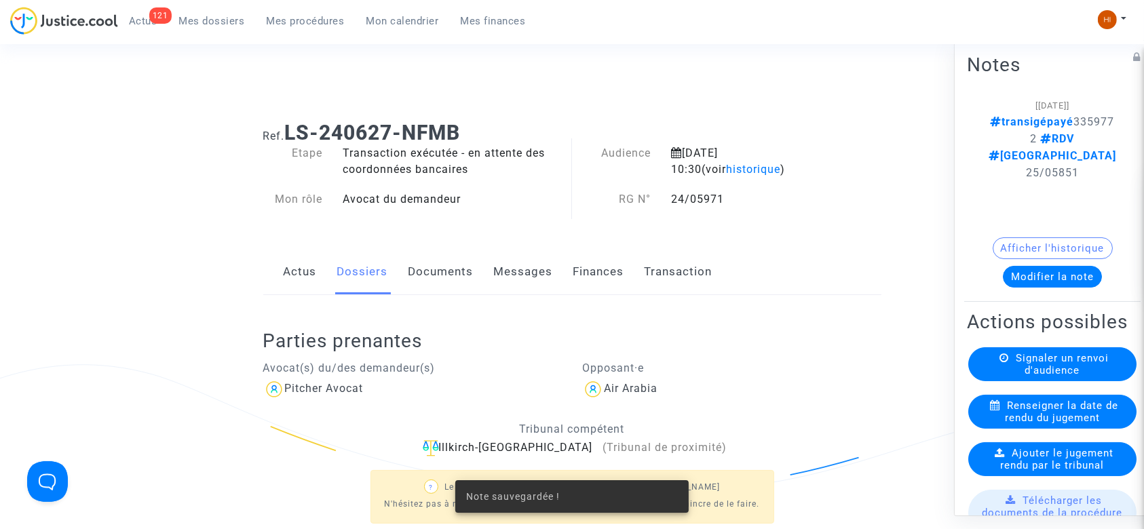
click at [445, 286] on link "Documents" at bounding box center [440, 272] width 65 height 45
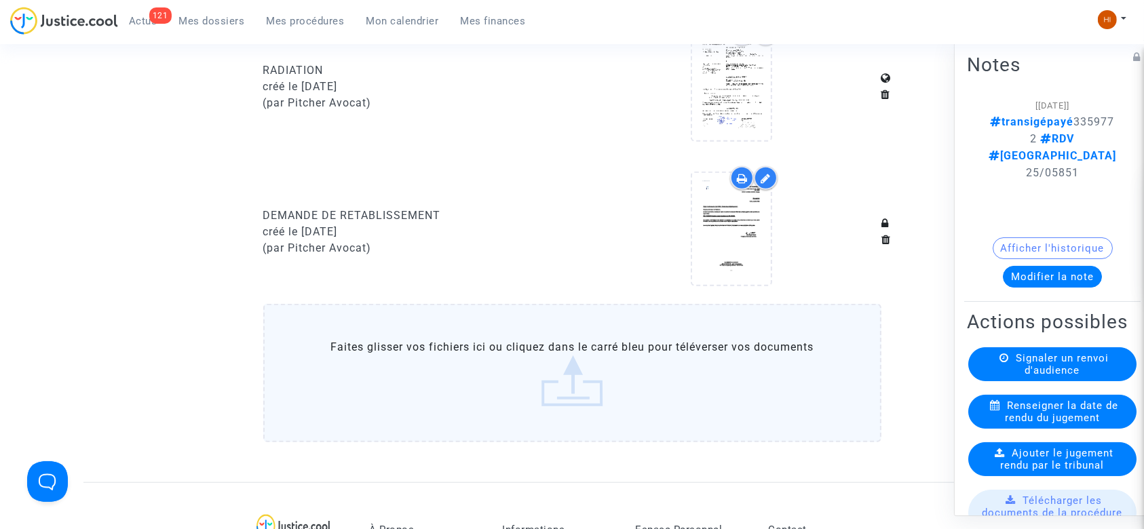
scroll to position [1118, 0]
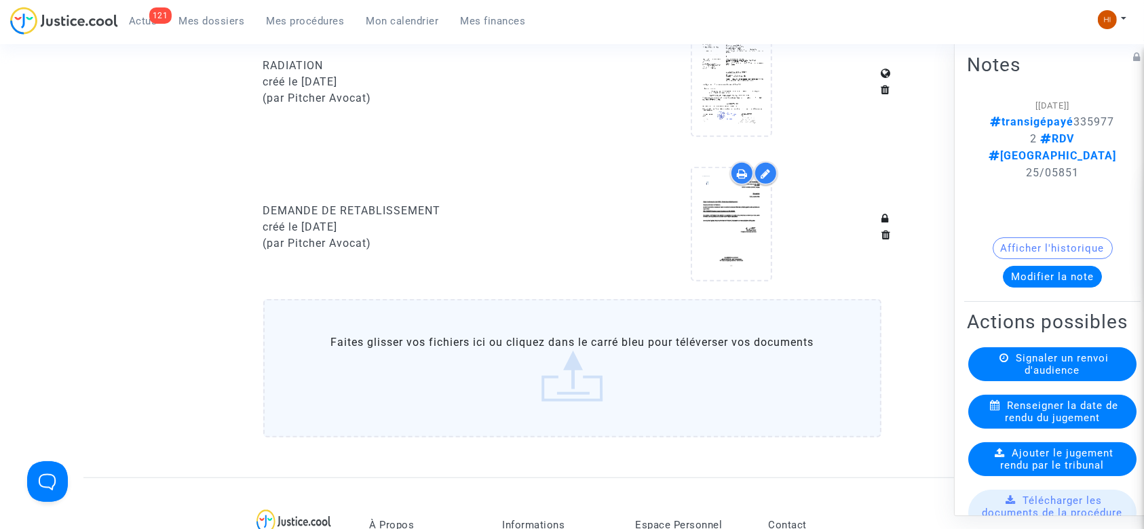
click at [579, 367] on label "Faites glisser vos fichiers ici ou cliquez dans le carré bleu pour téléverser v…" at bounding box center [572, 368] width 618 height 138
click at [0, 0] on input "Faites glisser vos fichiers ici ou cliquez dans le carré bleu pour téléverser v…" at bounding box center [0, 0] width 0 height 0
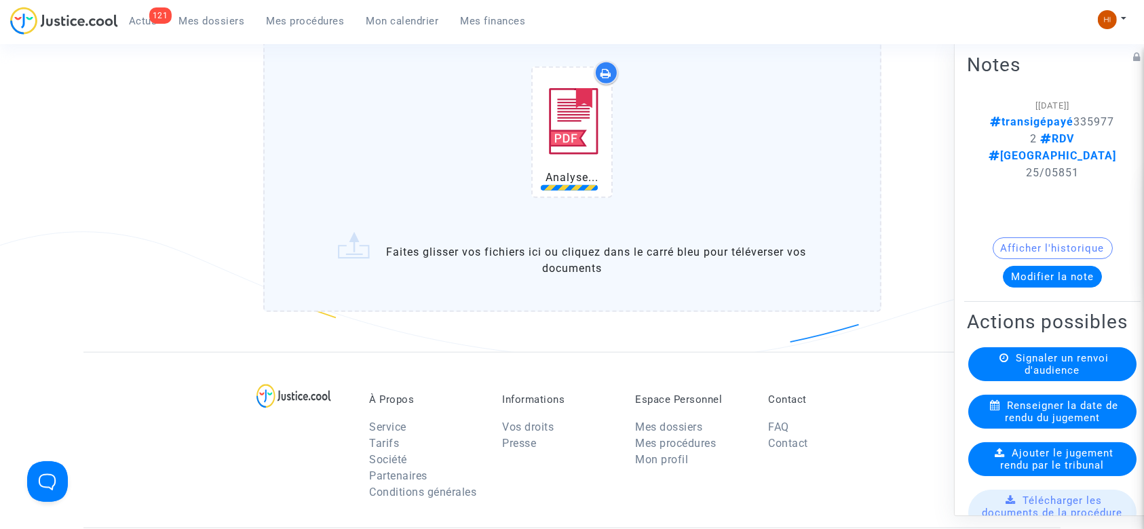
scroll to position [1407, 0]
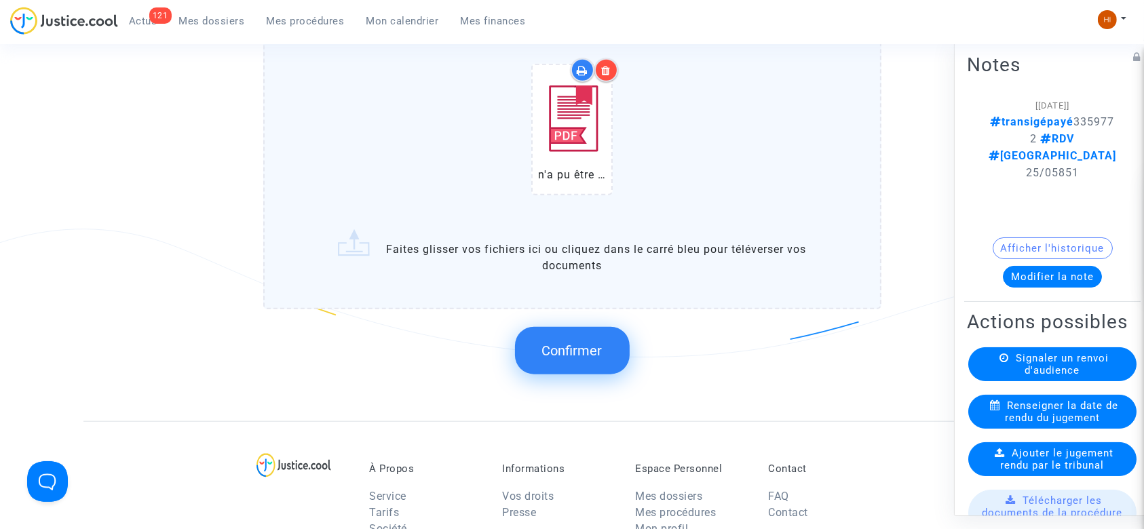
click at [581, 349] on span "Confirmer" at bounding box center [572, 351] width 60 height 16
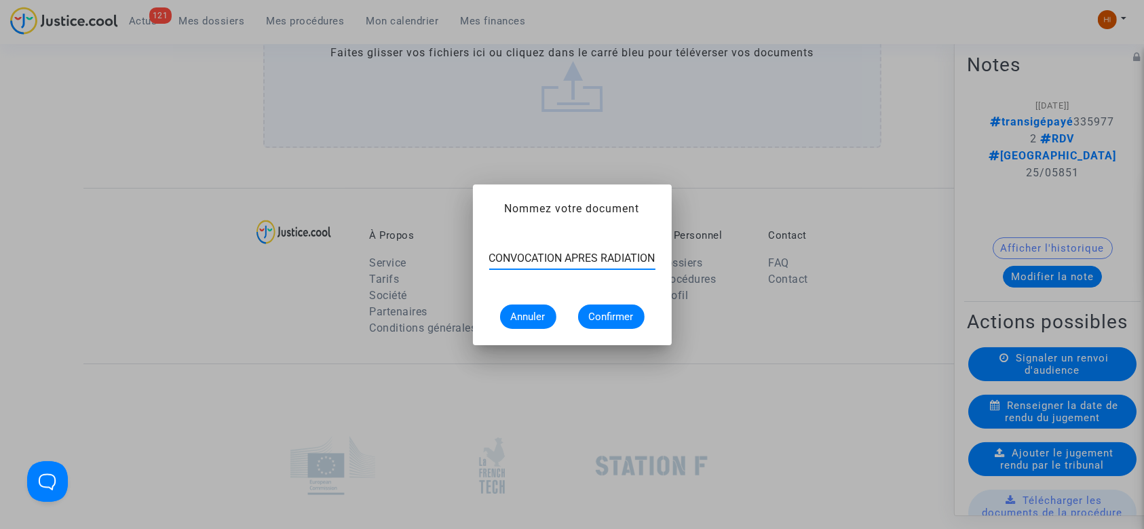
scroll to position [0, 4]
type input "CONVOCATION APRES RADIATION"
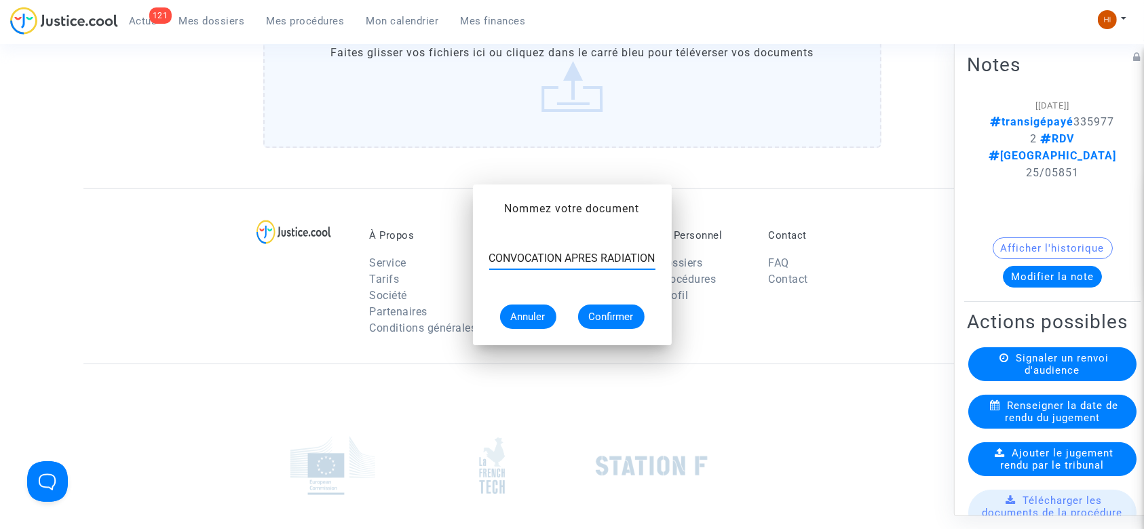
scroll to position [0, 0]
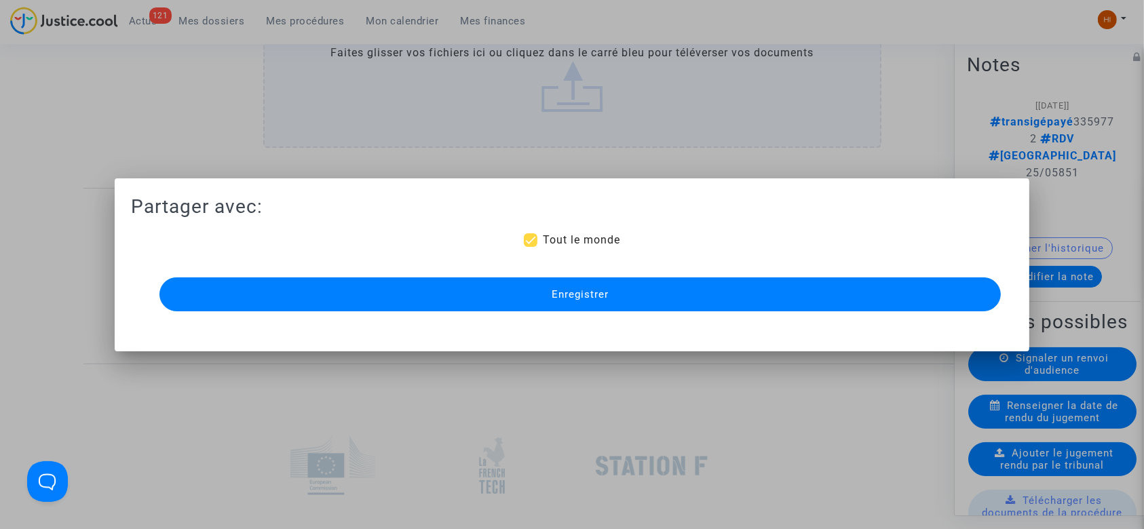
click at [604, 290] on span "Enregistrer" at bounding box center [579, 294] width 57 height 12
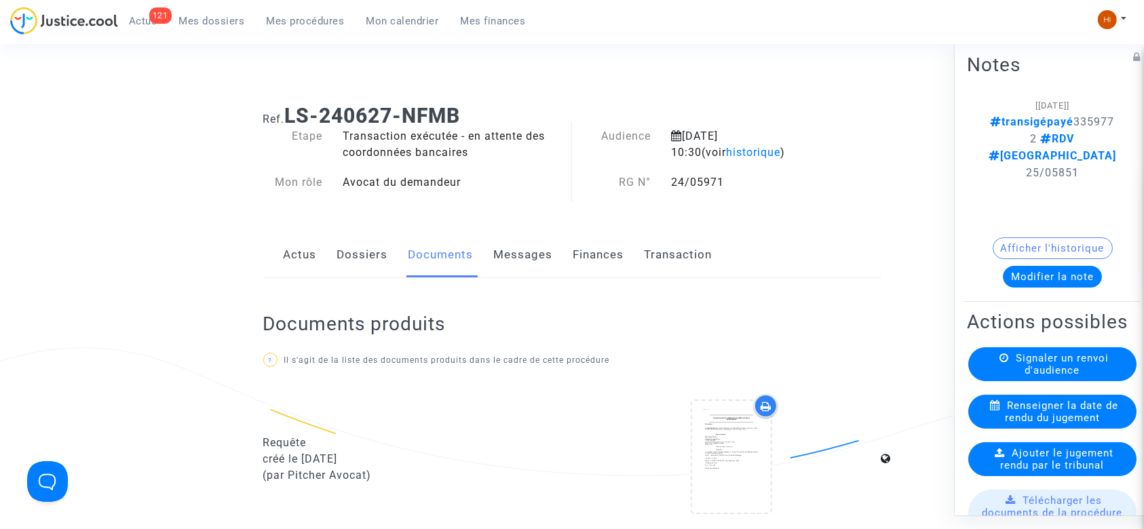
scroll to position [16, 0]
click at [459, 117] on b "LS-240627-NFMB" at bounding box center [373, 117] width 176 height 24
drag, startPoint x: 460, startPoint y: 117, endPoint x: 298, endPoint y: 128, distance: 161.8
click at [298, 128] on b "LS-240627-NFMB" at bounding box center [373, 117] width 176 height 24
copy b "LS-240627-NFMB"
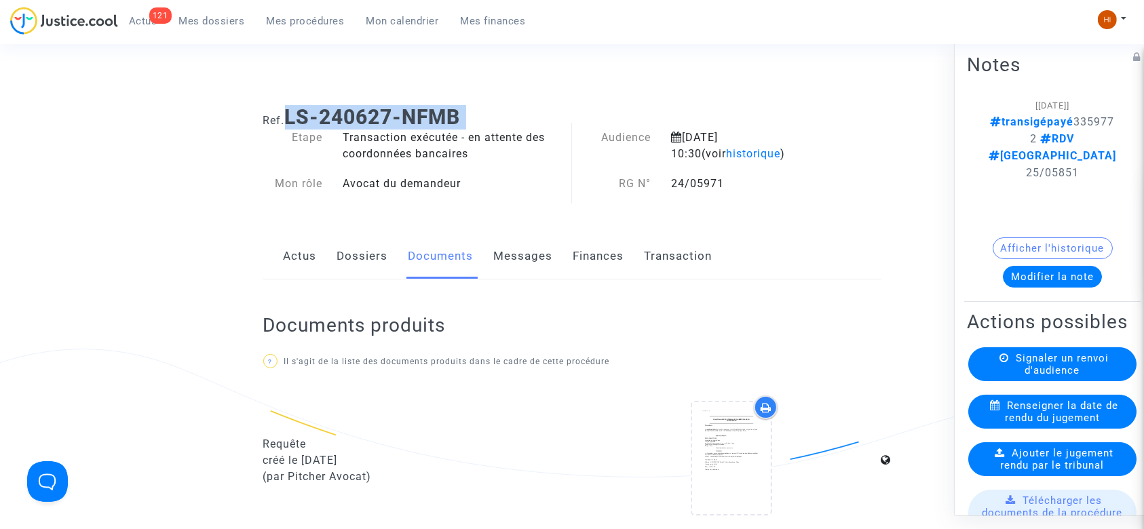
click at [306, 19] on span "Mes procédures" at bounding box center [306, 21] width 78 height 12
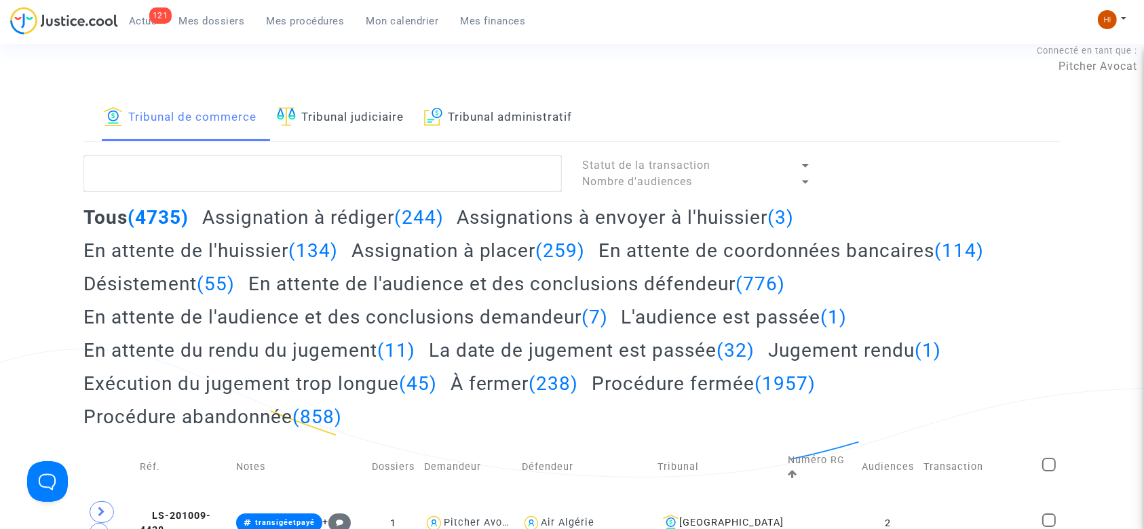
click at [349, 129] on link "Tribunal judiciaire" at bounding box center [340, 118] width 127 height 46
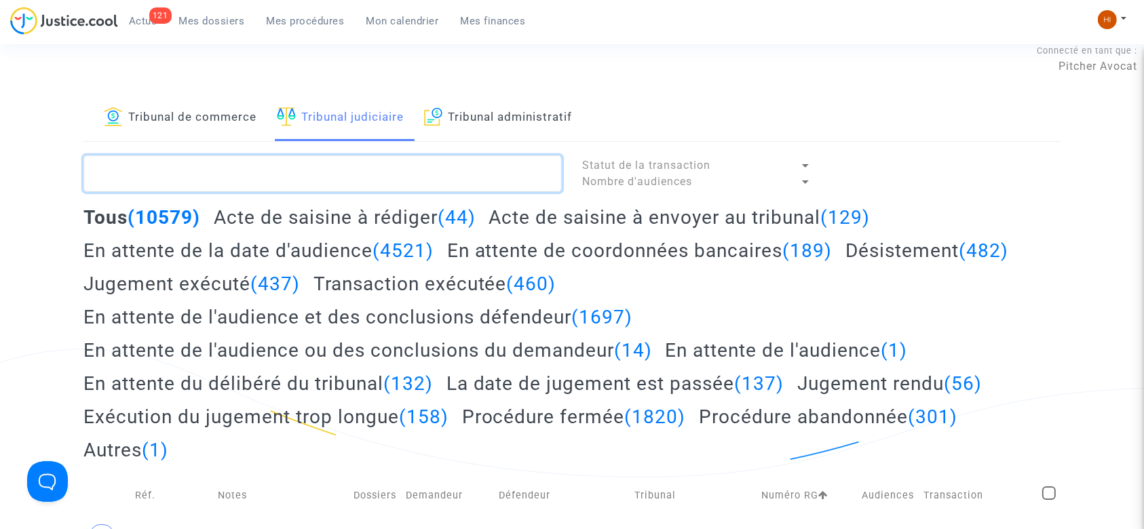
click at [499, 173] on textarea at bounding box center [322, 173] width 478 height 37
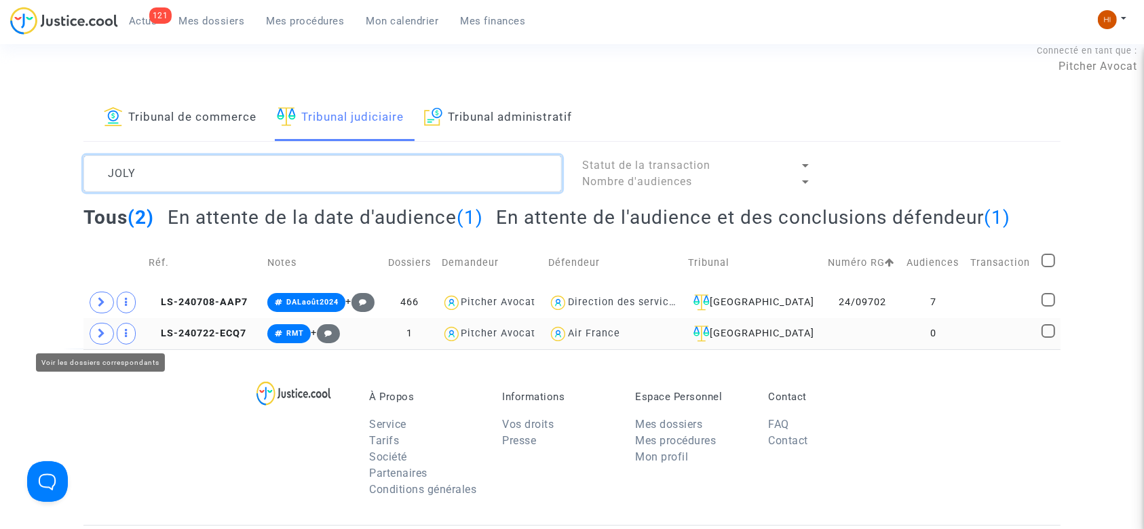
type textarea "JOLY"
click at [105, 330] on icon at bounding box center [102, 333] width 8 height 10
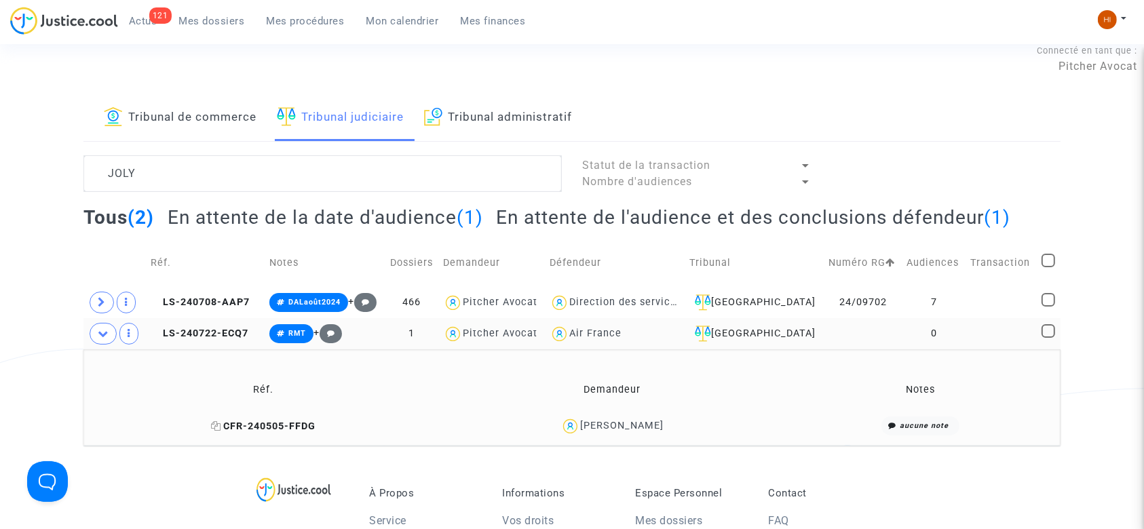
click at [221, 422] on icon at bounding box center [216, 425] width 10 height 9
click at [231, 331] on span "LS-240722-ECQ7" at bounding box center [200, 334] width 98 height 12
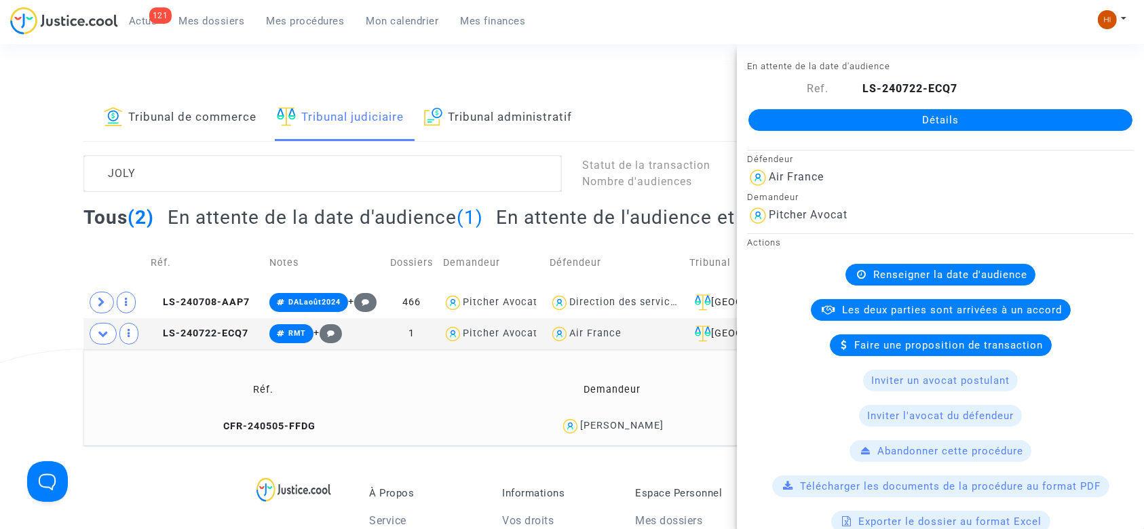
click at [834, 117] on link "Détails" at bounding box center [940, 120] width 384 height 22
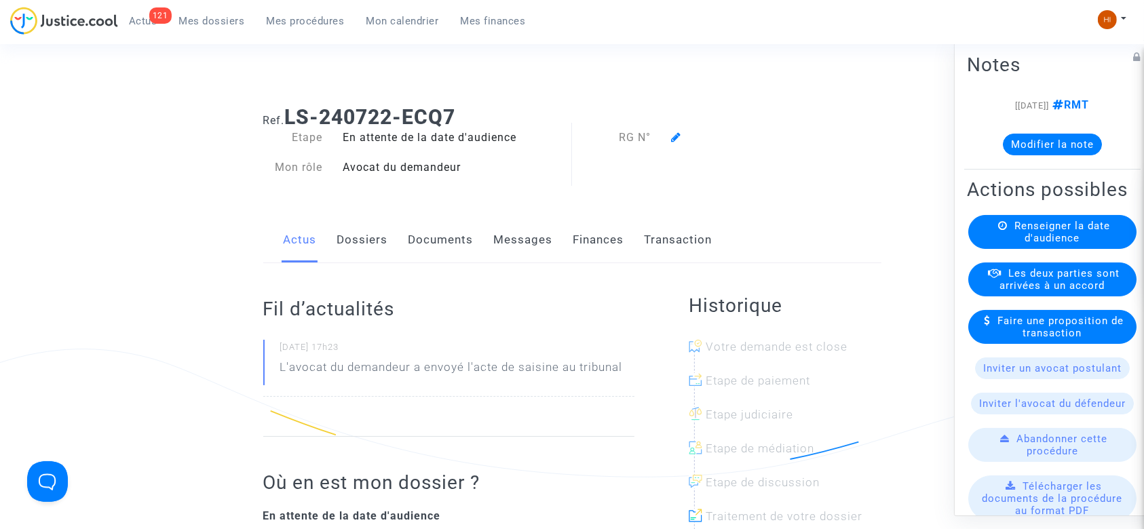
click at [1006, 249] on div "Renseigner la date d'audience" at bounding box center [1052, 232] width 168 height 34
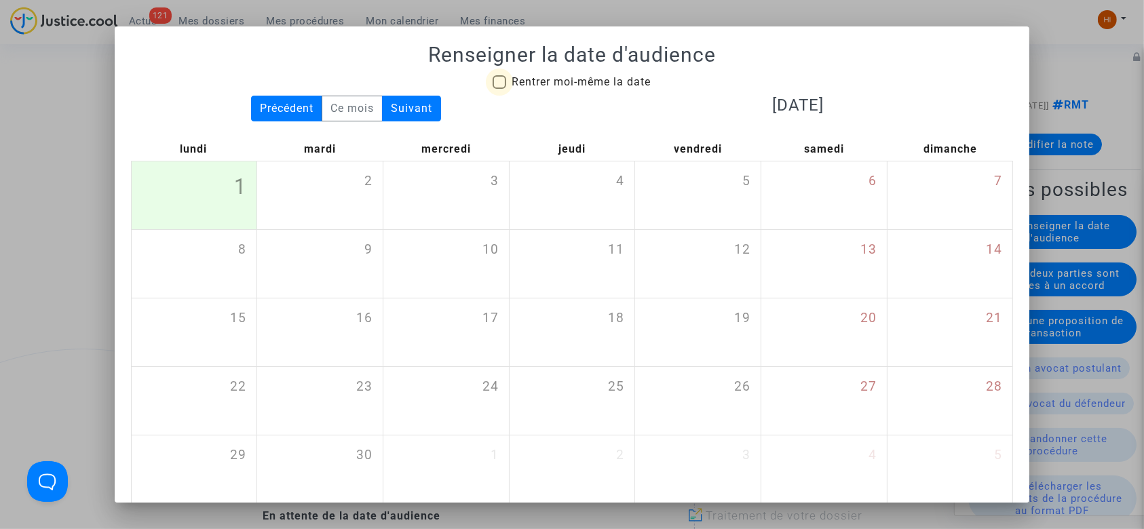
click at [553, 81] on span "Rentrer moi-même la date" at bounding box center [580, 81] width 139 height 13
click at [499, 89] on input "Rentrer moi-même la date" at bounding box center [499, 89] width 1 height 1
checkbox input "true"
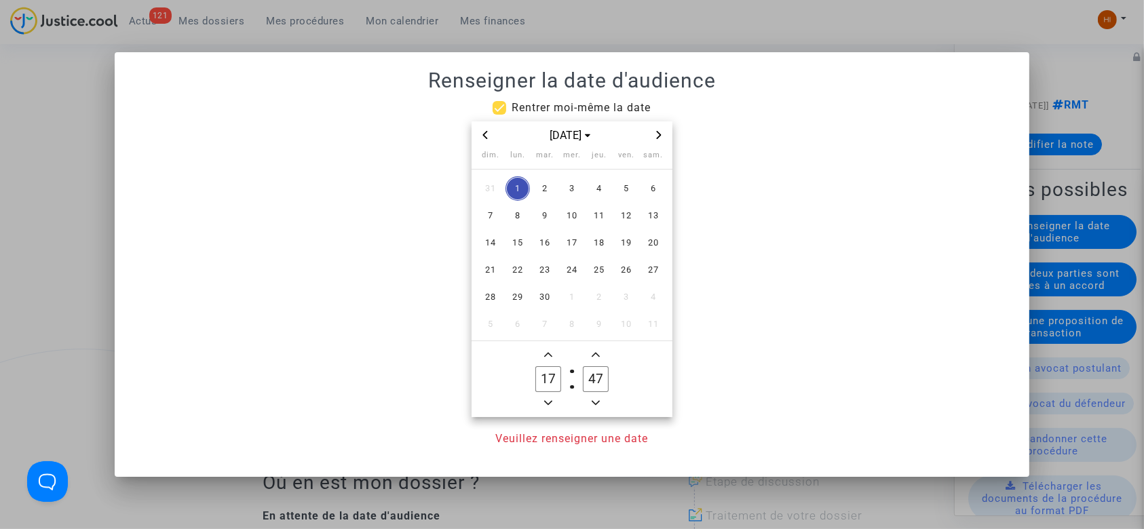
click at [657, 133] on icon "Next month" at bounding box center [659, 135] width 8 height 8
click at [619, 243] on span "16" at bounding box center [626, 243] width 24 height 24
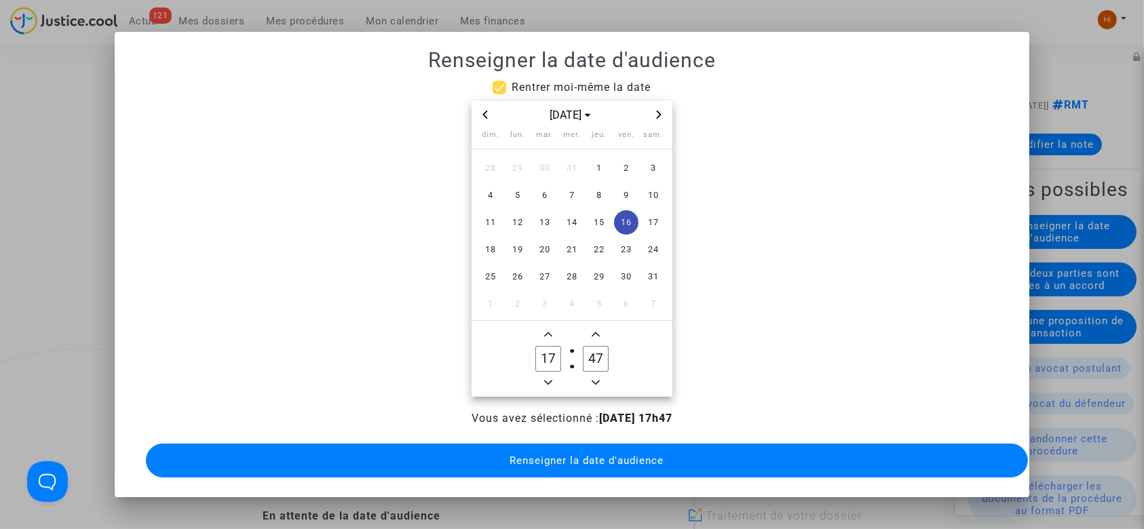
click at [547, 378] on icon "Minus a hour" at bounding box center [548, 382] width 8 height 8
click at [547, 374] on span "Minus a hour" at bounding box center [548, 382] width 16 height 16
click at [547, 378] on icon "Minus a hour" at bounding box center [548, 382] width 8 height 8
click at [547, 374] on span "Minus a hour" at bounding box center [548, 382] width 16 height 16
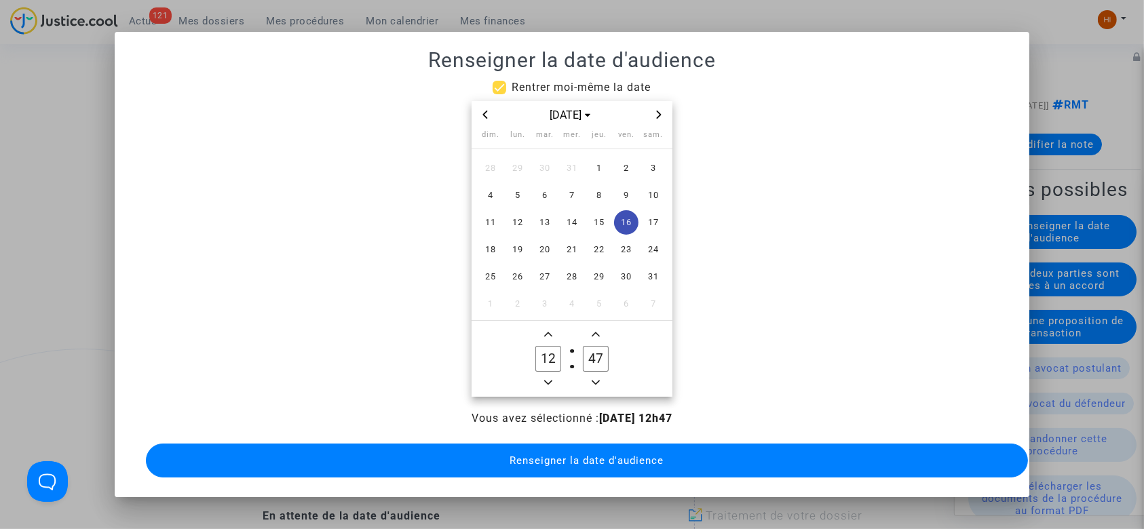
click at [547, 374] on span "Minus a hour" at bounding box center [548, 382] width 16 height 16
click at [547, 378] on icon "Minus a hour" at bounding box center [548, 382] width 8 height 8
click at [547, 374] on span "Minus a hour" at bounding box center [548, 382] width 16 height 16
type input "09"
click at [596, 358] on input "47" at bounding box center [596, 359] width 26 height 26
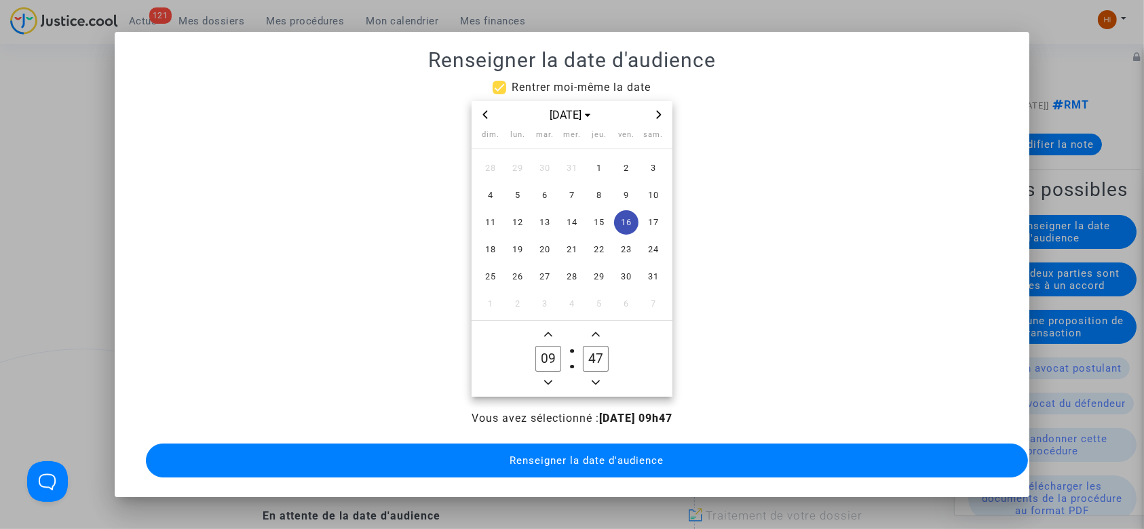
click at [596, 358] on input "47" at bounding box center [596, 359] width 26 height 26
type input "00"
click at [583, 453] on button "Renseigner la date d'audience" at bounding box center [587, 461] width 882 height 34
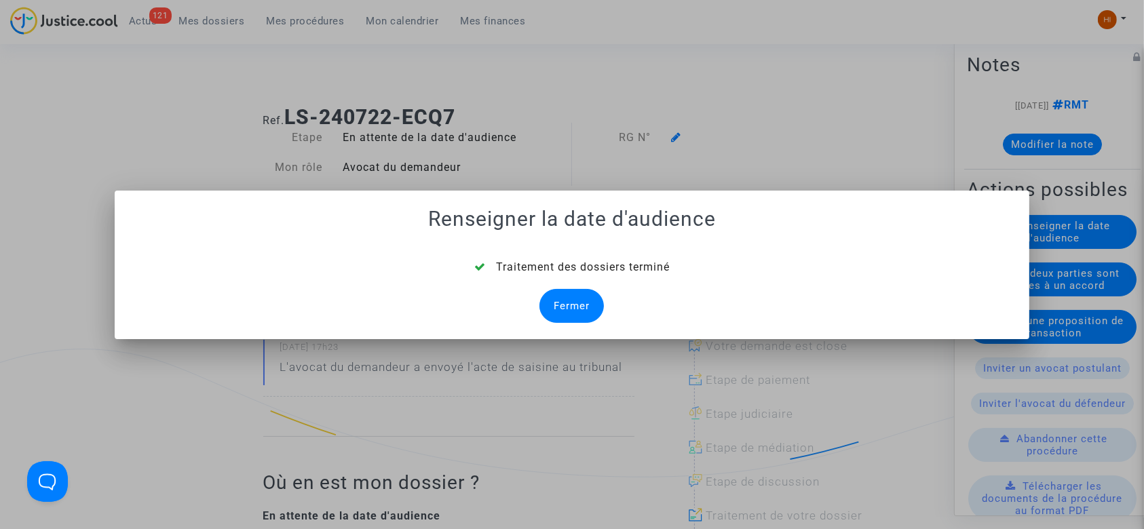
click at [577, 301] on div "Fermer" at bounding box center [571, 306] width 64 height 34
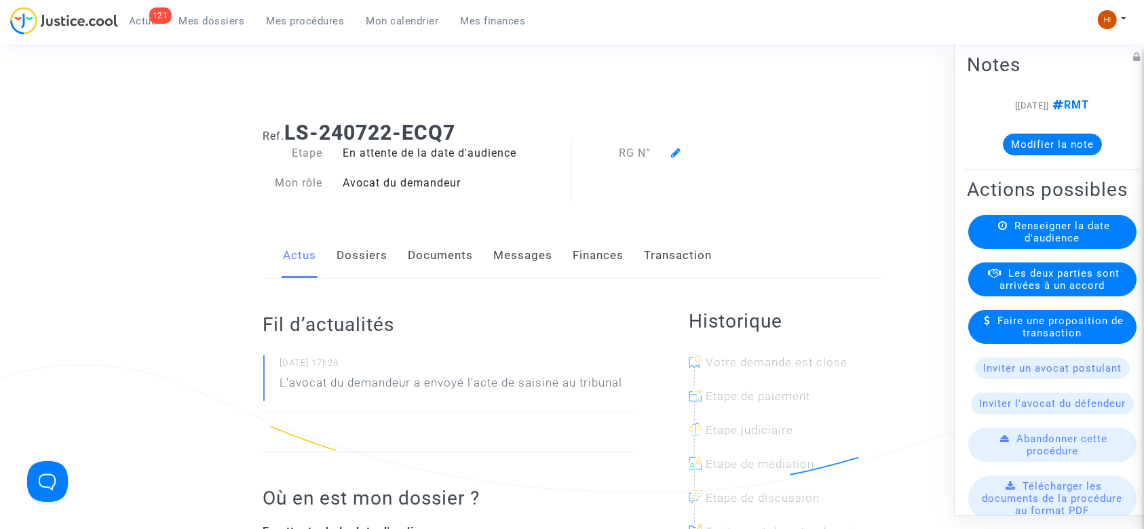
scroll to position [16, 0]
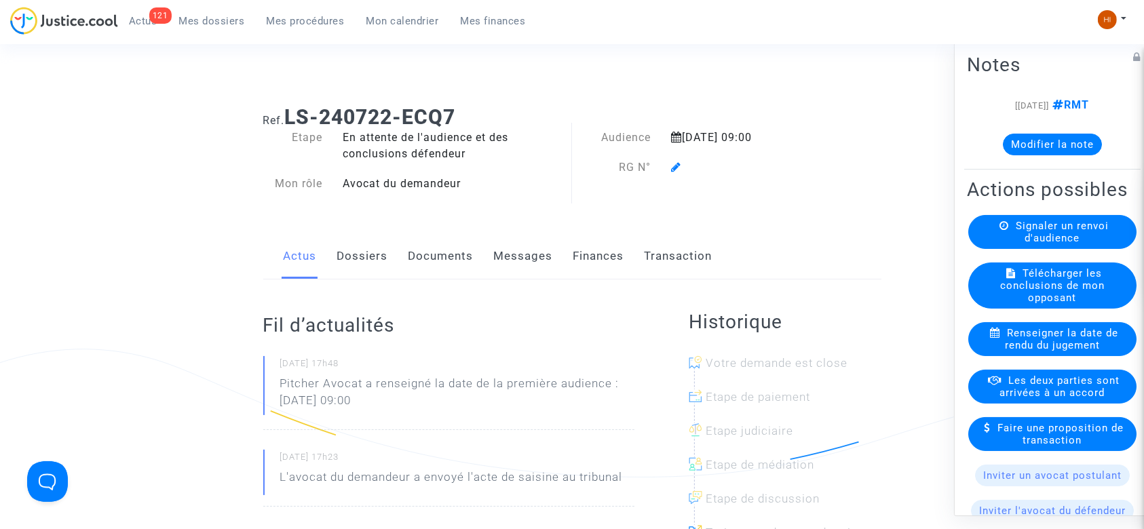
click at [675, 165] on icon at bounding box center [676, 166] width 10 height 11
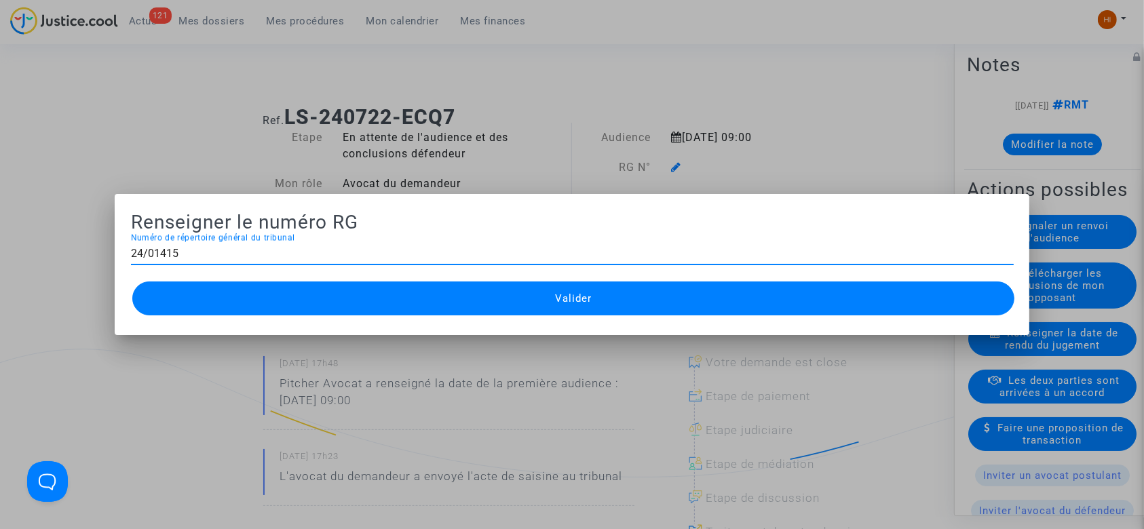
type input "24/01415"
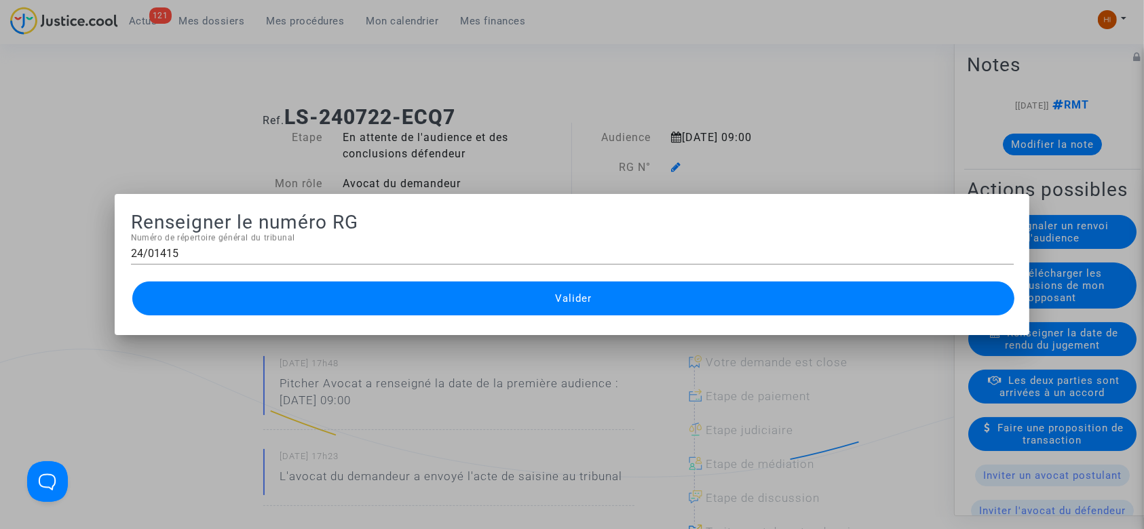
click at [342, 290] on button "Valider" at bounding box center [573, 298] width 882 height 34
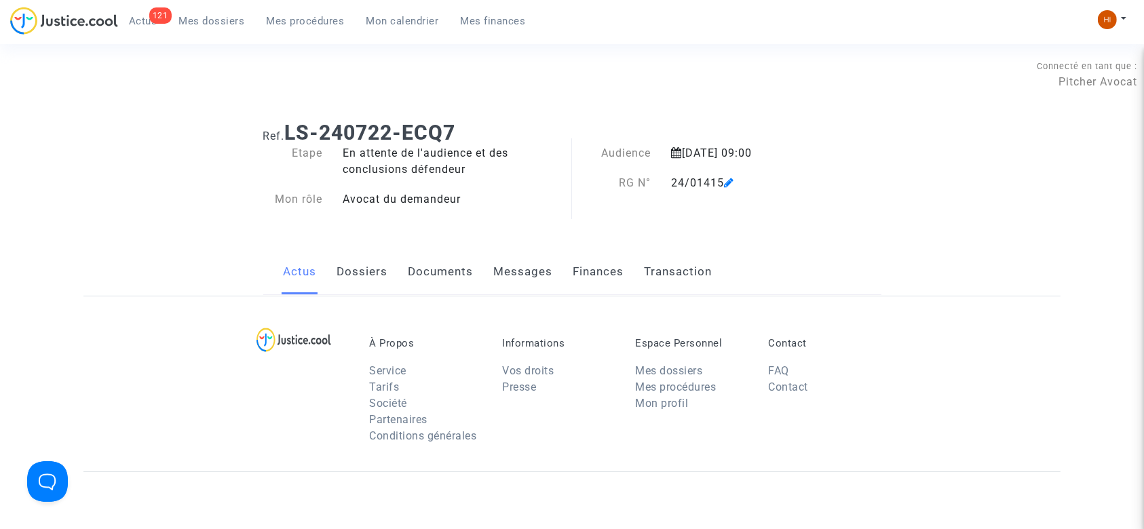
scroll to position [16, 0]
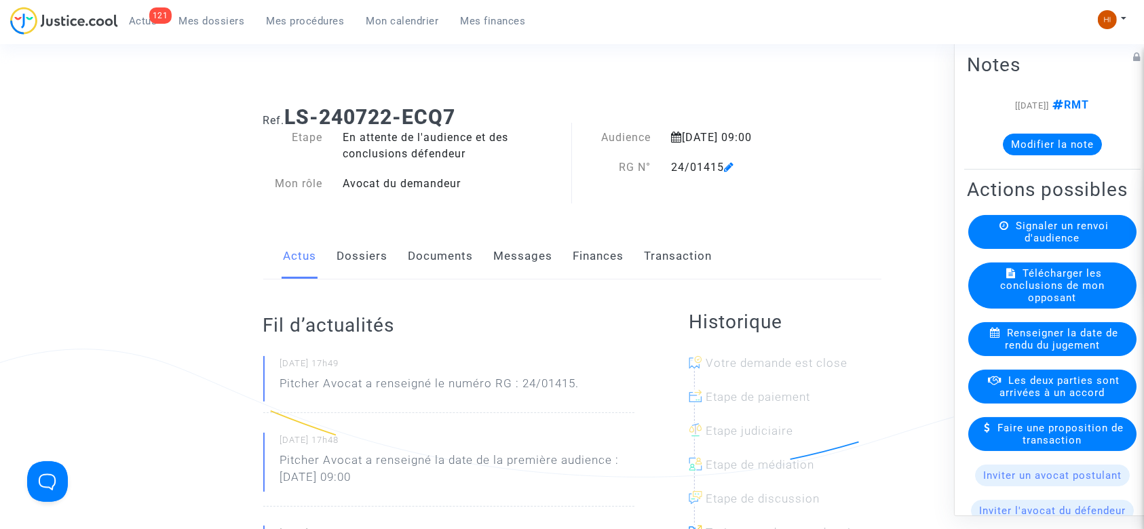
click at [437, 244] on link "Documents" at bounding box center [440, 256] width 65 height 45
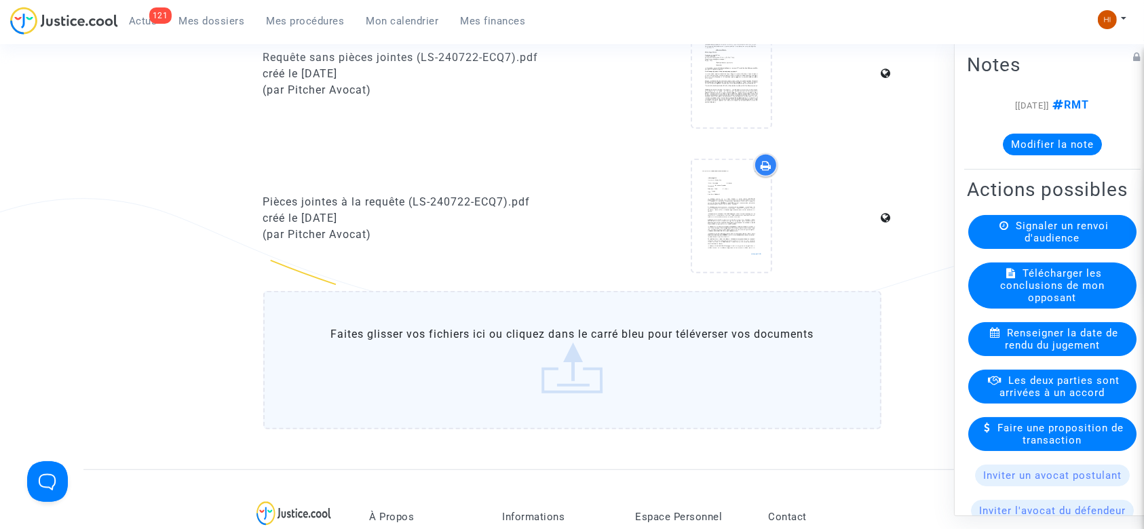
scroll to position [918, 0]
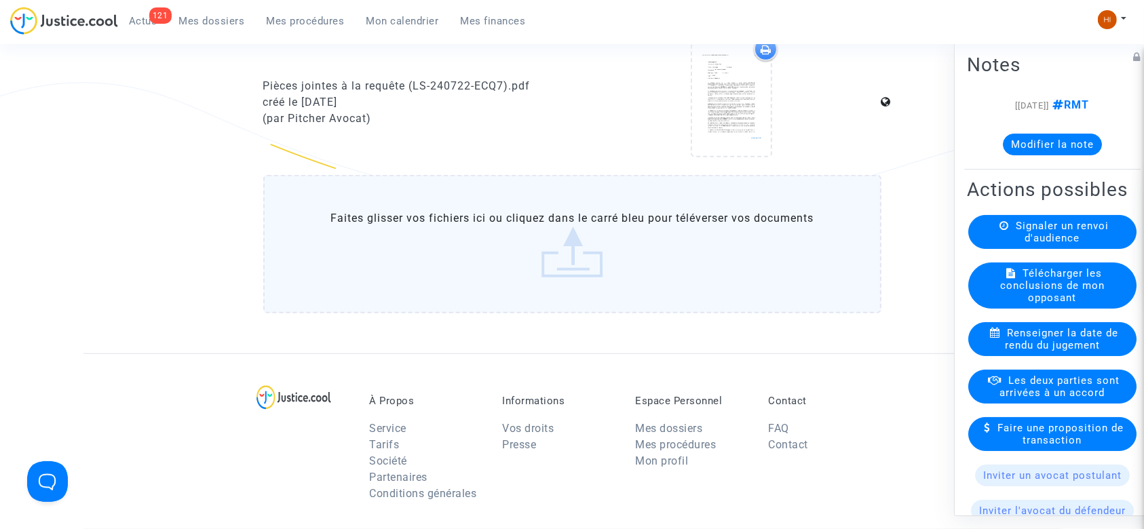
click at [566, 222] on label "Faites glisser vos fichiers ici ou cliquez dans le carré bleu pour téléverser v…" at bounding box center [572, 244] width 618 height 138
click at [0, 0] on input "Faites glisser vos fichiers ici ou cliquez dans le carré bleu pour téléverser v…" at bounding box center [0, 0] width 0 height 0
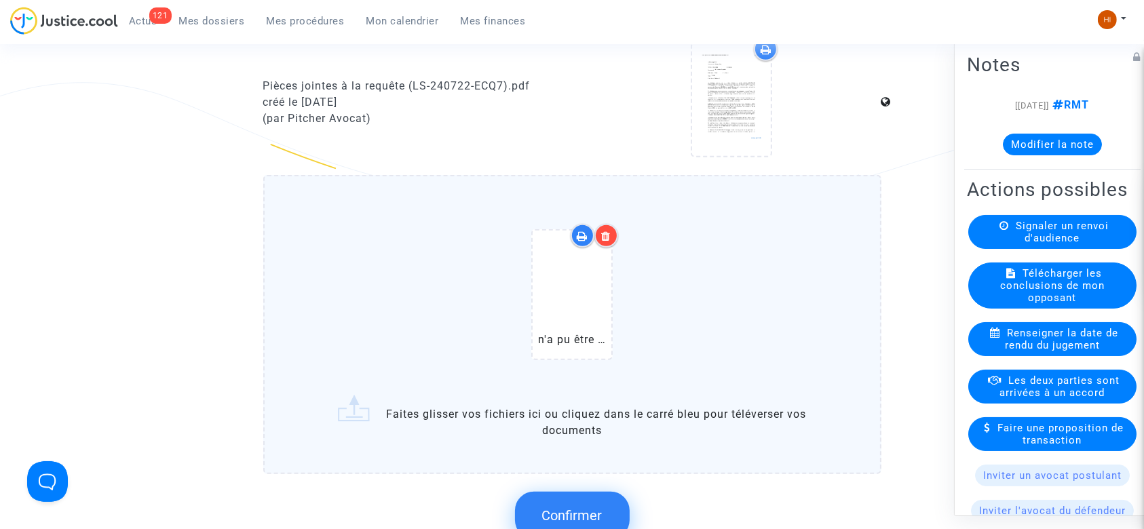
click at [581, 497] on button "Confirmer" at bounding box center [572, 515] width 115 height 47
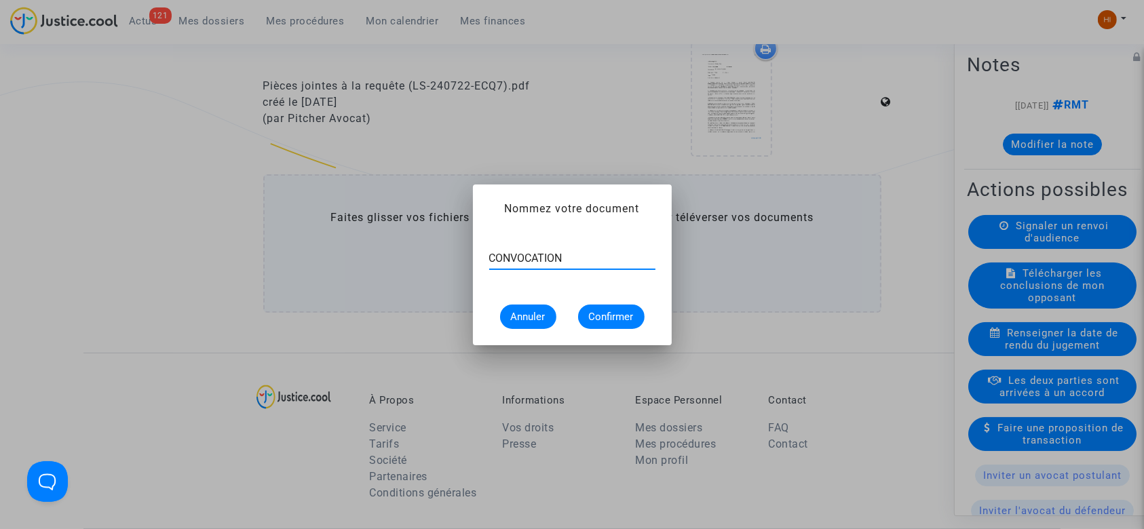
type input "CONVOCATION"
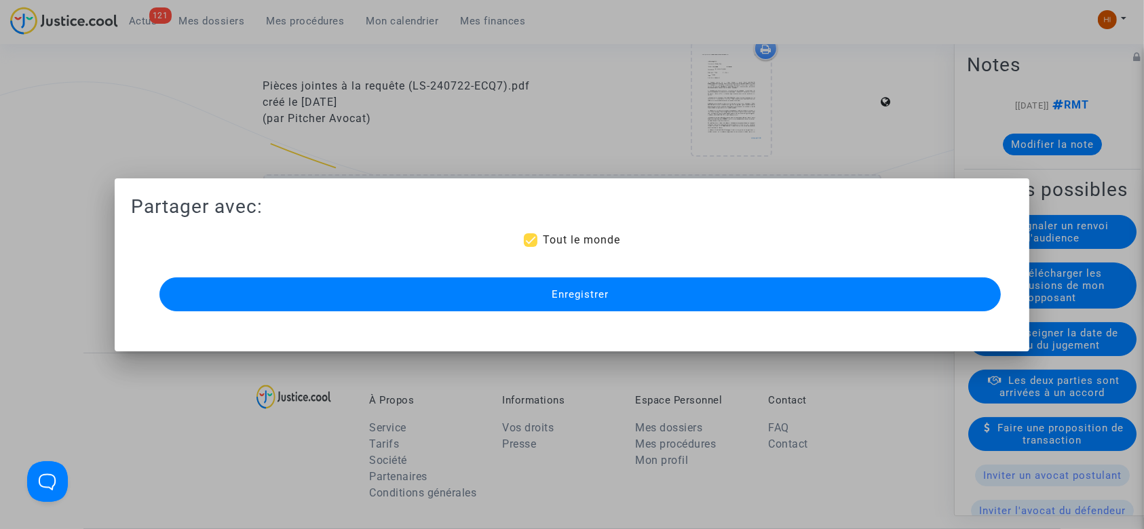
click at [615, 292] on button "Enregistrer" at bounding box center [580, 294] width 842 height 34
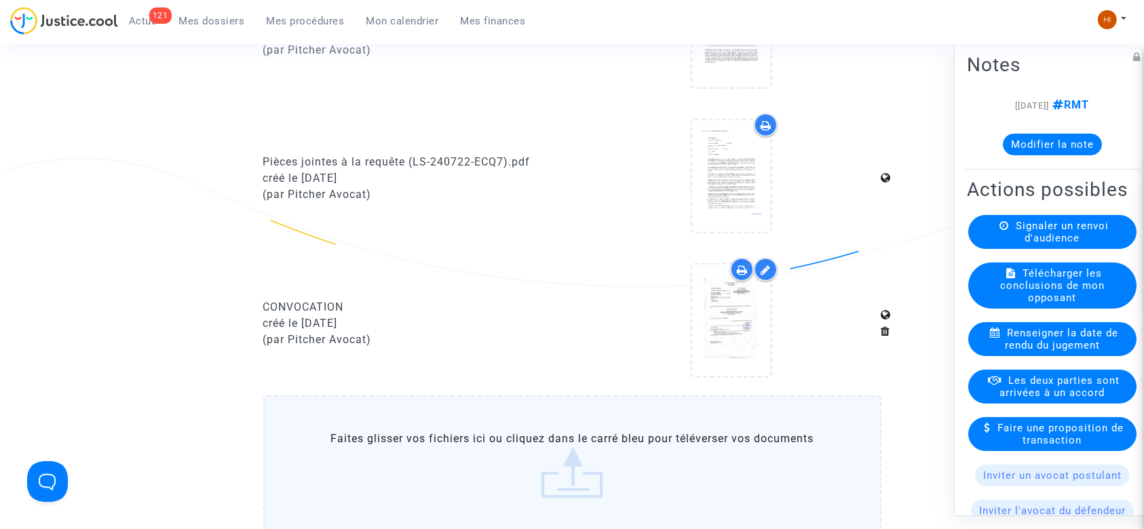
scroll to position [845, 0]
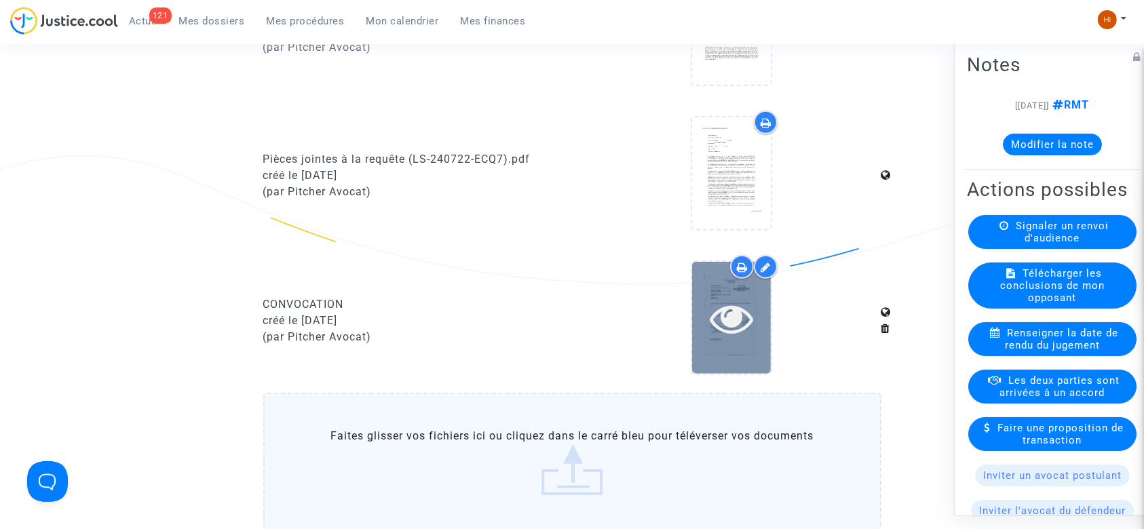
click at [723, 311] on icon at bounding box center [731, 317] width 44 height 43
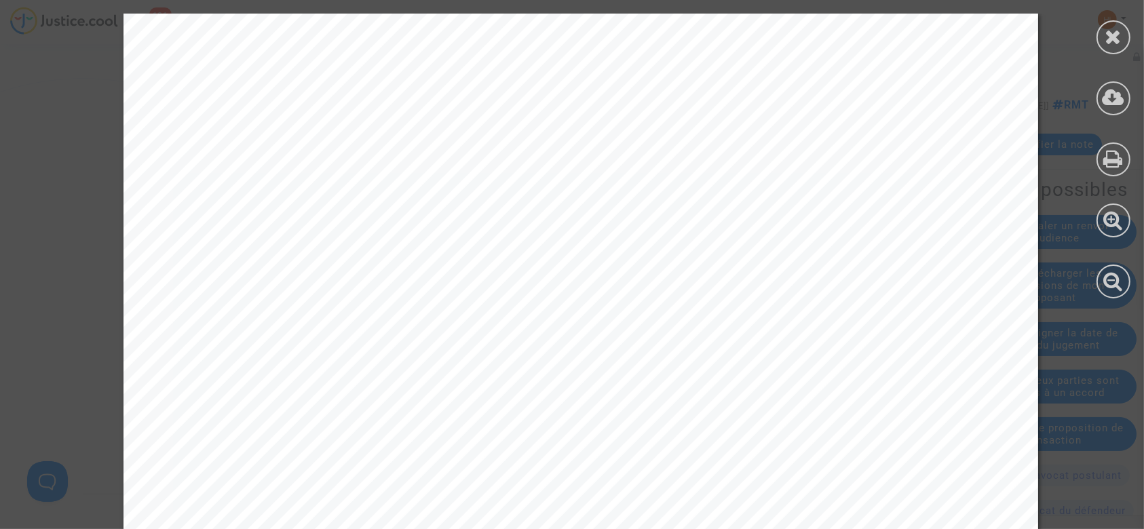
scroll to position [954, 0]
click at [1110, 46] on icon at bounding box center [1113, 36] width 17 height 20
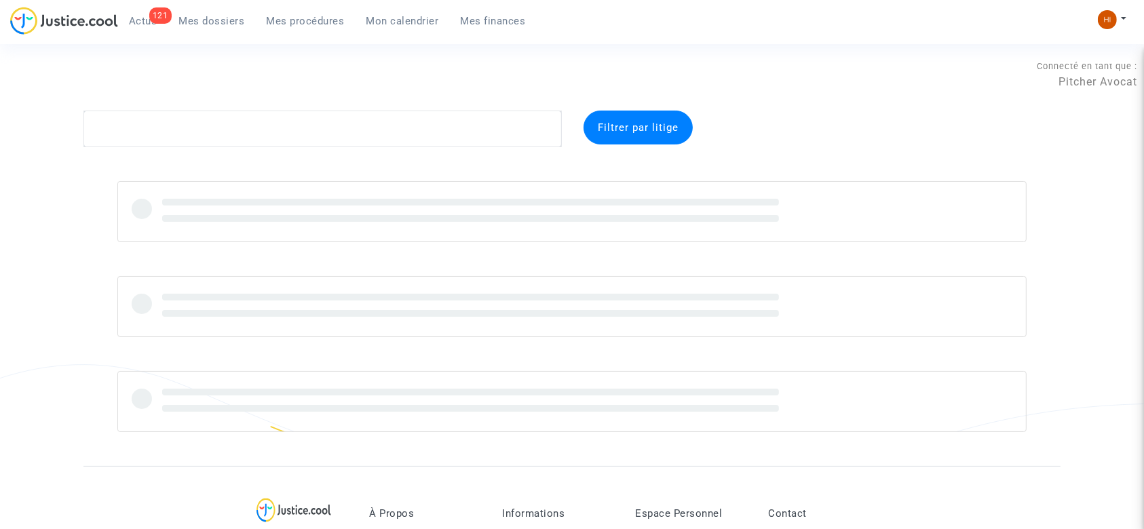
click at [308, 24] on span "Mes procédures" at bounding box center [306, 21] width 78 height 12
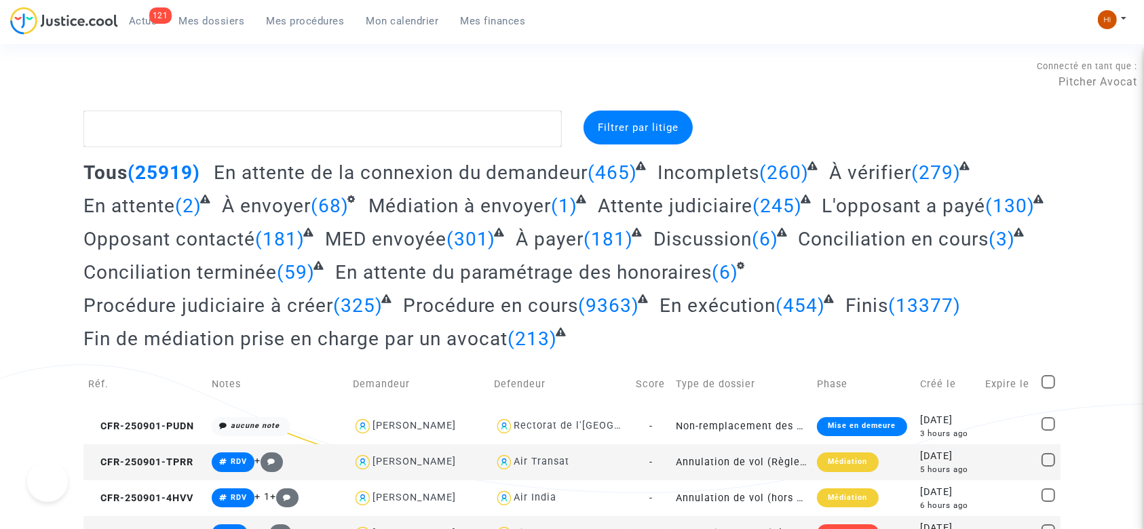
click at [319, 17] on span "Mes procédures" at bounding box center [306, 21] width 78 height 12
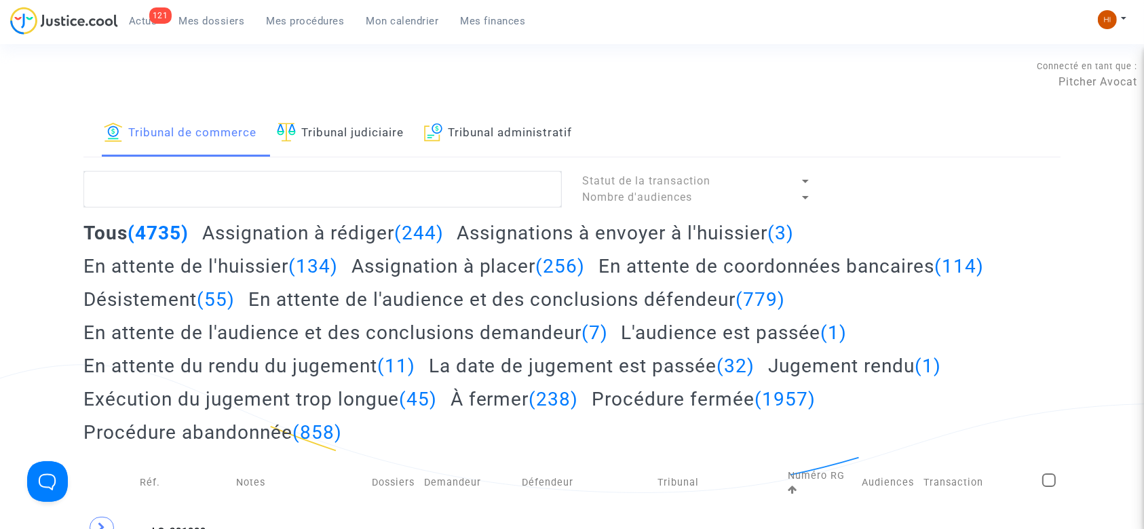
click at [359, 142] on link "Tribunal judiciaire" at bounding box center [340, 134] width 127 height 46
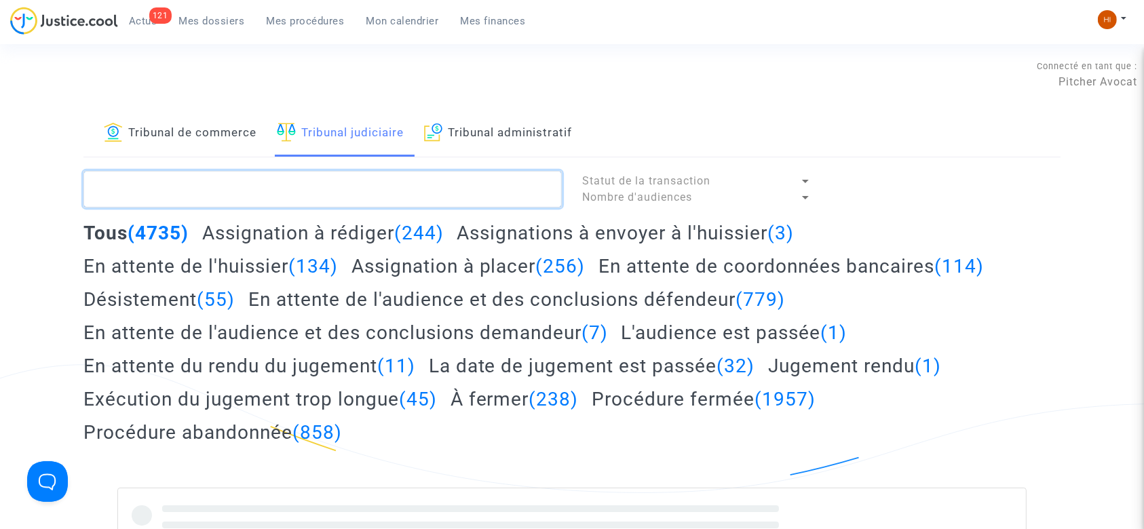
click at [355, 193] on textarea at bounding box center [322, 189] width 478 height 37
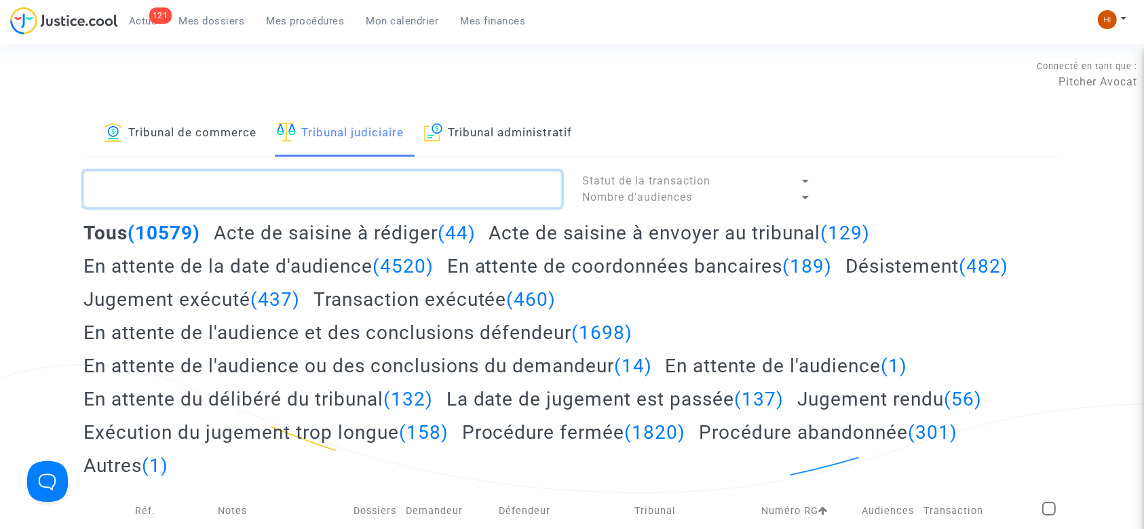
paste textarea "LS-240627-NFMB"
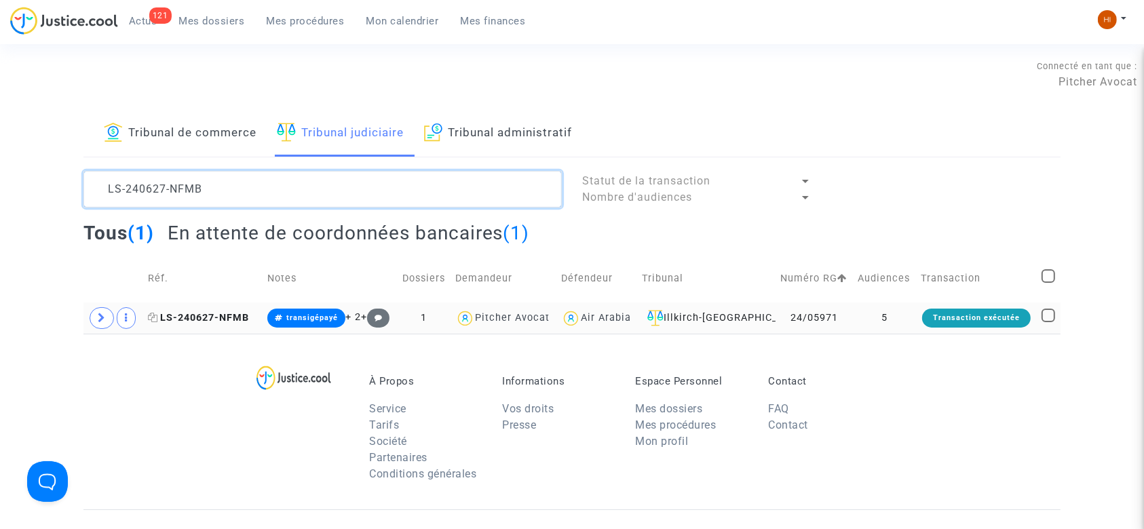
type textarea "LS-240627-NFMB"
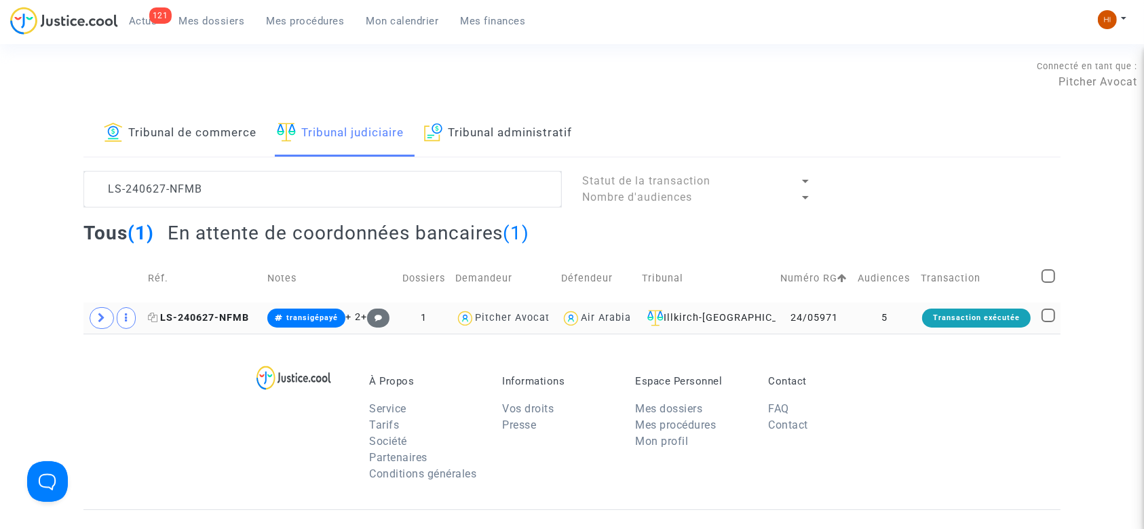
click at [242, 321] on span "LS-240627-NFMB" at bounding box center [198, 318] width 101 height 12
